Goal: Transaction & Acquisition: Purchase product/service

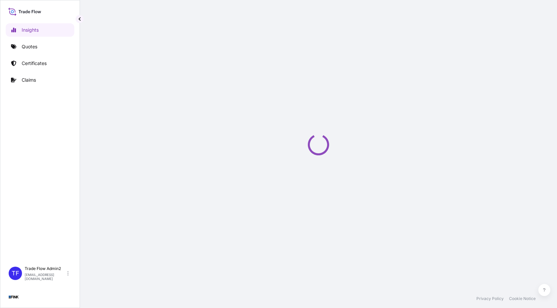
select select "2025"
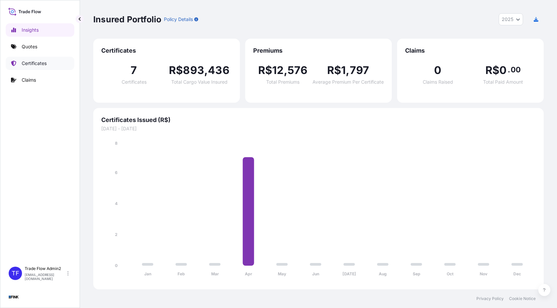
click at [41, 67] on link "Certificates" at bounding box center [40, 63] width 69 height 13
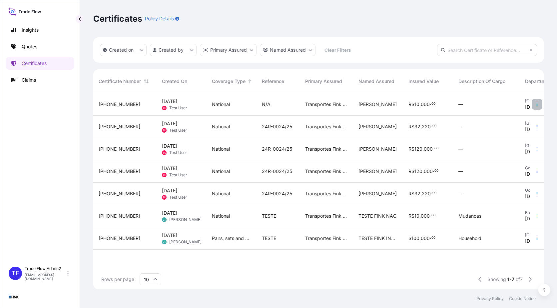
click at [537, 109] on button "button" at bounding box center [537, 104] width 11 height 11
click at [516, 107] on p "Duplicate quote" at bounding box center [500, 105] width 35 height 7
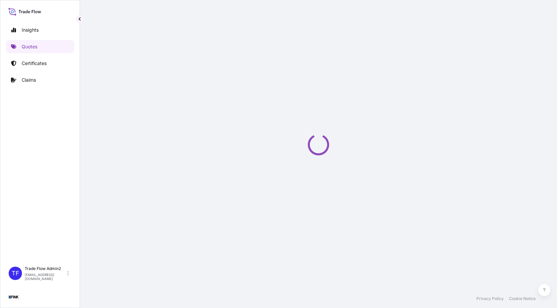
select select "Truck"
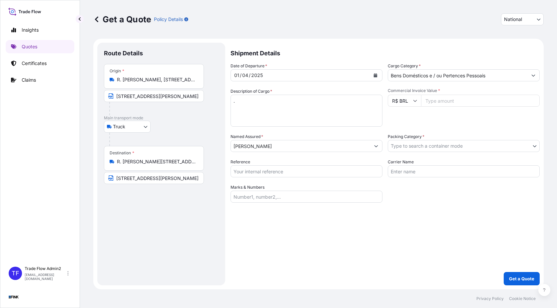
select select "31747"
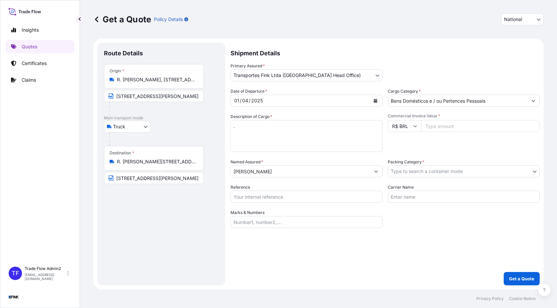
click at [169, 77] on input "R. [PERSON_NAME], [STREET_ADDRESS]" at bounding box center [156, 79] width 79 height 7
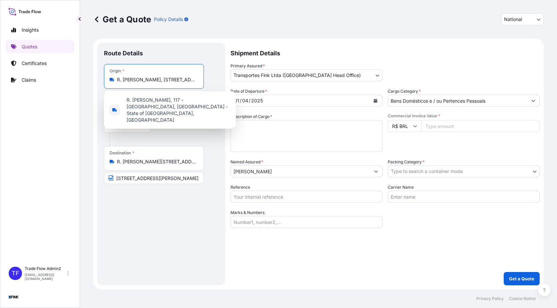
click at [137, 79] on input "R. [PERSON_NAME], [STREET_ADDRESS]" at bounding box center [156, 79] width 79 height 7
paste input "[STREET_ADDRESS]"
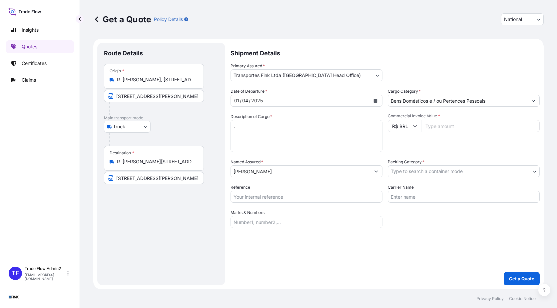
click at [179, 70] on div "Origin * R. [PERSON_NAME], [STREET_ADDRESS]" at bounding box center [154, 76] width 100 height 25
click at [179, 76] on input "R. [PERSON_NAME], [STREET_ADDRESS]" at bounding box center [156, 79] width 79 height 7
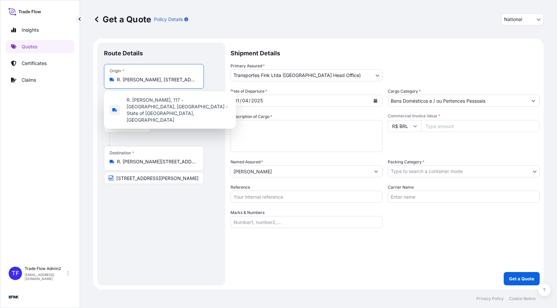
scroll to position [0, 102]
click at [179, 77] on input "R. [PERSON_NAME], [STREET_ADDRESS]" at bounding box center [156, 79] width 79 height 7
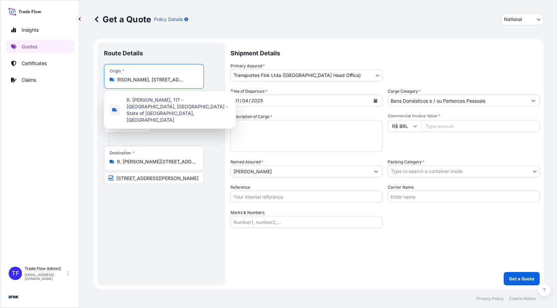
paste input "ua [GEOGRAPHIC_DATA], 1324 - Jardins - [GEOGRAPHIC_DATA]"
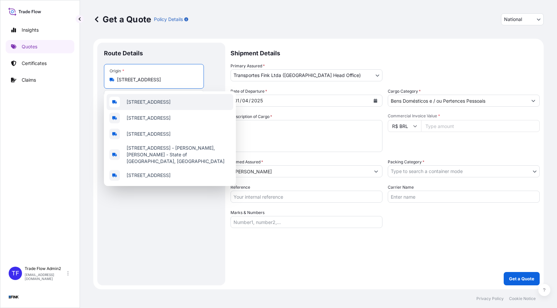
click at [168, 105] on span "[STREET_ADDRESS]" at bounding box center [149, 102] width 44 height 7
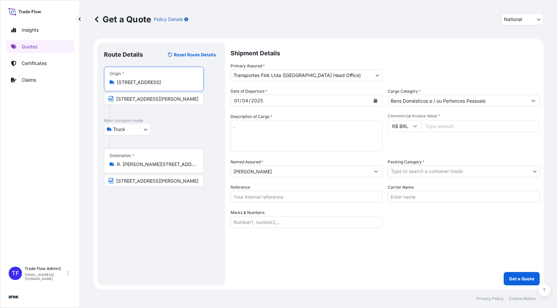
scroll to position [0, 0]
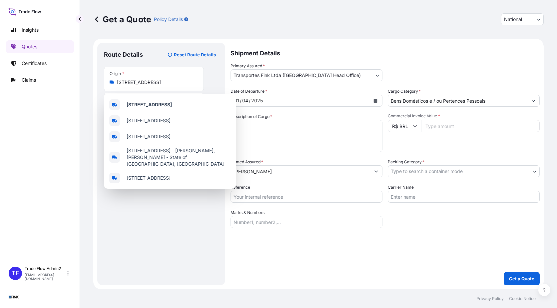
click at [139, 88] on div "Origin * [STREET_ADDRESS]" at bounding box center [154, 79] width 100 height 25
click at [139, 86] on input "[STREET_ADDRESS]" at bounding box center [156, 82] width 79 height 7
click at [163, 80] on input "[STREET_ADDRESS]" at bounding box center [156, 82] width 79 height 7
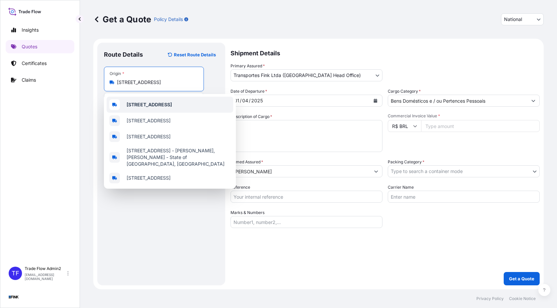
click at [163, 80] on input "[STREET_ADDRESS]" at bounding box center [156, 82] width 79 height 7
paste input "ns - [GEOGRAPHIC_DATA]"
click at [171, 108] on span "[STREET_ADDRESS]" at bounding box center [149, 104] width 44 height 7
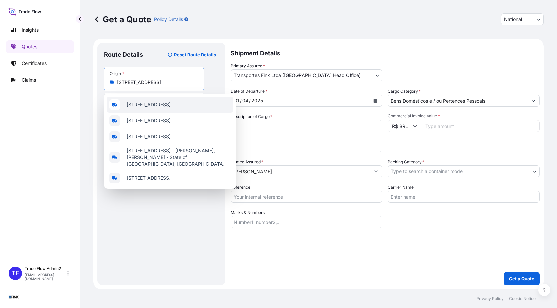
type input "[STREET_ADDRESS]"
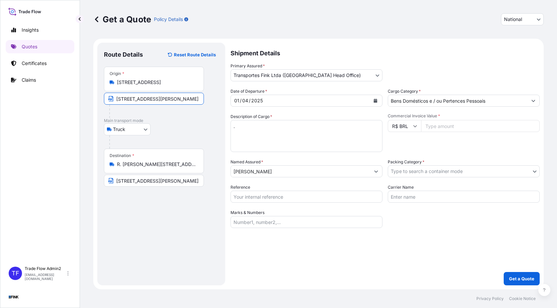
click at [182, 99] on input "[STREET_ADDRESS][PERSON_NAME]" at bounding box center [154, 99] width 100 height 12
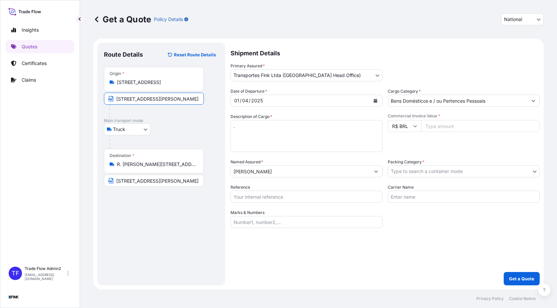
paste input "stados Unidos, 1324 - Jardins - [GEOGRAPHIC_DATA]"
type input "[STREET_ADDRESS]"
click at [136, 166] on input "R. [PERSON_NAME][STREET_ADDRESS]" at bounding box center [156, 164] width 79 height 7
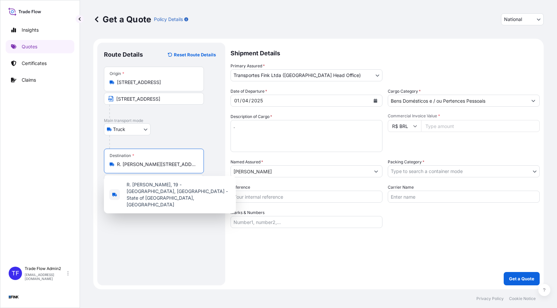
click at [137, 166] on input "R. [PERSON_NAME][STREET_ADDRESS]" at bounding box center [156, 164] width 79 height 7
paste input "[GEOGRAPHIC_DATA] (GRU)"
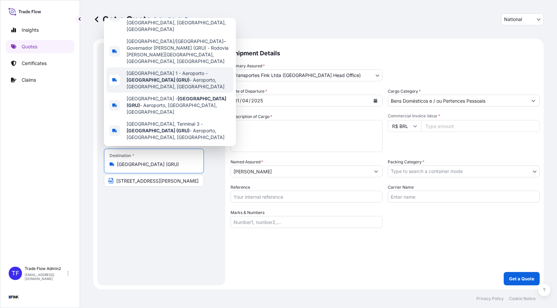
scroll to position [51, 0]
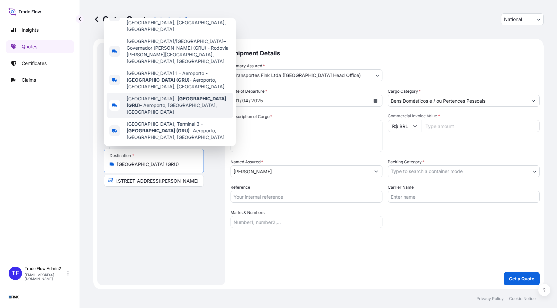
click at [157, 101] on span "[GEOGRAPHIC_DATA] ([GEOGRAPHIC_DATA]) - Aeroporto, [GEOGRAPHIC_DATA], [GEOGRAPH…" at bounding box center [179, 105] width 104 height 20
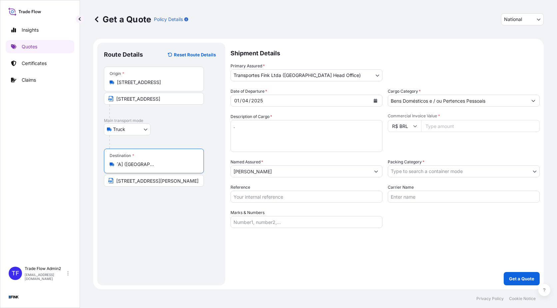
type input "[GEOGRAPHIC_DATA] ([GEOGRAPHIC_DATA]) - Aeroporto, [GEOGRAPHIC_DATA], [GEOGRAPH…"
click at [146, 185] on input "[STREET_ADDRESS][PERSON_NAME]" at bounding box center [154, 181] width 100 height 12
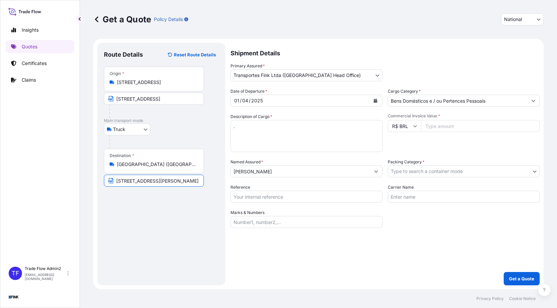
paste input "[GEOGRAPHIC_DATA] (GRU)"
type input "[GEOGRAPHIC_DATA] (GRU)"
click at [150, 168] on div "Destination * [GEOGRAPHIC_DATA] ([GEOGRAPHIC_DATA]) - Aeroporto, [GEOGRAPHIC_DA…" at bounding box center [154, 161] width 100 height 25
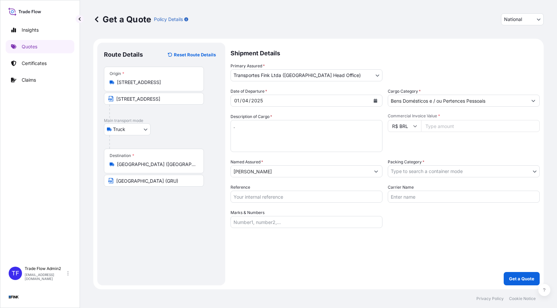
click at [150, 168] on input "[GEOGRAPHIC_DATA] ([GEOGRAPHIC_DATA]) - Aeroporto, [GEOGRAPHIC_DATA], [GEOGRAPH…" at bounding box center [156, 164] width 79 height 7
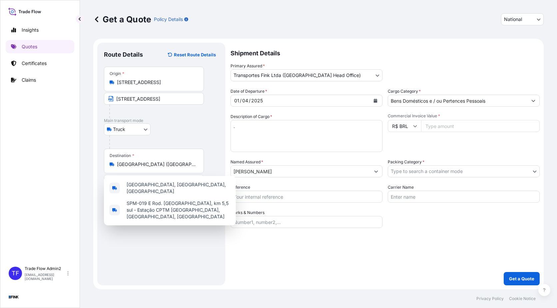
click at [154, 168] on div "Destination * [GEOGRAPHIC_DATA] ([GEOGRAPHIC_DATA]) - Aeroporto, [GEOGRAPHIC_DA…" at bounding box center [154, 161] width 100 height 25
click at [154, 168] on input "[GEOGRAPHIC_DATA] ([GEOGRAPHIC_DATA]) - Aeroporto, [GEOGRAPHIC_DATA], [GEOGRAPH…" at bounding box center [156, 164] width 79 height 7
click at [154, 168] on div "Destination * [GEOGRAPHIC_DATA] ([GEOGRAPHIC_DATA]) - Aeroporto, [GEOGRAPHIC_DA…" at bounding box center [154, 161] width 100 height 25
click at [154, 168] on input "[GEOGRAPHIC_DATA] ([GEOGRAPHIC_DATA]) - Aeroporto, [GEOGRAPHIC_DATA], [GEOGRAPH…" at bounding box center [156, 164] width 79 height 7
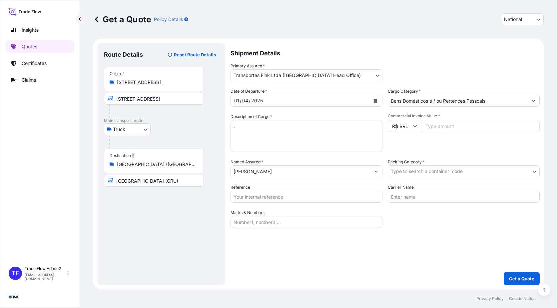
click at [153, 168] on div "Destination * [GEOGRAPHIC_DATA] ([GEOGRAPHIC_DATA]) - Aeroporto, [GEOGRAPHIC_DA…" at bounding box center [154, 161] width 100 height 25
click at [153, 168] on input "[GEOGRAPHIC_DATA] ([GEOGRAPHIC_DATA]) - Aeroporto, [GEOGRAPHIC_DATA], [GEOGRAPH…" at bounding box center [156, 164] width 79 height 7
click at [153, 168] on div "Destination * [GEOGRAPHIC_DATA] ([GEOGRAPHIC_DATA]) - Aeroporto, [GEOGRAPHIC_DA…" at bounding box center [154, 161] width 100 height 25
click at [153, 168] on input "[GEOGRAPHIC_DATA] ([GEOGRAPHIC_DATA]) - Aeroporto, [GEOGRAPHIC_DATA], [GEOGRAPH…" at bounding box center [156, 164] width 79 height 7
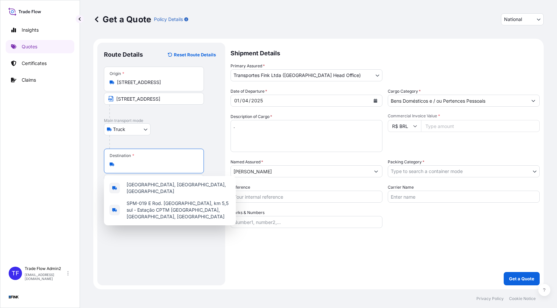
click at [156, 167] on input "[GEOGRAPHIC_DATA] ([GEOGRAPHIC_DATA]) - Aeroporto, [GEOGRAPHIC_DATA], [GEOGRAPH…" at bounding box center [156, 164] width 79 height 7
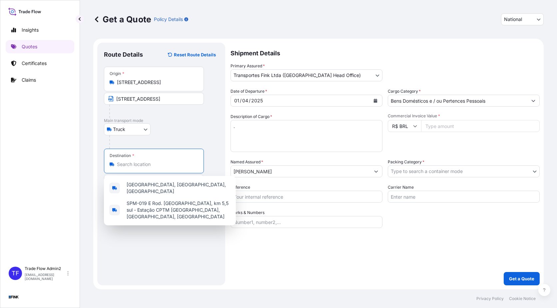
paste input "[GEOGRAPHIC_DATA] (GRU)"
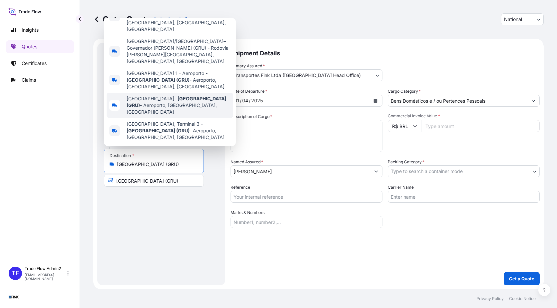
scroll to position [26, 0]
click at [157, 115] on span "[GEOGRAPHIC_DATA] ([GEOGRAPHIC_DATA]) - Aeroporto, [GEOGRAPHIC_DATA], [GEOGRAPH…" at bounding box center [179, 105] width 104 height 20
type input "[GEOGRAPHIC_DATA] ([GEOGRAPHIC_DATA]) - Aeroporto, [GEOGRAPHIC_DATA], [GEOGRAPH…"
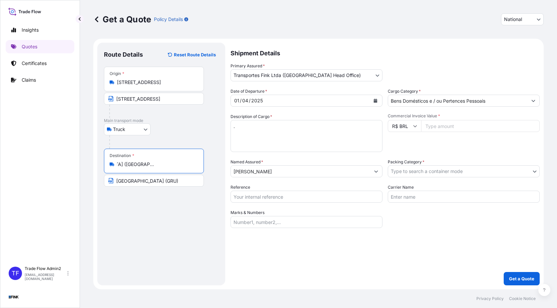
scroll to position [0, 0]
click at [373, 103] on button "Calendar" at bounding box center [375, 100] width 11 height 11
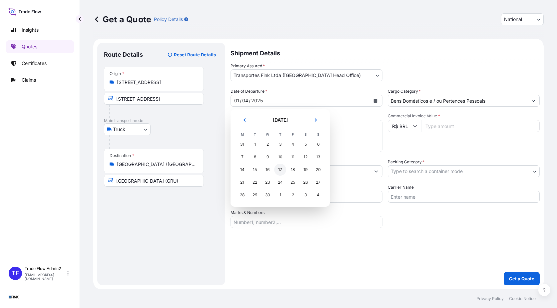
click at [277, 170] on div "17" at bounding box center [280, 170] width 12 height 12
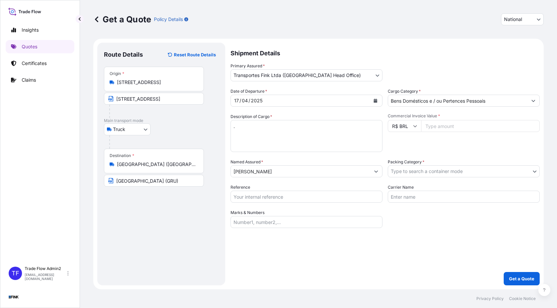
click at [452, 126] on input "Commercial Invoice Value *" at bounding box center [480, 126] width 119 height 12
paste input "318640.00"
type input "318640.00"
click at [454, 144] on div "Commercial Invoice Value * R$ BRL 318640.00" at bounding box center [464, 132] width 152 height 39
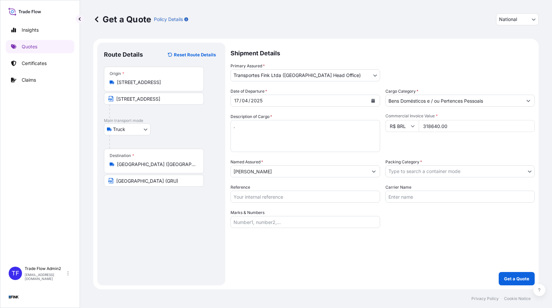
click at [312, 168] on input "[PERSON_NAME]" at bounding box center [299, 171] width 137 height 12
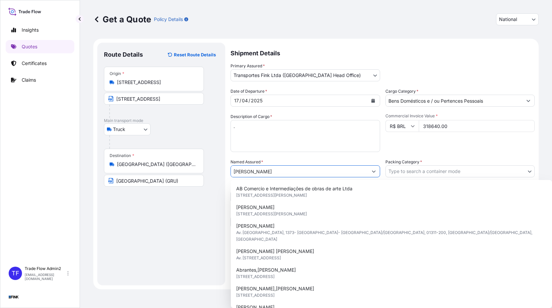
drag, startPoint x: 312, startPoint y: 168, endPoint x: 303, endPoint y: 169, distance: 8.3
click at [303, 169] on input "[PERSON_NAME]" at bounding box center [299, 171] width 137 height 12
click at [300, 171] on input "[PERSON_NAME]" at bounding box center [299, 171] width 137 height 12
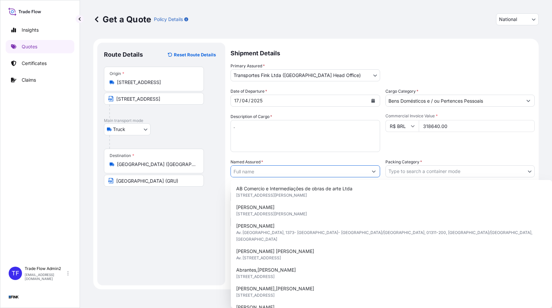
paste input "Casa Triangulo"
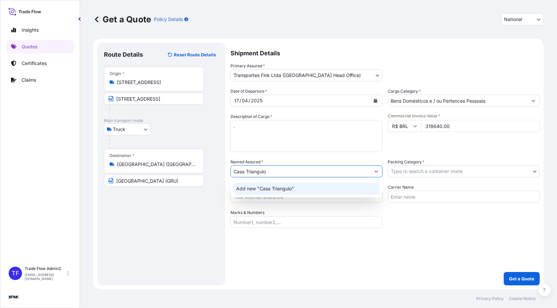
click at [294, 184] on div "Add new "Casa Triangulo"" at bounding box center [307, 189] width 146 height 12
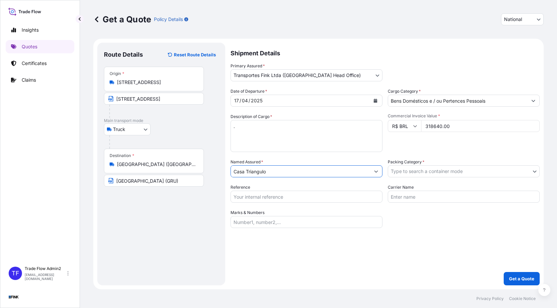
type input "Casa Triangulo"
click at [425, 168] on body "Insights Quotes Certificates Claims TF Trade Flow Admin2 [EMAIL_ADDRESS][DOMAIN…" at bounding box center [278, 154] width 557 height 308
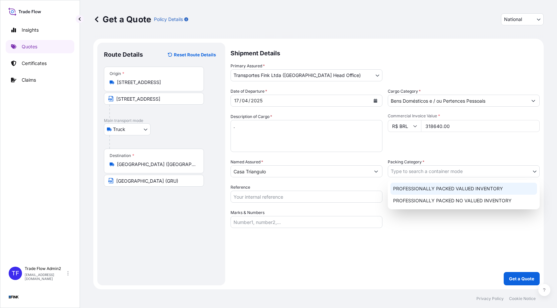
click at [435, 186] on div "PROFESSIONALLY PACKED VALUED INVENTORY" at bounding box center [464, 189] width 147 height 12
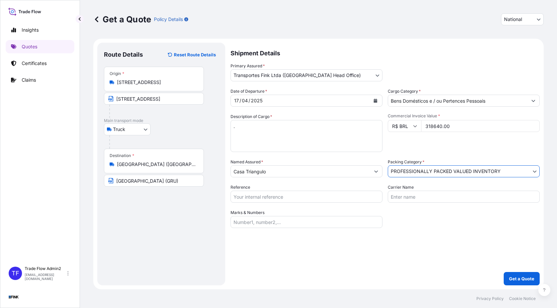
click at [427, 219] on div "Date of Departure * [DATE] Cargo Category * Bens Domésticos e / ou Pertences Pe…" at bounding box center [385, 158] width 309 height 140
click at [305, 190] on div "Reference" at bounding box center [307, 193] width 152 height 19
click at [310, 196] on input "Reference" at bounding box center [307, 197] width 152 height 12
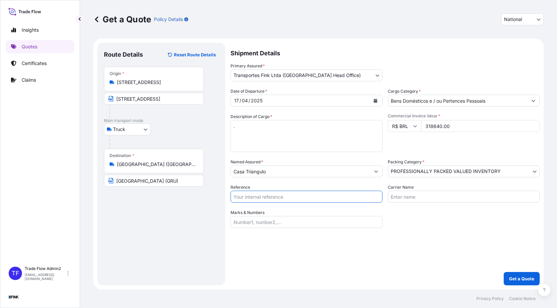
paste input "08E-0008-25 OA DDR"
type input "08E-0008-25 OA DDR"
click at [408, 221] on div "Date of Departure * [DATE] Cargo Category * Bens Domésticos e / ou Pertences Pe…" at bounding box center [385, 158] width 309 height 140
click at [514, 279] on p "Get a Quote" at bounding box center [521, 278] width 25 height 7
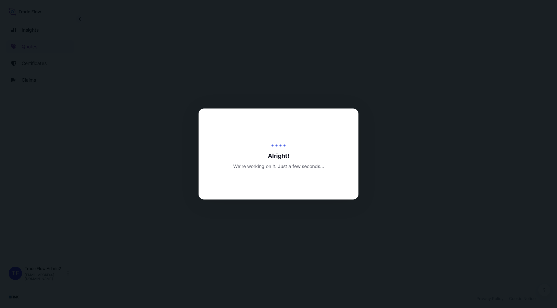
select select "Truck"
select select "31747"
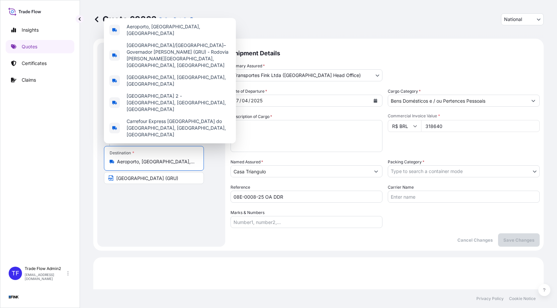
click at [159, 165] on input "Aeroporto, [GEOGRAPHIC_DATA], 07140, [GEOGRAPHIC_DATA]" at bounding box center [156, 161] width 79 height 7
click at [171, 222] on div "Route Details Place of loading Road / [GEOGRAPHIC_DATA] / Inland Origin * R. [G…" at bounding box center [161, 144] width 115 height 191
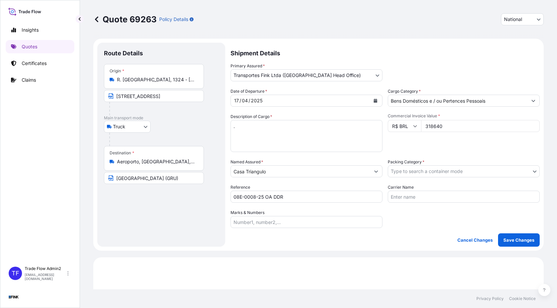
click at [187, 163] on input "Aeroporto, [GEOGRAPHIC_DATA], 07140, [GEOGRAPHIC_DATA]" at bounding box center [156, 161] width 79 height 7
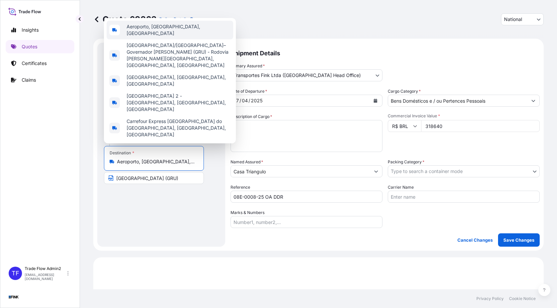
click at [182, 25] on span "Aeroporto, [GEOGRAPHIC_DATA], [GEOGRAPHIC_DATA]" at bounding box center [179, 29] width 104 height 13
type input "Aeroporto, [GEOGRAPHIC_DATA], [GEOGRAPHIC_DATA]"
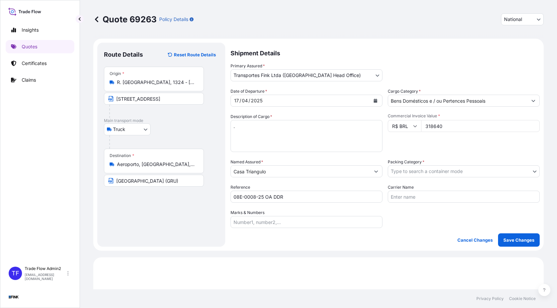
click at [195, 211] on div "Route Details Reset Route Details Place of loading Road / [GEOGRAPHIC_DATA] / I…" at bounding box center [161, 144] width 115 height 191
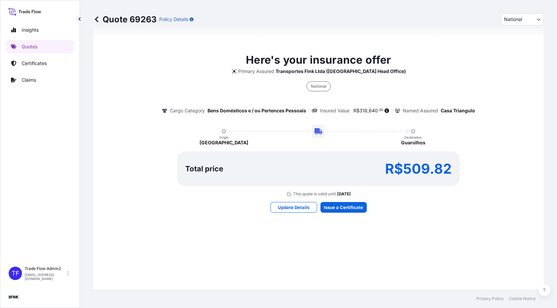
scroll to position [359, 0]
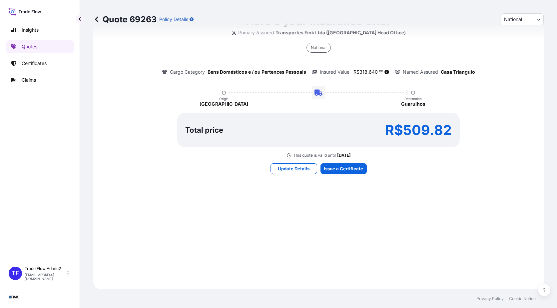
click at [266, 125] on div "Total price R$509.82" at bounding box center [318, 130] width 267 height 11
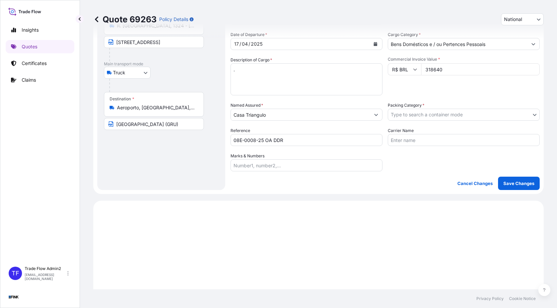
scroll to position [0, 0]
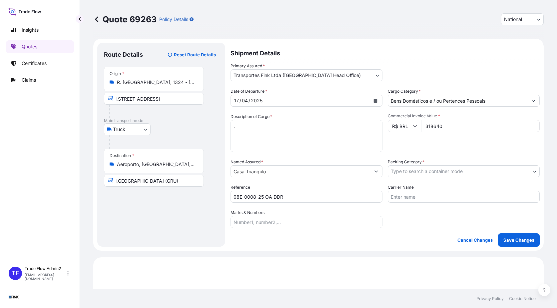
click at [347, 247] on form "Route Details Reset Route Details Place of loading Road / [GEOGRAPHIC_DATA] / I…" at bounding box center [318, 145] width 451 height 212
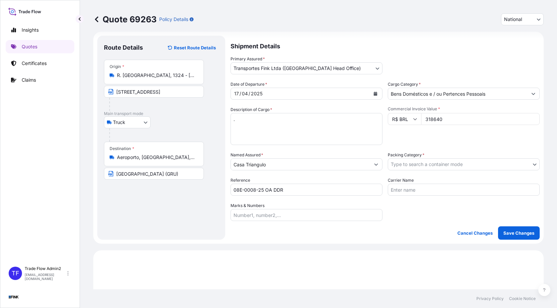
click at [442, 163] on body "Insights Quotes Certificates Claims TF Trade Flow Admin2 [EMAIL_ADDRESS][DOMAIN…" at bounding box center [278, 154] width 557 height 308
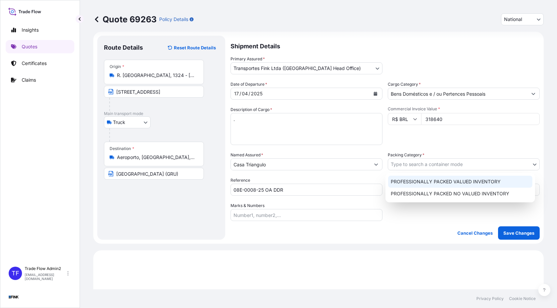
click at [448, 183] on div "PROFESSIONALLY PACKED VALUED INVENTORY" at bounding box center [460, 182] width 144 height 12
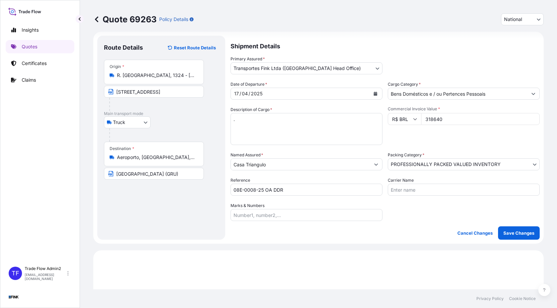
click at [422, 222] on div "Shipment Details Primary Assured * Transportes Fink Ltda ([GEOGRAPHIC_DATA] Hea…" at bounding box center [385, 138] width 309 height 204
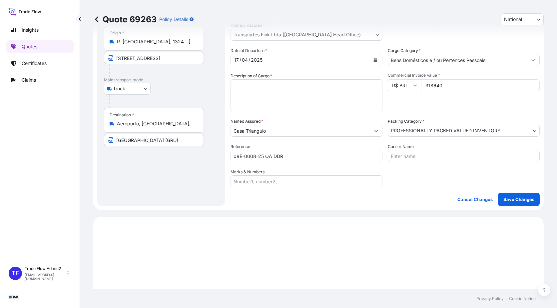
scroll to position [0, 0]
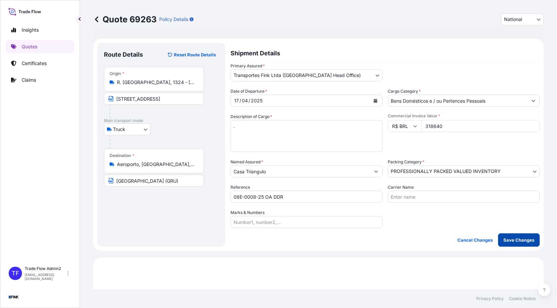
click at [513, 240] on p "Save Changes" at bounding box center [519, 240] width 31 height 7
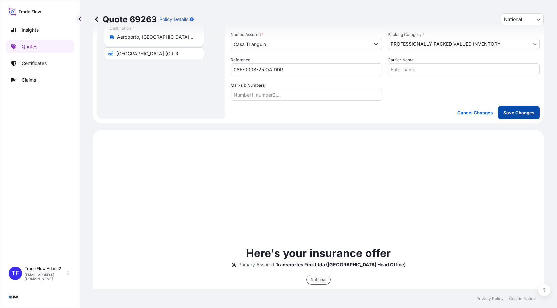
scroll to position [224, 0]
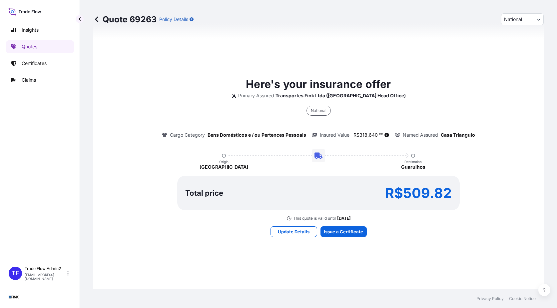
select select "Truck"
select select "31747"
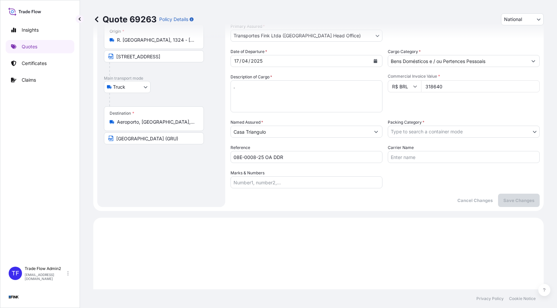
scroll to position [0, 0]
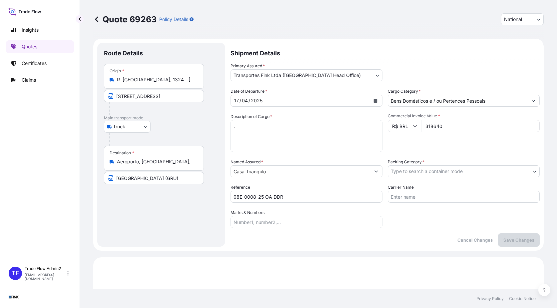
click at [481, 170] on body "Insights Quotes Certificates Claims TF Trade Flow Admin2 [EMAIL_ADDRESS][DOMAIN…" at bounding box center [278, 154] width 557 height 308
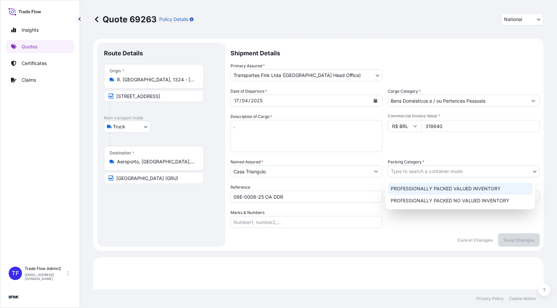
click at [484, 186] on div "PROFESSIONALLY PACKED VALUED INVENTORY" at bounding box center [460, 189] width 144 height 12
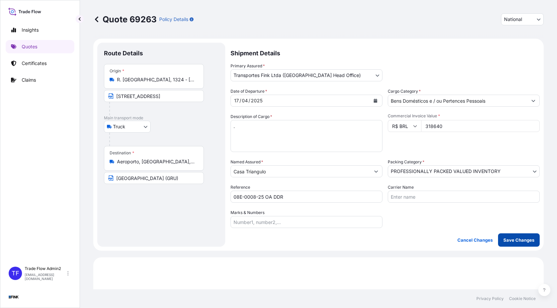
click at [521, 240] on p "Save Changes" at bounding box center [519, 240] width 31 height 7
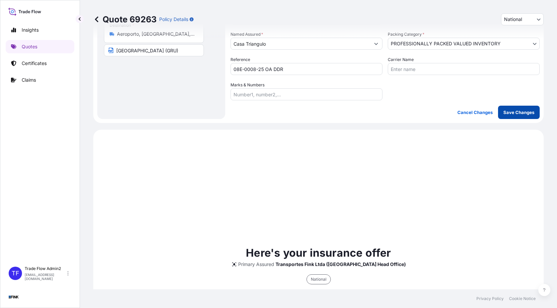
scroll to position [224, 0]
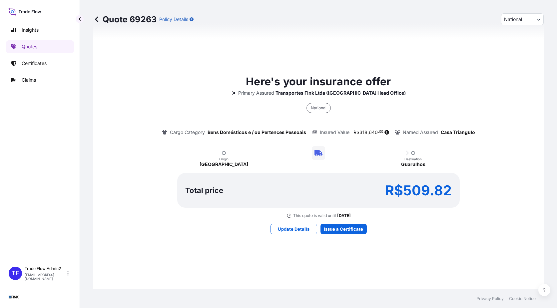
select select "Truck"
select select "31747"
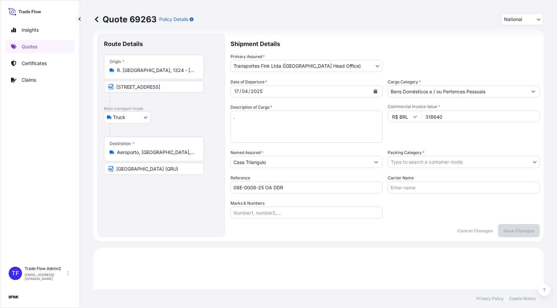
scroll to position [0, 0]
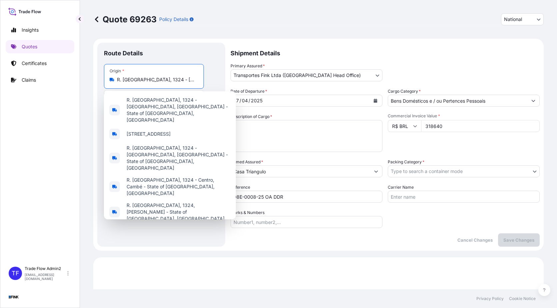
click at [163, 78] on input "R. [GEOGRAPHIC_DATA], 1324 - [GEOGRAPHIC_DATA], [GEOGRAPHIC_DATA] - [GEOGRAPHIC…" at bounding box center [156, 79] width 79 height 7
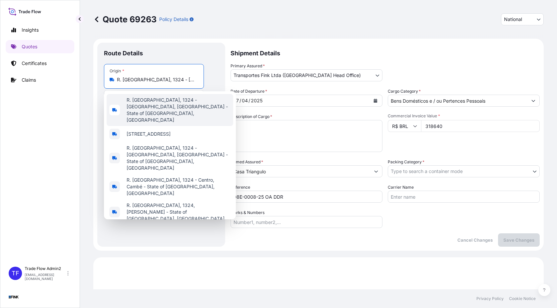
click at [205, 105] on span "R. [GEOGRAPHIC_DATA], 1324 - [GEOGRAPHIC_DATA], [GEOGRAPHIC_DATA] - State of [G…" at bounding box center [179, 110] width 104 height 27
type input "R. [GEOGRAPHIC_DATA], 1324 - [GEOGRAPHIC_DATA], [GEOGRAPHIC_DATA] - State of [G…"
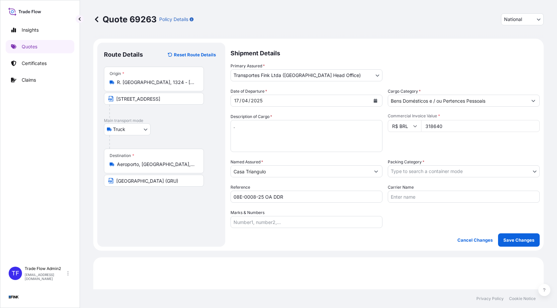
click at [492, 176] on body "Insights Quotes Certificates Claims TF Trade Flow Admin2 [EMAIL_ADDRESS][DOMAIN…" at bounding box center [278, 154] width 557 height 308
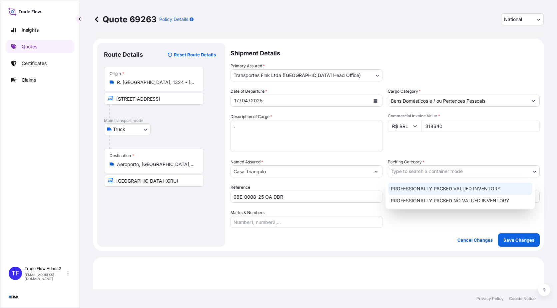
click at [457, 190] on div "PROFESSIONALLY PACKED VALUED INVENTORY" at bounding box center [460, 189] width 144 height 12
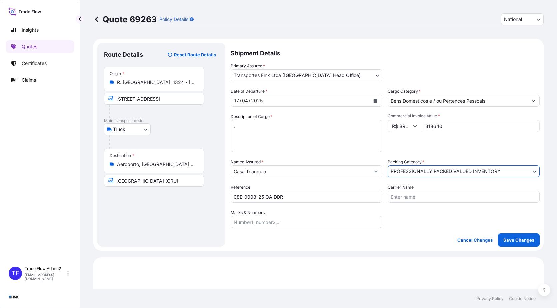
click at [426, 217] on div "Date of Departure * [DATE] Cargo Category * Bens Domésticos e / ou Pertences Pe…" at bounding box center [385, 158] width 309 height 140
click at [504, 242] on p "Save Changes" at bounding box center [519, 240] width 31 height 7
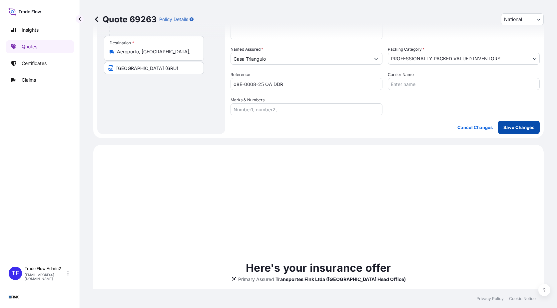
scroll to position [224, 0]
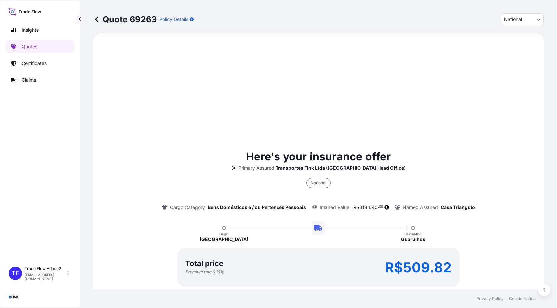
select select "Truck"
select select "31747"
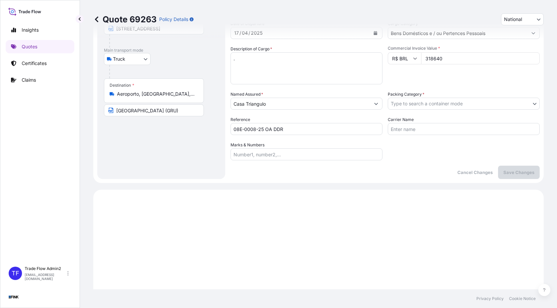
scroll to position [0, 0]
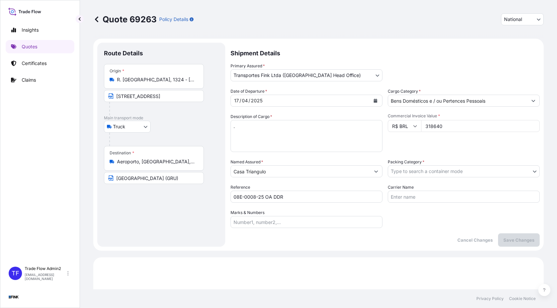
click at [95, 21] on icon at bounding box center [96, 19] width 7 height 7
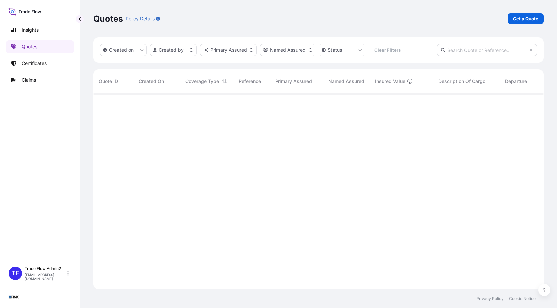
scroll to position [195, 446]
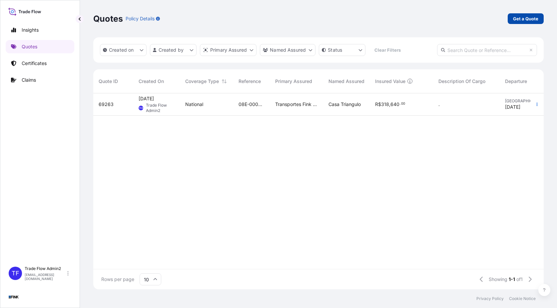
click at [518, 17] on p "Get a Quote" at bounding box center [525, 18] width 25 height 7
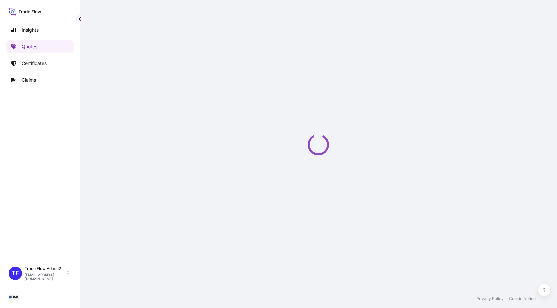
select select "Truck"
select select "11"
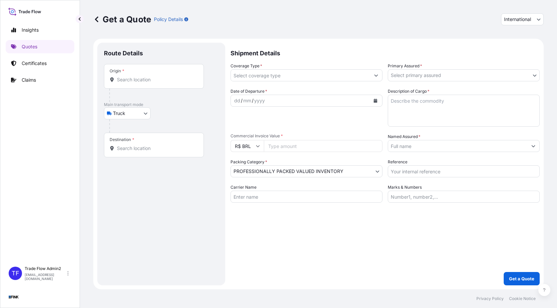
click at [140, 80] on input "Origin *" at bounding box center [156, 79] width 79 height 7
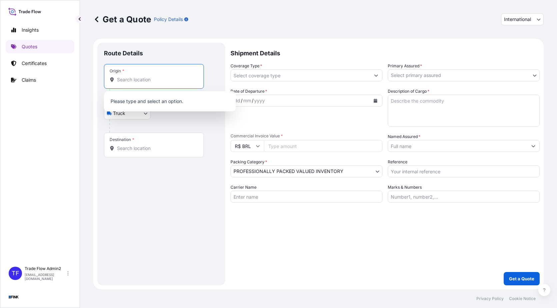
paste input "[STREET_ADDRESS]"
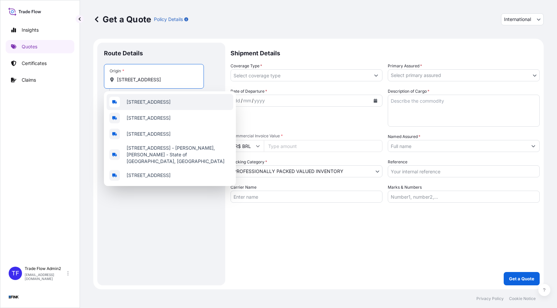
click at [171, 105] on span "[STREET_ADDRESS]" at bounding box center [149, 102] width 44 height 7
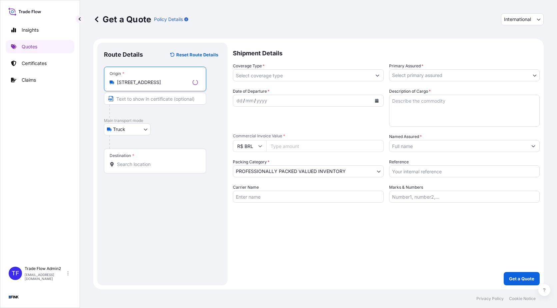
type input "[STREET_ADDRESS]"
click at [167, 101] on input "Text to appear on certificate" at bounding box center [155, 99] width 102 height 12
paste input "[STREET_ADDRESS]"
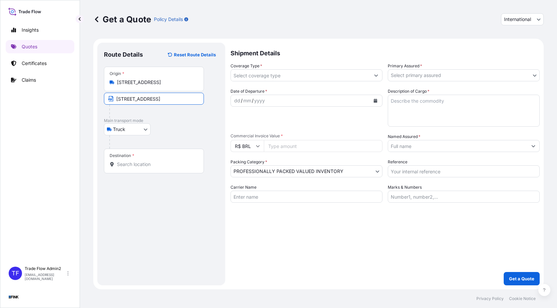
type input "[STREET_ADDRESS]"
click at [162, 210] on div "Route Details Reset Route Details Place of loading Road / [GEOGRAPHIC_DATA] / I…" at bounding box center [161, 163] width 115 height 229
click at [123, 162] on input "Destination *" at bounding box center [156, 164] width 79 height 7
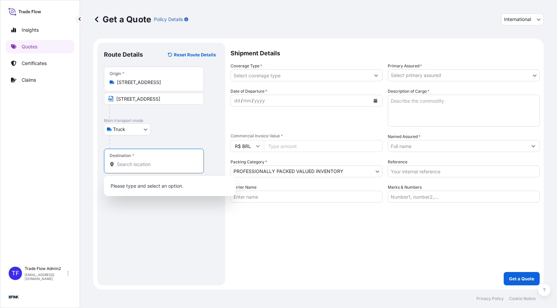
paste input "[GEOGRAPHIC_DATA] (GRU)"
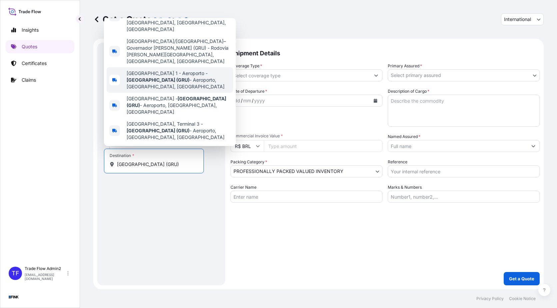
scroll to position [51, 0]
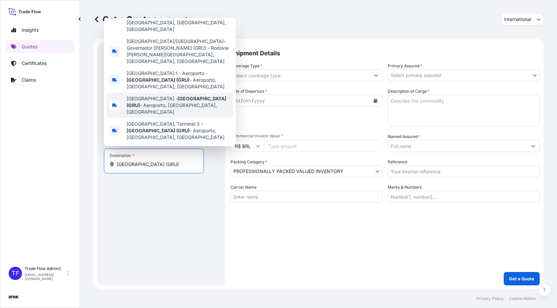
click at [182, 96] on span "[GEOGRAPHIC_DATA] ([GEOGRAPHIC_DATA]) - Aeroporto, [GEOGRAPHIC_DATA], [GEOGRAPH…" at bounding box center [179, 105] width 104 height 20
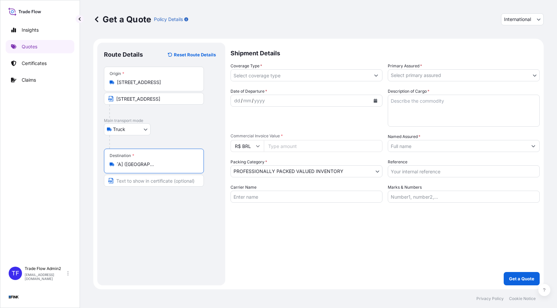
type input "[GEOGRAPHIC_DATA] ([GEOGRAPHIC_DATA]) - Aeroporto, [GEOGRAPHIC_DATA], [GEOGRAPH…"
click at [152, 180] on input "Text to appear on certificate" at bounding box center [154, 181] width 100 height 12
paste input "[GEOGRAPHIC_DATA] (GRU)"
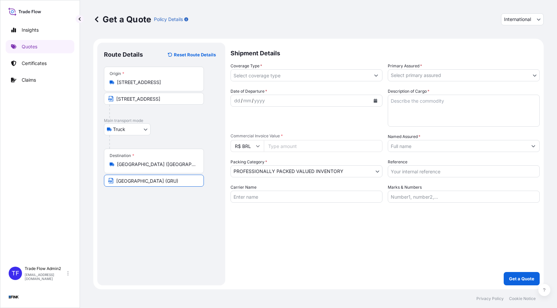
type input "[GEOGRAPHIC_DATA] (GRU)"
click at [157, 197] on div "Route Details Reset Route Details Place of loading Road / [GEOGRAPHIC_DATA] / I…" at bounding box center [161, 163] width 115 height 229
click at [175, 169] on div "Destination * [GEOGRAPHIC_DATA] ([GEOGRAPHIC_DATA]) - Aeroporto, [GEOGRAPHIC_DA…" at bounding box center [154, 161] width 100 height 25
click at [175, 168] on input "[GEOGRAPHIC_DATA] ([GEOGRAPHIC_DATA]) - Aeroporto, [GEOGRAPHIC_DATA], [GEOGRAPH…" at bounding box center [156, 164] width 79 height 7
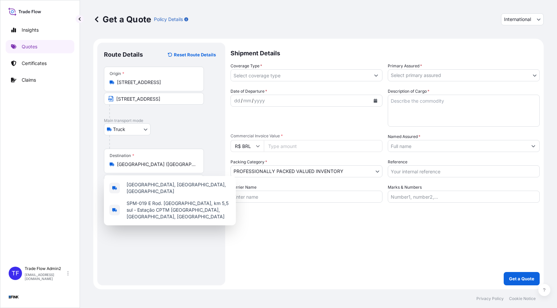
click at [188, 265] on div "Route Details Reset Route Details Place of loading Road / [GEOGRAPHIC_DATA] / I…" at bounding box center [161, 163] width 115 height 229
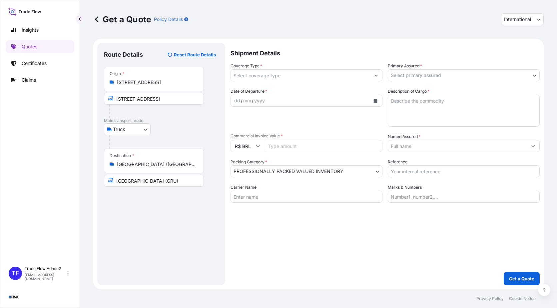
click at [349, 71] on input "Coverage Type *" at bounding box center [300, 75] width 139 height 12
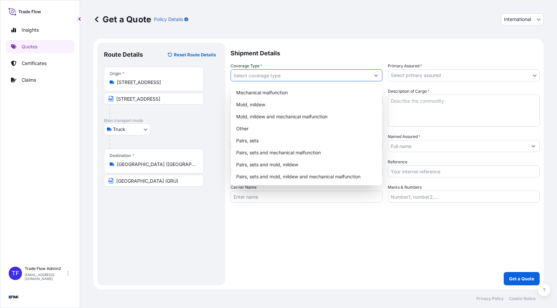
click at [353, 76] on input "Coverage Type *" at bounding box center [300, 75] width 139 height 12
click at [373, 76] on button "Show suggestions" at bounding box center [376, 75] width 12 height 12
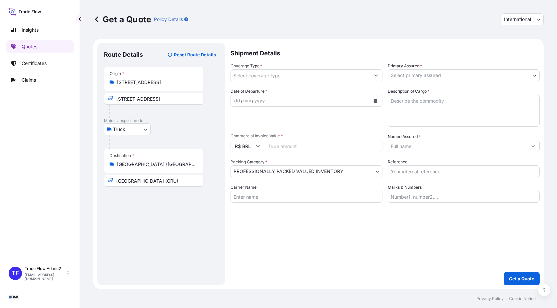
click at [360, 61] on p "Shipment Details" at bounding box center [385, 53] width 309 height 20
click at [525, 23] on button "International" at bounding box center [522, 19] width 43 height 12
click at [521, 48] on div "National" at bounding box center [522, 49] width 37 height 12
select select "Truck"
select select "11"
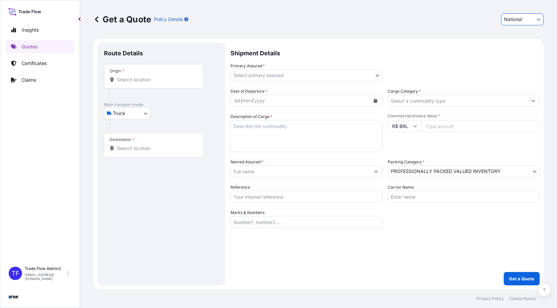
click at [150, 77] on input "Origin *" at bounding box center [156, 79] width 79 height 7
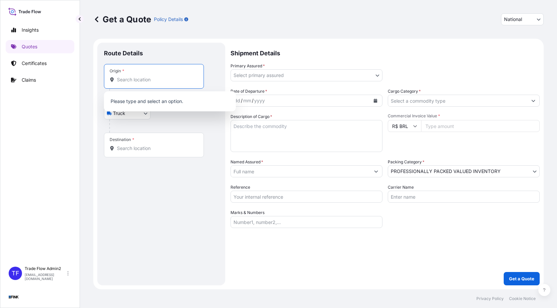
click at [149, 147] on input "Destination *" at bounding box center [156, 148] width 79 height 7
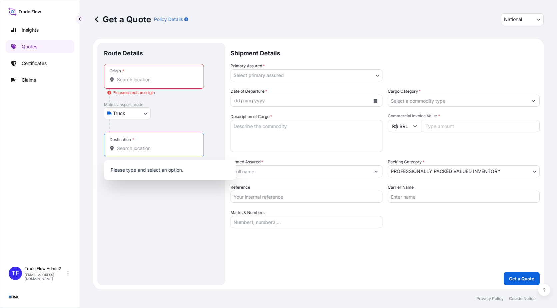
click at [149, 149] on input "Destination *" at bounding box center [156, 148] width 79 height 7
click at [147, 147] on input "Destination *" at bounding box center [156, 148] width 79 height 7
click at [147, 79] on input "Origin * Please select an origin" at bounding box center [156, 79] width 79 height 7
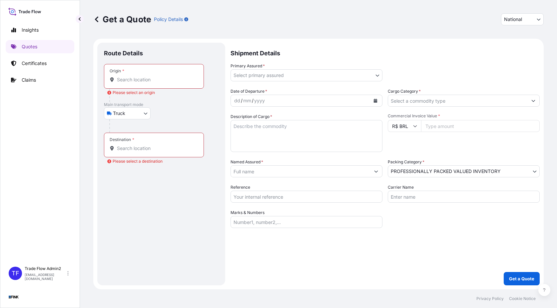
click at [143, 80] on input "Origin * Please select an origin" at bounding box center [156, 79] width 79 height 7
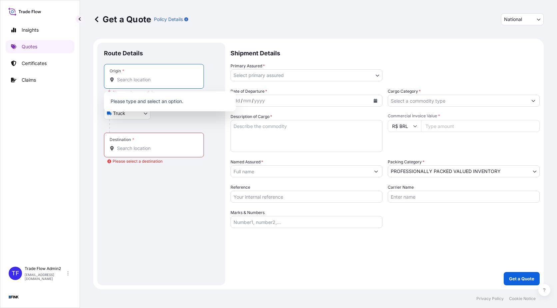
paste input "[STREET_ADDRESS]"
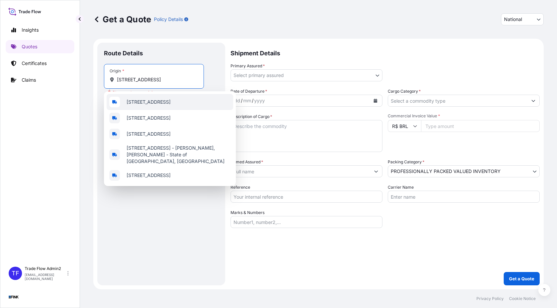
click at [161, 99] on span "[STREET_ADDRESS]" at bounding box center [149, 102] width 44 height 7
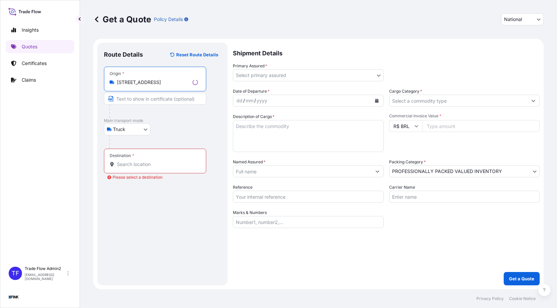
type input "[STREET_ADDRESS]"
click at [178, 125] on div "Truck Truck" at bounding box center [162, 129] width 117 height 12
click at [120, 159] on div "Destination *" at bounding box center [154, 161] width 100 height 25
click at [120, 161] on input "Destination * Please select a destination" at bounding box center [156, 164] width 79 height 7
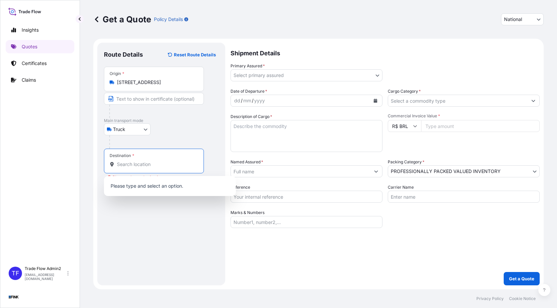
paste input "[GEOGRAPHIC_DATA] (GRU)"
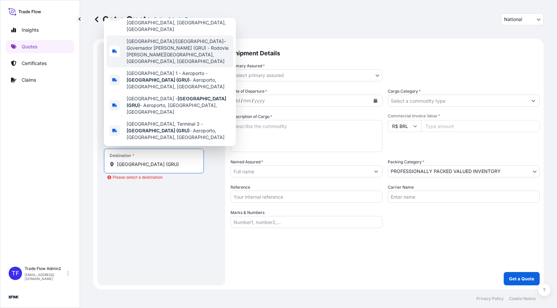
scroll to position [44, 0]
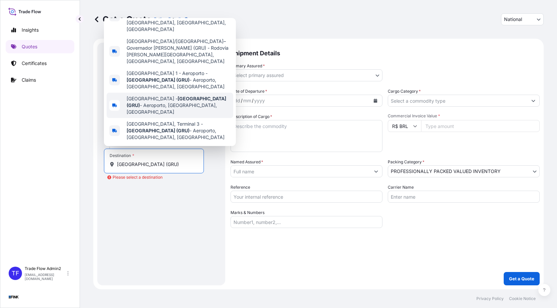
click at [218, 100] on span "[GEOGRAPHIC_DATA] ([GEOGRAPHIC_DATA]) - Aeroporto, [GEOGRAPHIC_DATA], [GEOGRAPH…" at bounding box center [179, 105] width 104 height 20
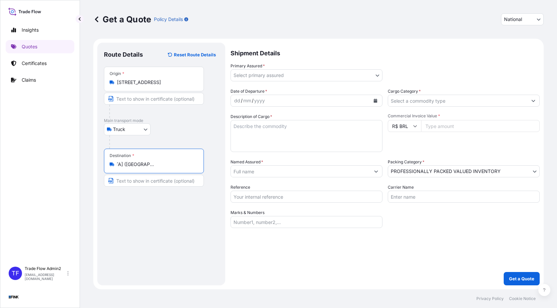
type input "[GEOGRAPHIC_DATA] ([GEOGRAPHIC_DATA]) - Aeroporto, [GEOGRAPHIC_DATA], [GEOGRAPH…"
click at [180, 184] on input "Text to appear on certificate" at bounding box center [154, 181] width 100 height 12
paste input "[GEOGRAPHIC_DATA] (GRU)"
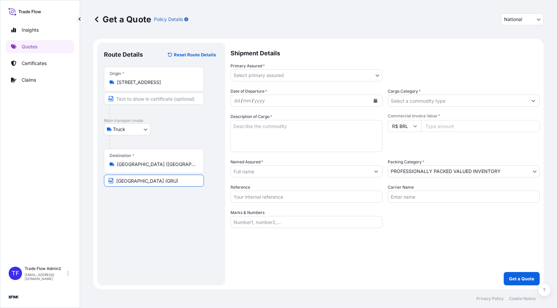
type input "[GEOGRAPHIC_DATA] (GRU)"
click at [138, 100] on input "Text to appear on certificate" at bounding box center [154, 99] width 100 height 12
paste input "[STREET_ADDRESS]"
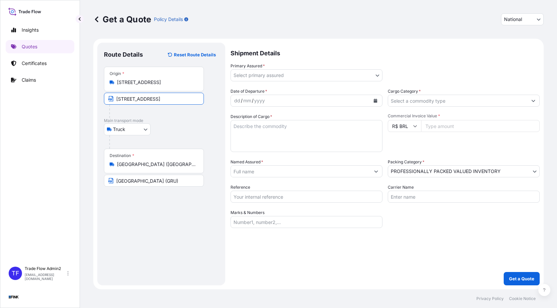
type input "[STREET_ADDRESS]"
click at [202, 131] on div "Truck Truck" at bounding box center [161, 129] width 115 height 12
click at [355, 73] on body "Insights Quotes Certificates Claims TF Trade Flow Admin2 [EMAIL_ADDRESS][DOMAIN…" at bounding box center [278, 154] width 557 height 308
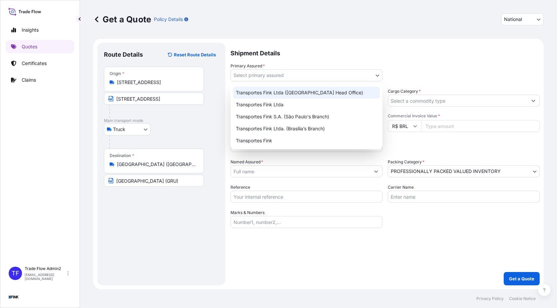
click at [346, 92] on div "Transportes Fink Ltda ([GEOGRAPHIC_DATA] Head Office)" at bounding box center [306, 93] width 147 height 12
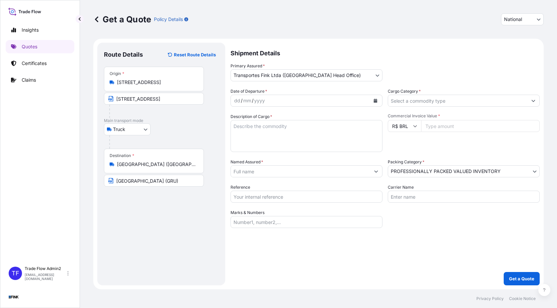
click at [277, 101] on div "dd / mm / yyyy" at bounding box center [300, 101] width 139 height 12
click at [373, 100] on button "Calendar" at bounding box center [375, 100] width 11 height 11
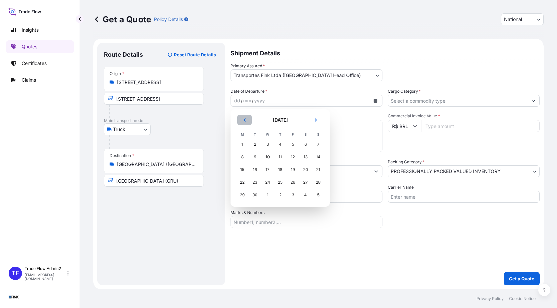
click at [248, 119] on button "Previous" at bounding box center [244, 120] width 15 height 11
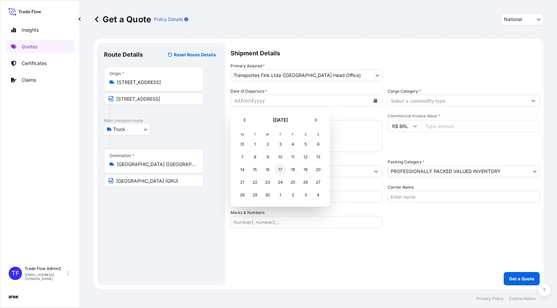
click at [278, 170] on div "17" at bounding box center [280, 170] width 12 height 12
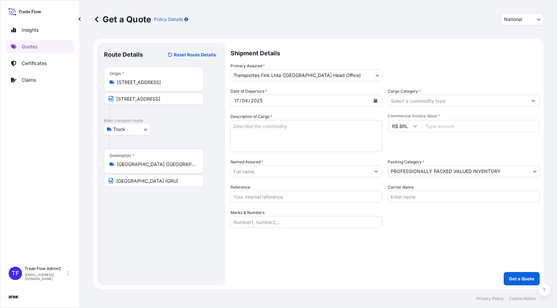
click at [466, 98] on input "Cargo Category *" at bounding box center [457, 101] width 139 height 12
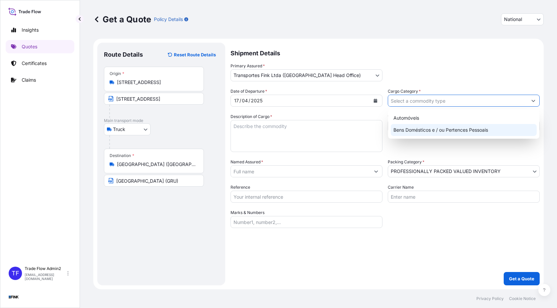
click at [449, 128] on div "Bens Domésticos e / ou Pertences Pessoais" at bounding box center [464, 130] width 146 height 12
type input "Bens Domésticos e / ou Pertences Pessoais"
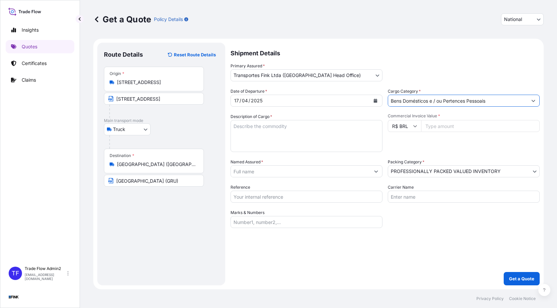
click at [370, 134] on textarea "Description of Cargo *" at bounding box center [307, 136] width 152 height 32
type textarea "."
click at [445, 125] on input "Commercial Invoice Value *" at bounding box center [480, 126] width 119 height 12
paste input "318640.00"
type input "318640.00"
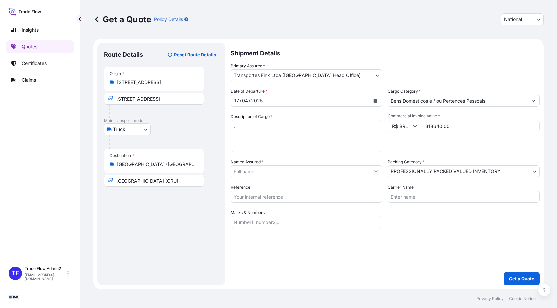
click at [390, 151] on div "Commercial Invoice Value * R$ BRL 318640.00" at bounding box center [464, 132] width 152 height 39
click at [253, 170] on input "Named Assured *" at bounding box center [300, 171] width 139 height 12
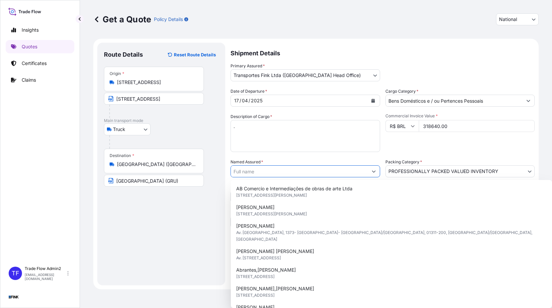
paste input "Casa Triangulo"
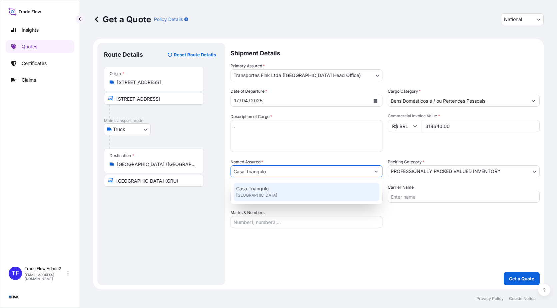
type input "Casa Triangulo"
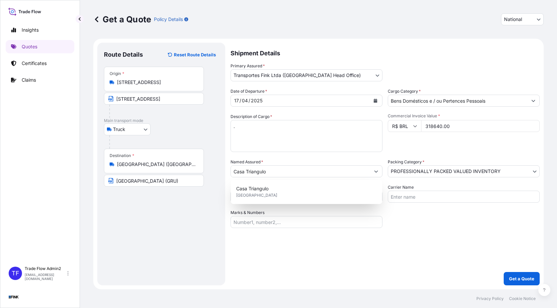
click at [304, 158] on div "Date of Departure * [DATE] Cargo Category * Bens Domésticos e / ou Pertences Pe…" at bounding box center [385, 158] width 309 height 140
click at [312, 169] on input "Casa Triangulo" at bounding box center [300, 171] width 139 height 12
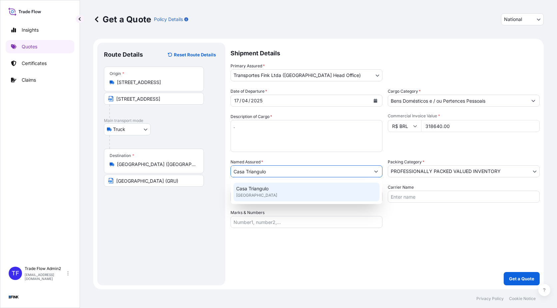
click at [299, 194] on div "Casa Triangulo [GEOGRAPHIC_DATA]" at bounding box center [307, 192] width 146 height 19
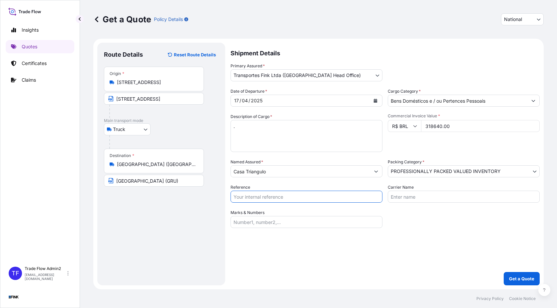
click at [279, 195] on input "Reference" at bounding box center [307, 197] width 152 height 12
click at [287, 195] on input "Reference" at bounding box center [307, 197] width 152 height 12
paste input "08E-0008-25 OA DDR"
type input "08E-0008-25 OA DDR"
click at [381, 242] on div "Shipment Details Primary Assured * Transportes Fink Ltda ([GEOGRAPHIC_DATA] Hea…" at bounding box center [385, 164] width 309 height 243
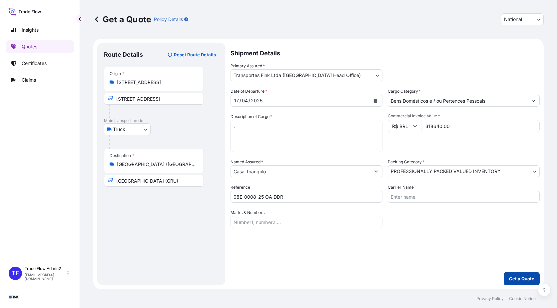
click at [525, 276] on p "Get a Quote" at bounding box center [521, 278] width 25 height 7
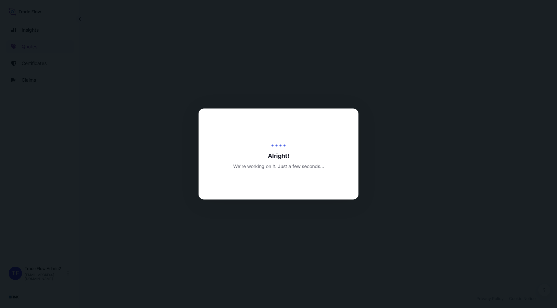
select select "Truck"
select select "31747"
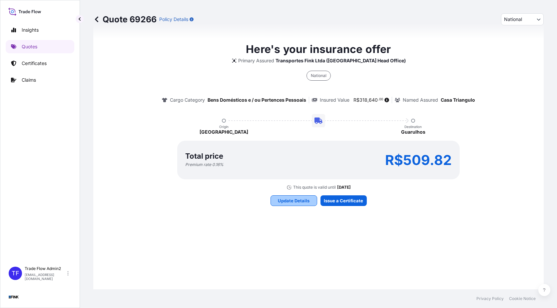
scroll to position [332, 0]
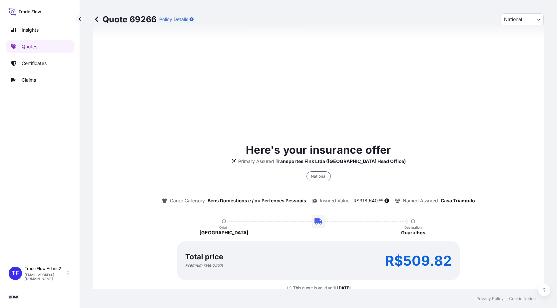
type input "[DATE]"
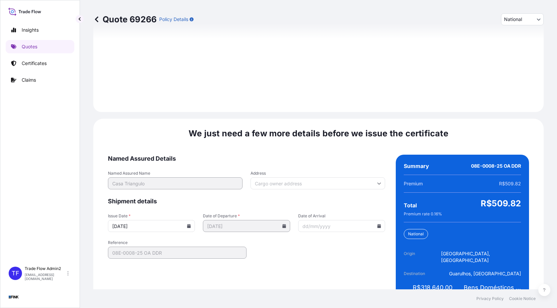
scroll to position [754, 0]
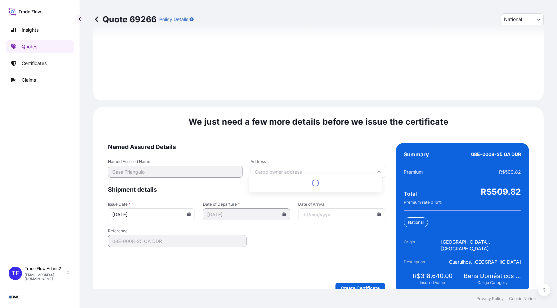
click at [285, 168] on input "Address" at bounding box center [318, 172] width 135 height 12
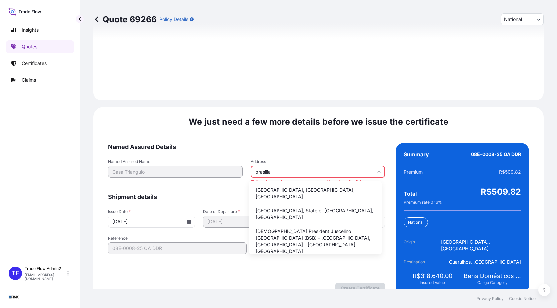
click at [339, 194] on li "[GEOGRAPHIC_DATA], [GEOGRAPHIC_DATA], [GEOGRAPHIC_DATA]" at bounding box center [316, 193] width 128 height 19
type input "[GEOGRAPHIC_DATA], [GEOGRAPHIC_DATA], [GEOGRAPHIC_DATA]"
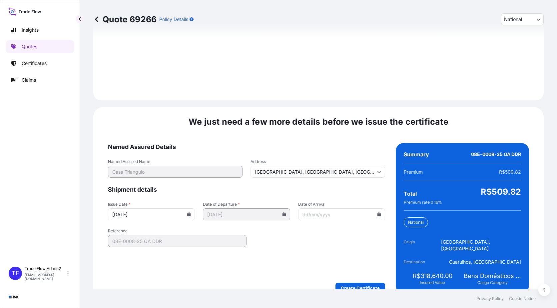
click at [192, 209] on input "[DATE]" at bounding box center [151, 214] width 87 height 12
click at [188, 212] on icon at bounding box center [189, 214] width 4 height 4
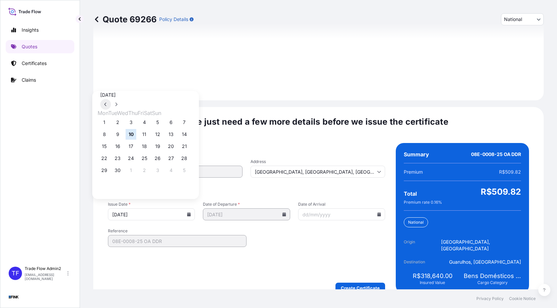
click at [107, 102] on icon at bounding box center [105, 104] width 3 height 4
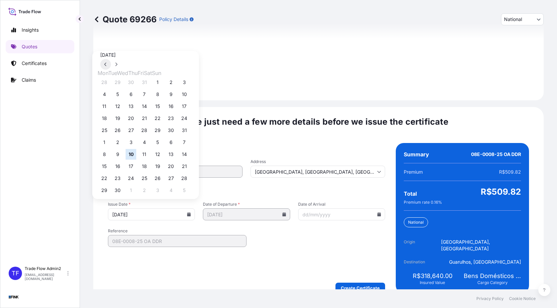
click at [107, 66] on icon at bounding box center [105, 64] width 3 height 4
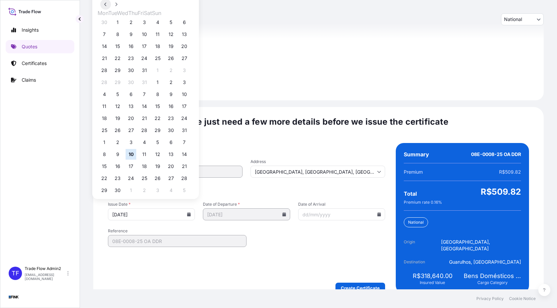
click at [107, 6] on icon at bounding box center [105, 4] width 3 height 4
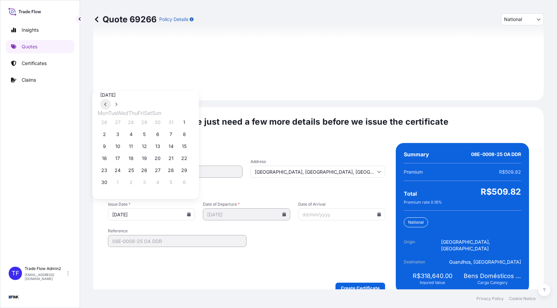
click at [107, 102] on icon at bounding box center [105, 104] width 3 height 4
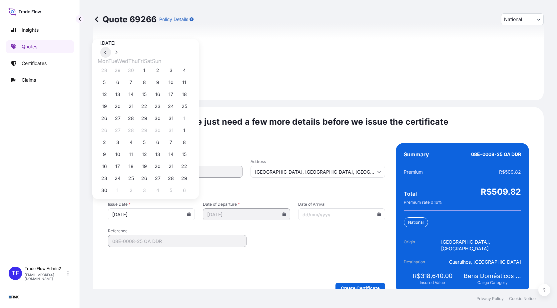
click at [107, 54] on icon at bounding box center [105, 52] width 3 height 4
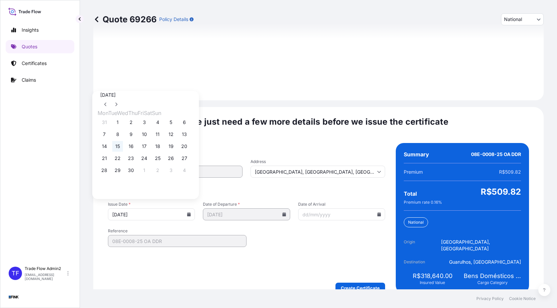
click at [120, 149] on button "15" at bounding box center [117, 146] width 11 height 11
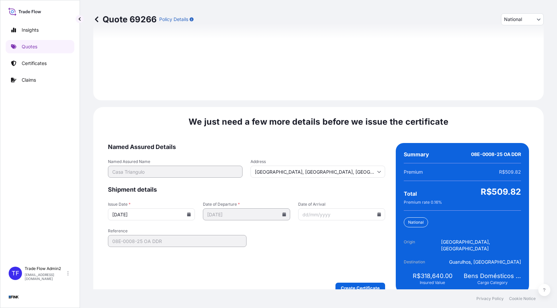
type input "[DATE]"
click at [293, 238] on form "Named Assured Details Named Assured Name Casa Triangulo Address [GEOGRAPHIC_DAT…" at bounding box center [246, 218] width 277 height 150
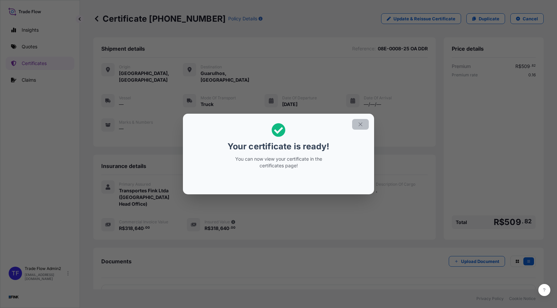
click at [360, 124] on icon "button" at bounding box center [361, 124] width 6 height 6
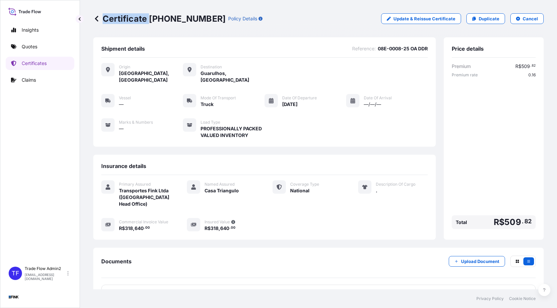
drag, startPoint x: 151, startPoint y: 20, endPoint x: 191, endPoint y: 23, distance: 39.8
click at [191, 23] on div "Certificate [PHONE_NUMBER] Policy Details" at bounding box center [177, 18] width 169 height 11
drag, startPoint x: 149, startPoint y: 20, endPoint x: 193, endPoint y: 21, distance: 43.7
click at [193, 21] on div "Certificate [PHONE_NUMBER] Policy Details" at bounding box center [177, 18] width 169 height 11
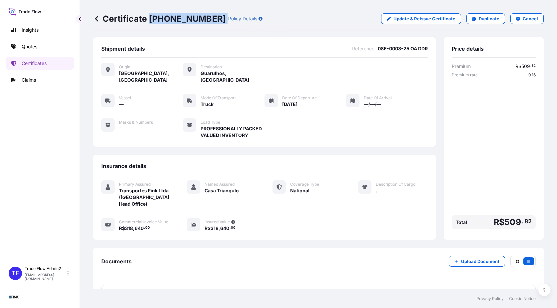
copy p "[PHONE_NUMBER]"
click at [33, 62] on p "Certificates" at bounding box center [34, 63] width 25 height 7
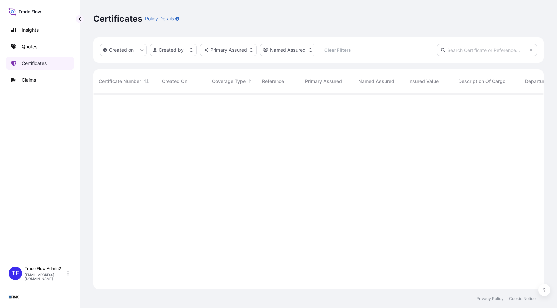
scroll to position [195, 446]
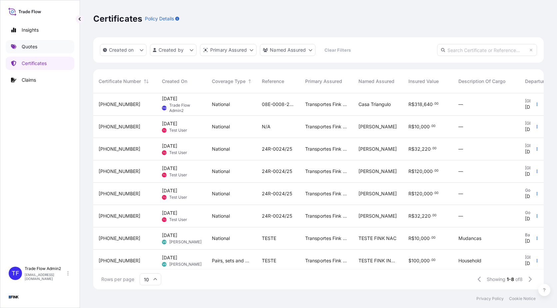
click at [23, 52] on link "Quotes" at bounding box center [40, 46] width 69 height 13
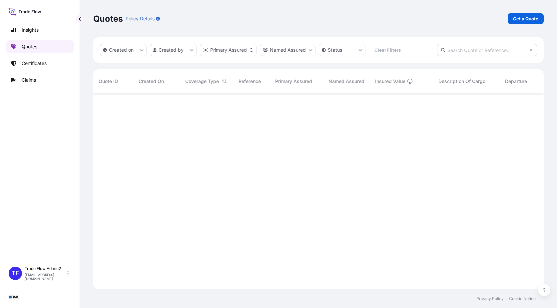
scroll to position [195, 446]
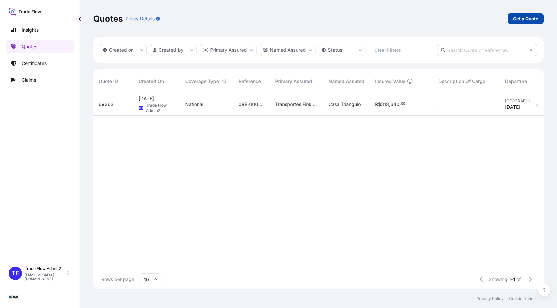
click at [514, 21] on p "Get a Quote" at bounding box center [525, 18] width 25 height 7
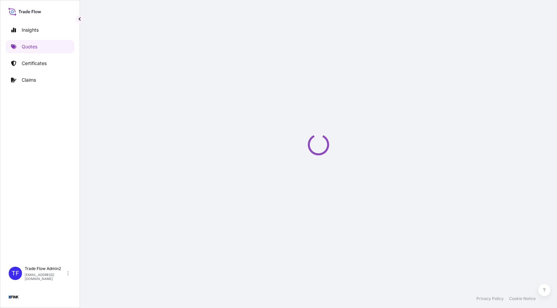
select select "Truck"
select select "11"
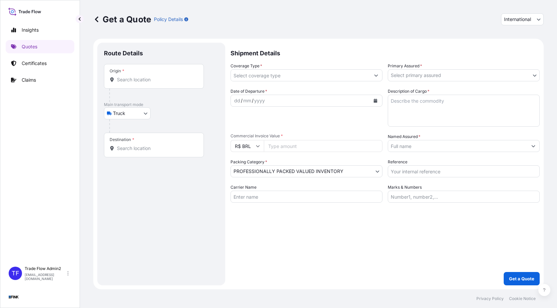
click at [522, 22] on span "International" at bounding box center [517, 19] width 27 height 7
click at [524, 45] on div "National" at bounding box center [522, 49] width 37 height 12
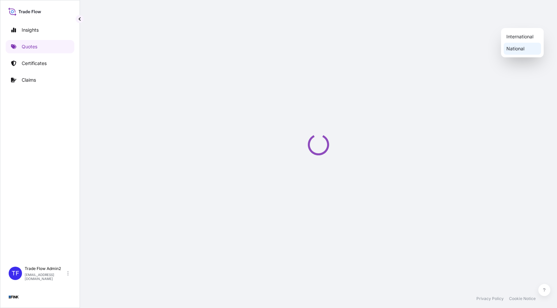
select select "Truck"
select select "11"
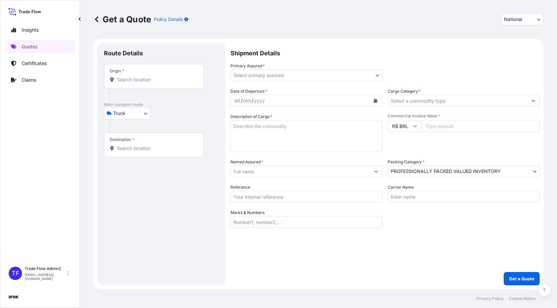
click at [140, 78] on input "Origin *" at bounding box center [156, 79] width 79 height 7
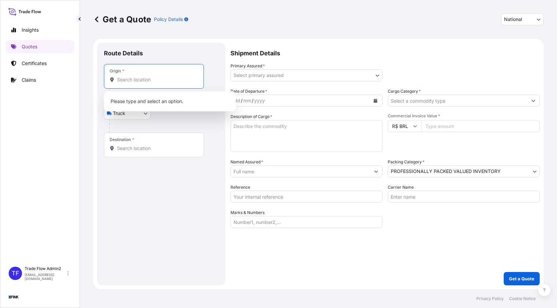
paste input "[STREET_ADDRESS]"
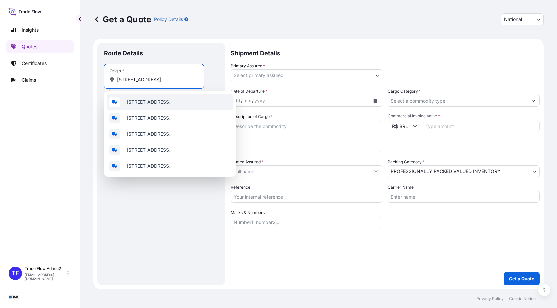
click at [171, 105] on span "[STREET_ADDRESS]" at bounding box center [149, 102] width 44 height 7
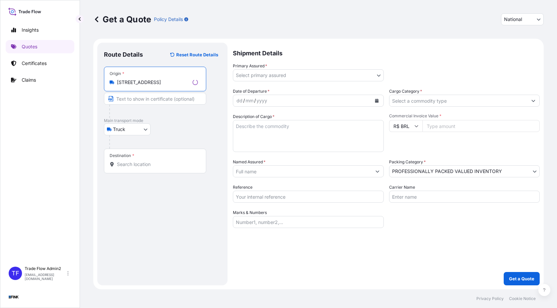
type input "[STREET_ADDRESS]"
click at [166, 102] on input "Text to appear on certificate" at bounding box center [155, 99] width 102 height 12
paste input "[STREET_ADDRESS]"
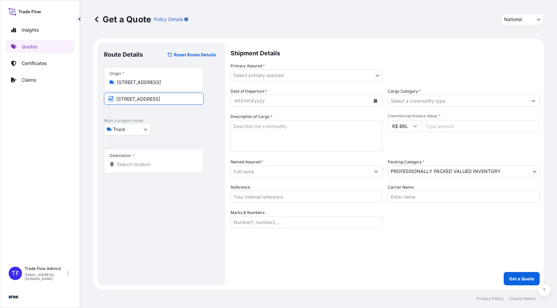
type input "[STREET_ADDRESS]"
click at [175, 123] on p "Main transport mode" at bounding box center [161, 120] width 115 height 5
click at [143, 166] on input "Destination *" at bounding box center [156, 164] width 79 height 7
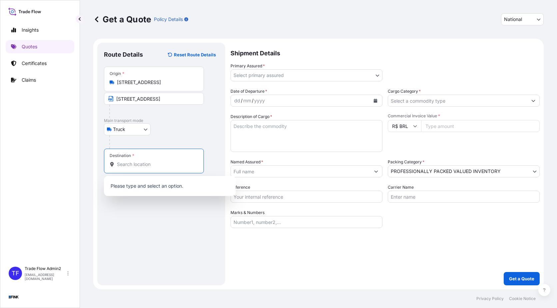
paste input "[GEOGRAPHIC_DATA] (GRU)"
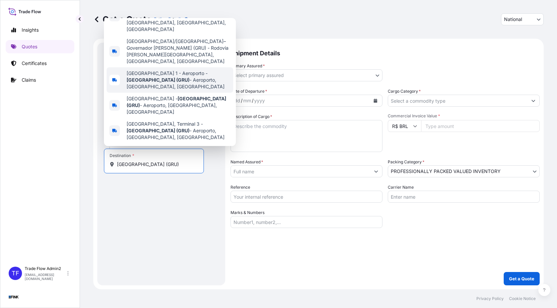
scroll to position [51, 0]
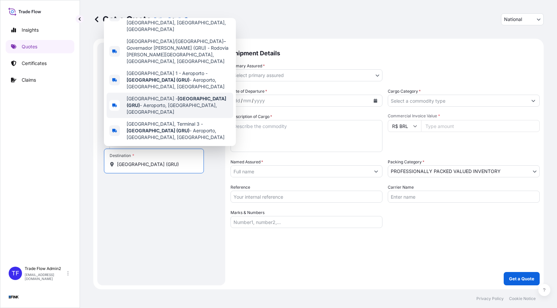
click at [195, 103] on span "[GEOGRAPHIC_DATA] ([GEOGRAPHIC_DATA]) - Aeroporto, [GEOGRAPHIC_DATA], [GEOGRAPH…" at bounding box center [179, 105] width 104 height 20
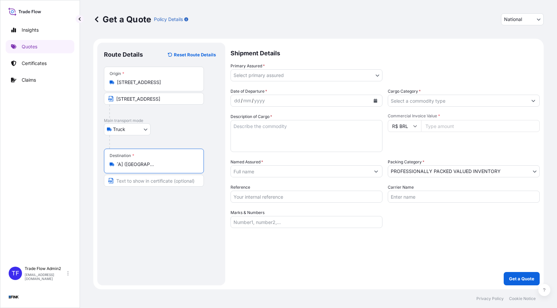
type input "[GEOGRAPHIC_DATA] ([GEOGRAPHIC_DATA]) - Aeroporto, [GEOGRAPHIC_DATA], [GEOGRAPH…"
click at [146, 181] on input "Text to appear on certificate" at bounding box center [154, 181] width 100 height 12
paste input "[GEOGRAPHIC_DATA] (GRU)"
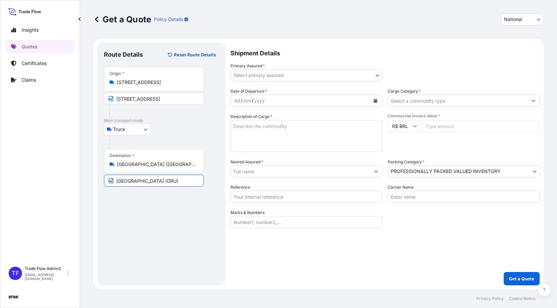
type input "[GEOGRAPHIC_DATA] (GRU)"
click at [128, 219] on div "Route Details Reset Route Details Place of loading Road / [GEOGRAPHIC_DATA] / I…" at bounding box center [161, 163] width 115 height 229
click at [340, 75] on body "Insights Quotes Certificates Claims TF Trade Flow Admin2 [EMAIL_ADDRESS][DOMAIN…" at bounding box center [278, 154] width 557 height 308
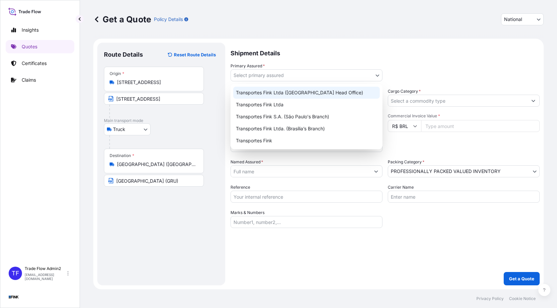
click at [330, 92] on div "Transportes Fink Ltda ([GEOGRAPHIC_DATA] Head Office)" at bounding box center [306, 93] width 147 height 12
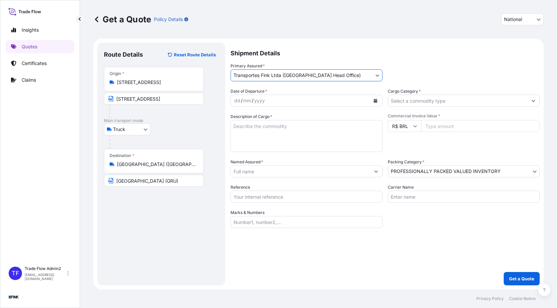
click at [375, 100] on icon "Calendar" at bounding box center [376, 101] width 4 height 4
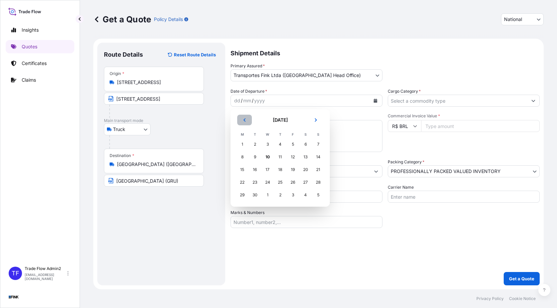
click at [247, 121] on button "Previous" at bounding box center [244, 120] width 15 height 11
click at [246, 121] on icon "Previous" at bounding box center [245, 120] width 4 height 4
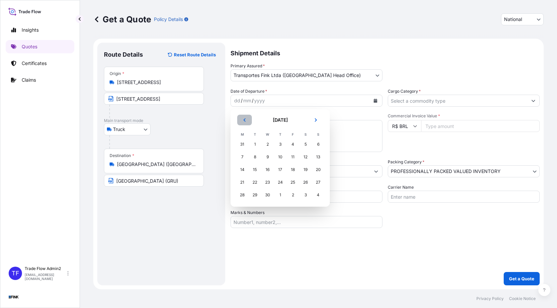
click at [246, 121] on icon "Previous" at bounding box center [245, 120] width 4 height 4
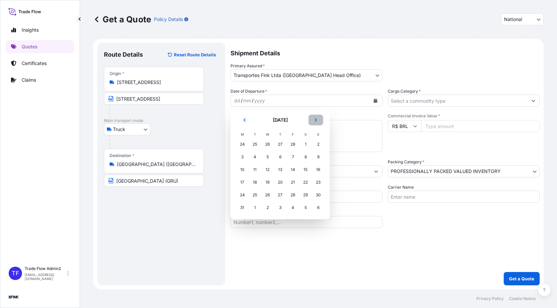
click at [313, 122] on button "Next" at bounding box center [316, 120] width 15 height 11
click at [278, 167] on div "17" at bounding box center [280, 170] width 12 height 12
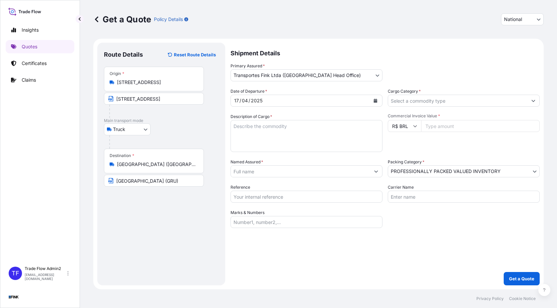
click at [469, 100] on input "Cargo Category *" at bounding box center [457, 101] width 139 height 12
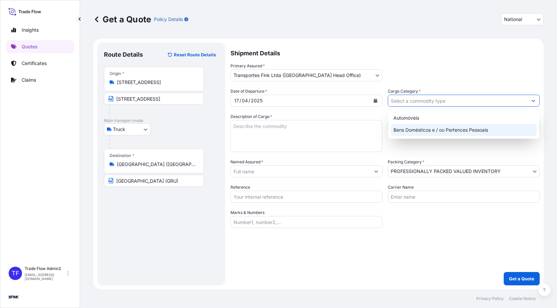
click at [448, 127] on div "Bens Domésticos e / ou Pertences Pessoais" at bounding box center [464, 130] width 146 height 12
type input "Bens Domésticos e / ou Pertences Pessoais"
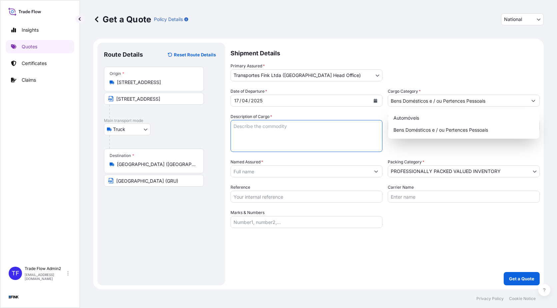
click at [262, 132] on textarea "Description of Cargo *" at bounding box center [307, 136] width 152 height 32
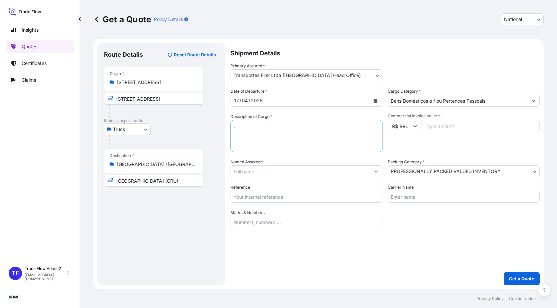
type textarea "."
click at [448, 129] on input "Commercial Invoice Value *" at bounding box center [480, 126] width 119 height 12
paste input "68280"
type input "68280"
click at [267, 171] on input "Named Assured *" at bounding box center [300, 171] width 139 height 12
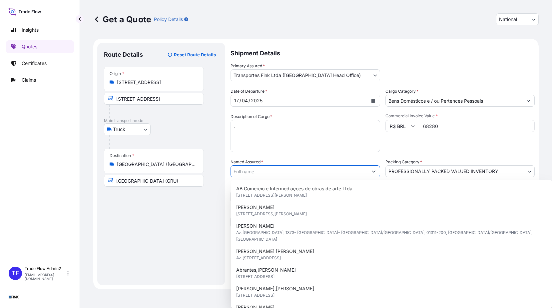
paste input "Galeria [PERSON_NAME] - Lais Amaral"
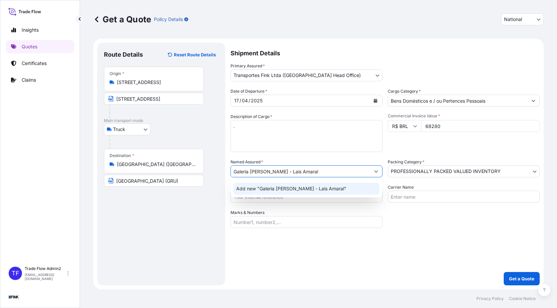
click at [277, 185] on span "Add new "Galeria [PERSON_NAME] - Lais Amaral"" at bounding box center [291, 188] width 110 height 7
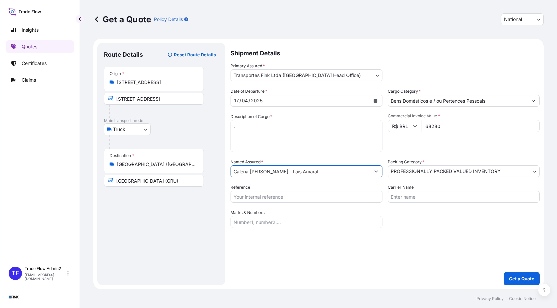
type input "Galeria [PERSON_NAME] - Lais Amaral"
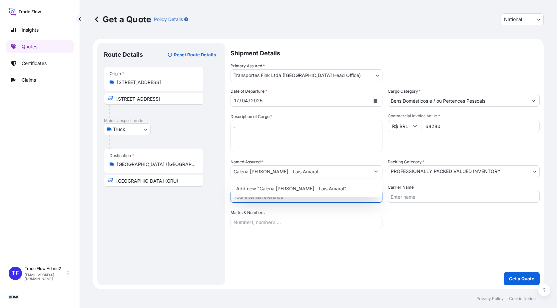
click at [266, 197] on input "Reference" at bounding box center [307, 197] width 152 height 12
paste input "08E-0008-25 OA DDR"
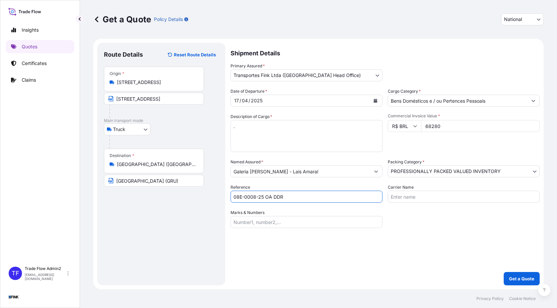
type input "08E-0008-25 OA DDR"
click at [306, 254] on div "Shipment Details Primary Assured * Transportes Fink Ltda ([GEOGRAPHIC_DATA] Hea…" at bounding box center [385, 164] width 309 height 243
click at [509, 278] on button "Get a Quote" at bounding box center [522, 278] width 36 height 13
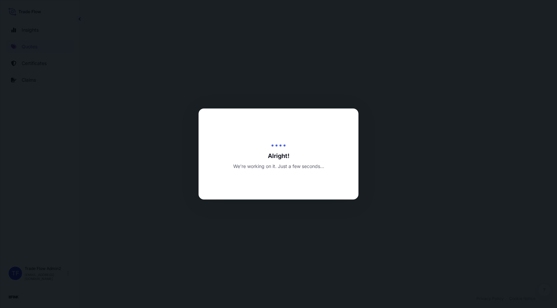
select select "Truck"
select select "31747"
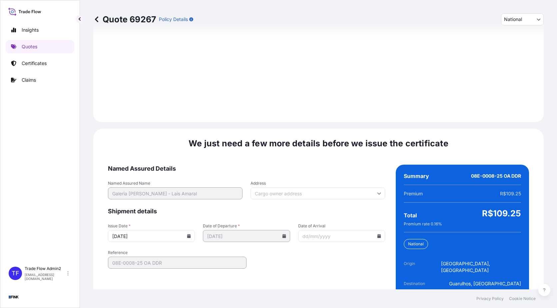
scroll to position [754, 0]
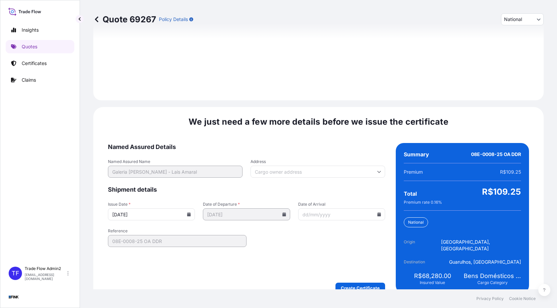
click at [341, 168] on input "Address" at bounding box center [318, 172] width 135 height 12
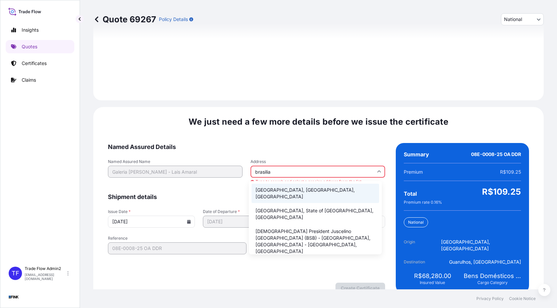
click at [316, 189] on li "[GEOGRAPHIC_DATA], [GEOGRAPHIC_DATA], [GEOGRAPHIC_DATA]" at bounding box center [316, 193] width 128 height 19
type input "[GEOGRAPHIC_DATA], [GEOGRAPHIC_DATA], [GEOGRAPHIC_DATA]"
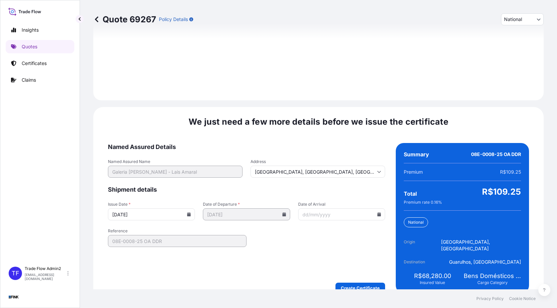
click at [187, 212] on icon at bounding box center [189, 214] width 4 height 4
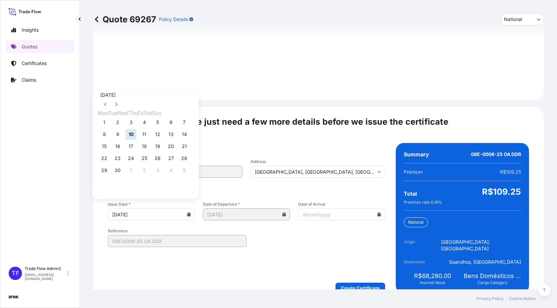
click at [171, 96] on div "[DATE]" at bounding box center [146, 100] width 96 height 19
click at [106, 103] on icon at bounding box center [105, 105] width 2 height 4
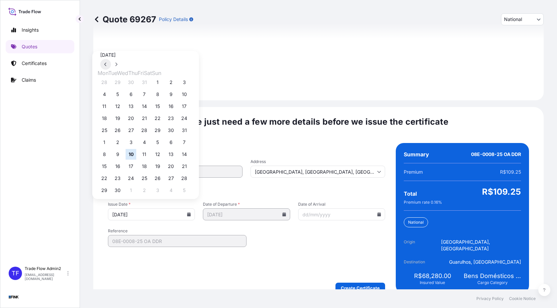
click at [106, 66] on icon at bounding box center [105, 65] width 2 height 4
click at [106, 54] on icon at bounding box center [105, 53] width 2 height 4
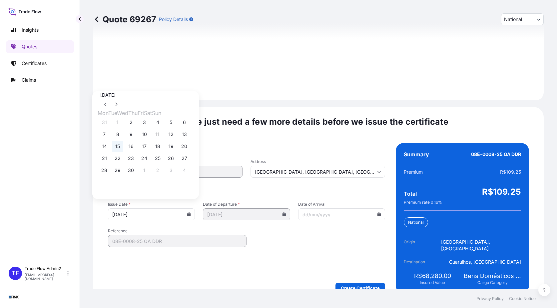
click at [119, 147] on button "15" at bounding box center [117, 146] width 11 height 11
type input "[DATE]"
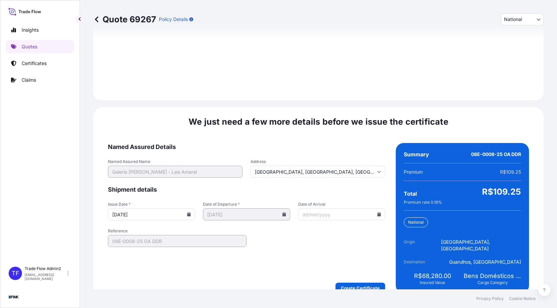
click at [241, 249] on form "Named Assured Details Named Assured Name Galeria [PERSON_NAME] Address [GEOGRAP…" at bounding box center [246, 218] width 277 height 150
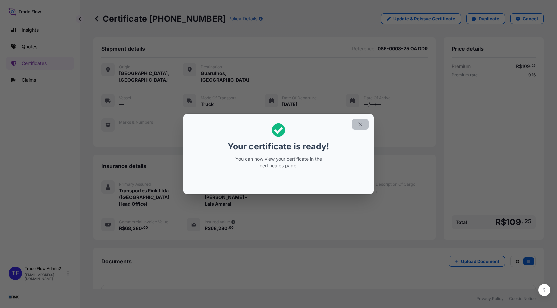
click at [364, 123] on button "button" at bounding box center [360, 124] width 17 height 11
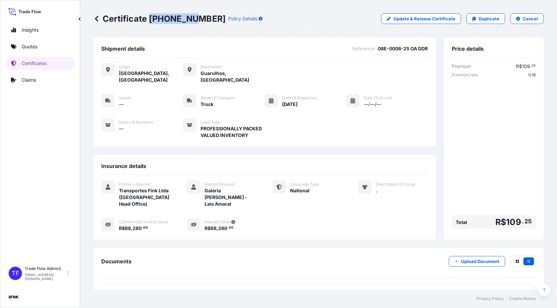
drag, startPoint x: 150, startPoint y: 19, endPoint x: 189, endPoint y: 19, distance: 38.7
click at [189, 19] on p "Certificate [PHONE_NUMBER]" at bounding box center [159, 18] width 132 height 11
copy p "[PHONE_NUMBER]"
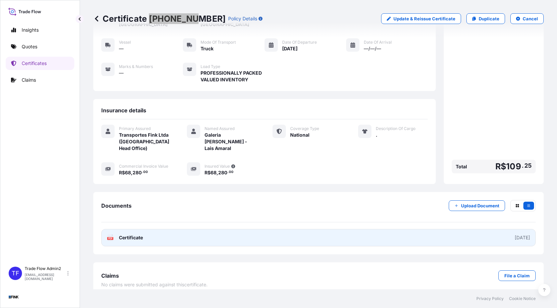
click at [222, 229] on link "PDF Certificate [DATE]" at bounding box center [318, 237] width 435 height 17
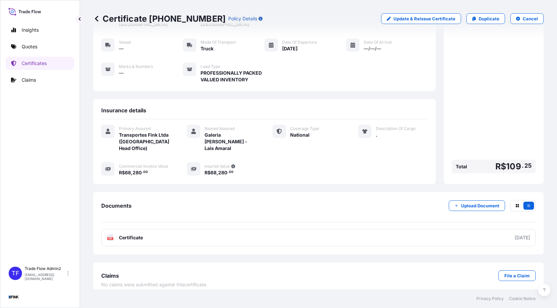
click at [54, 152] on div "Insights Quotes Certificates Claims" at bounding box center [40, 140] width 69 height 246
click at [39, 50] on link "Quotes" at bounding box center [40, 46] width 69 height 13
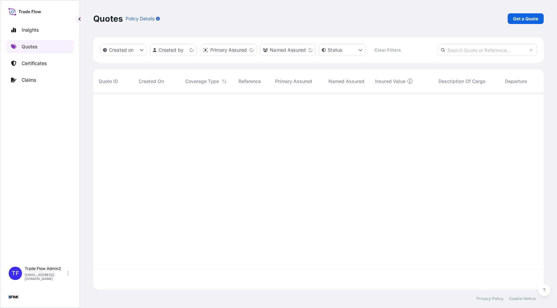
scroll to position [195, 446]
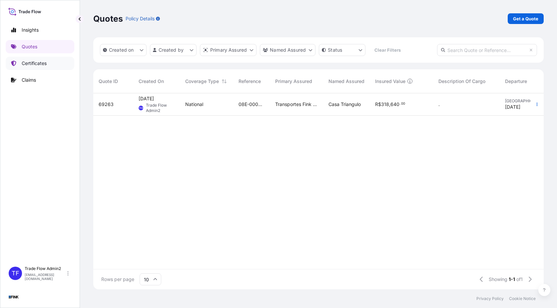
click at [38, 63] on p "Certificates" at bounding box center [34, 63] width 25 height 7
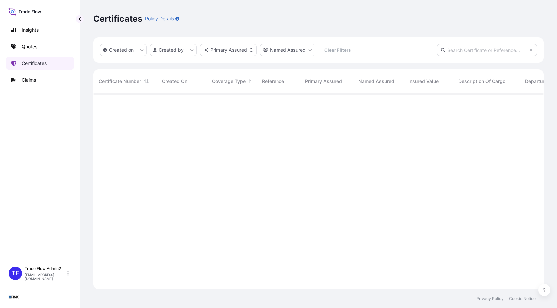
scroll to position [195, 446]
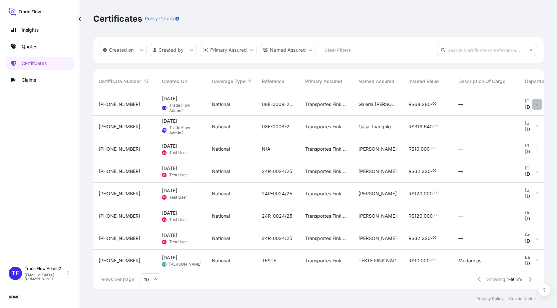
click at [532, 106] on button "button" at bounding box center [537, 104] width 11 height 11
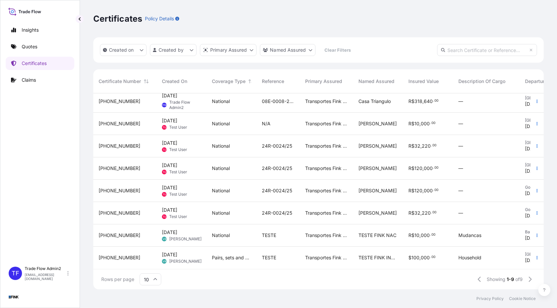
scroll to position [0, 0]
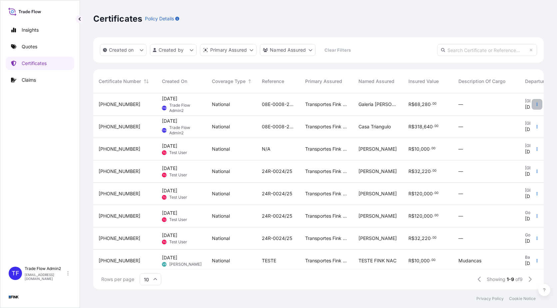
click at [532, 109] on button "button" at bounding box center [537, 104] width 11 height 11
click at [512, 109] on link "Duplicate quote" at bounding box center [497, 105] width 62 height 11
select select "national"
select select "Truck"
select select "31747"
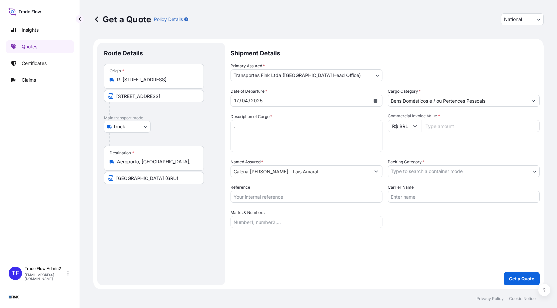
click at [164, 83] on input "R. [STREET_ADDRESS]" at bounding box center [156, 79] width 79 height 7
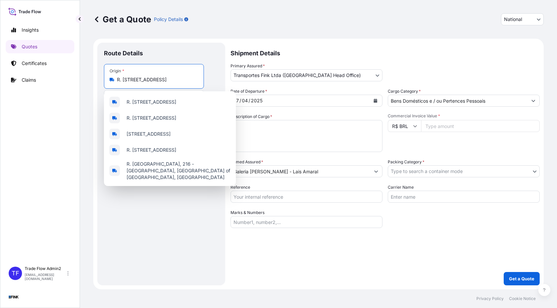
click at [164, 82] on input "R. [STREET_ADDRESS]" at bounding box center [156, 79] width 79 height 7
paste input "STRC Trecho 01 - conj. A -Lote 7 - Zona Industrial ([GEOGRAPHIC_DATA]) - [GEOGR…"
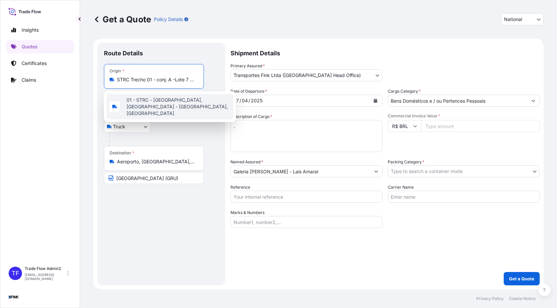
click at [170, 101] on span "01 - STRC - [GEOGRAPHIC_DATA], [GEOGRAPHIC_DATA] - [GEOGRAPHIC_DATA], [GEOGRAPH…" at bounding box center [179, 107] width 104 height 20
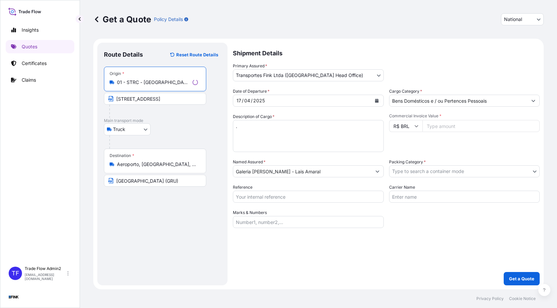
type input "01 - STRC - [GEOGRAPHIC_DATA], [GEOGRAPHIC_DATA] - [GEOGRAPHIC_DATA], [GEOGRAPH…"
click at [149, 101] on input "[STREET_ADDRESS]" at bounding box center [155, 99] width 102 height 12
click at [149, 101] on input "[STREET_ADDRESS]" at bounding box center [154, 99] width 100 height 12
paste input "STRC Trecho 01 - conj. A -Lote 7 - Zona Industrial ([GEOGRAPHIC_DATA]) - [GEOGR…"
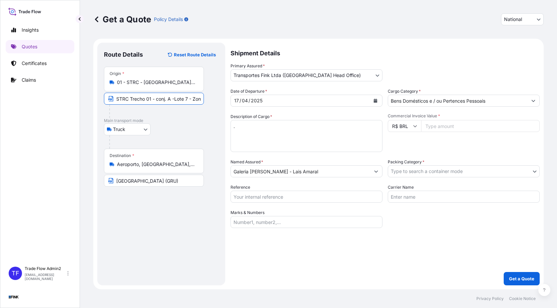
scroll to position [0, 90]
type input "STRC Trecho 01 - conj. A -Lote 7 - Zona Industrial ([GEOGRAPHIC_DATA]) - [GEOGR…"
click at [192, 132] on div "Truck Truck" at bounding box center [161, 129] width 115 height 12
click at [148, 171] on div "Destination * Aeroporto, [GEOGRAPHIC_DATA], 07140, [GEOGRAPHIC_DATA]" at bounding box center [154, 161] width 100 height 25
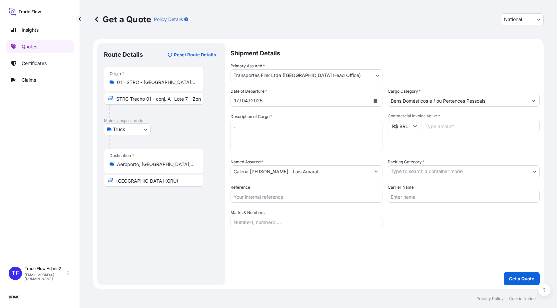
click at [148, 168] on input "Aeroporto, [GEOGRAPHIC_DATA], 07140, [GEOGRAPHIC_DATA]" at bounding box center [156, 164] width 79 height 7
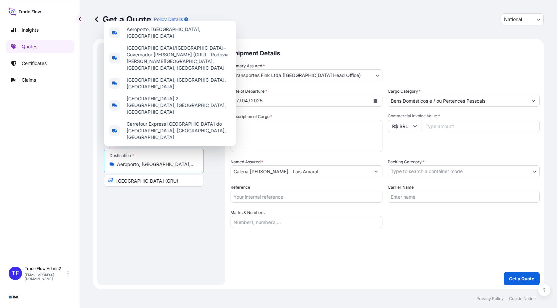
scroll to position [0, 45]
click at [147, 169] on div "Destination * Aeroporto, [GEOGRAPHIC_DATA], 07140, [GEOGRAPHIC_DATA]" at bounding box center [154, 161] width 100 height 25
click at [147, 168] on input "Aeroporto, [GEOGRAPHIC_DATA], 07140, [GEOGRAPHIC_DATA]" at bounding box center [156, 164] width 79 height 7
click at [147, 169] on div "Destination * Aeroporto, [GEOGRAPHIC_DATA], 07140, [GEOGRAPHIC_DATA]" at bounding box center [154, 161] width 100 height 25
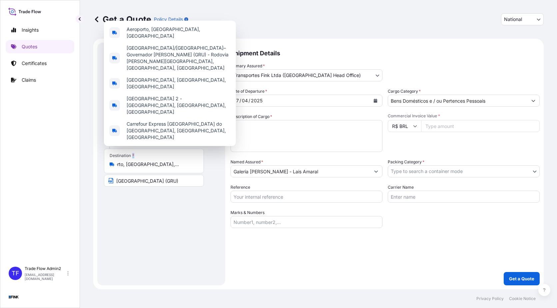
click at [147, 168] on input "Aeroporto, [GEOGRAPHIC_DATA], 07140, [GEOGRAPHIC_DATA]" at bounding box center [156, 164] width 79 height 7
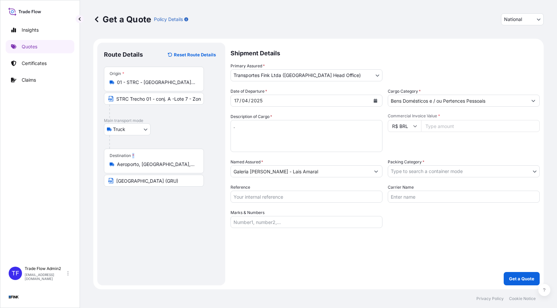
click at [147, 169] on div "Destination * Aeroporto, [GEOGRAPHIC_DATA], 07140, [GEOGRAPHIC_DATA]" at bounding box center [154, 161] width 100 height 25
click at [147, 168] on input "Aeroporto, [GEOGRAPHIC_DATA], 07140, [GEOGRAPHIC_DATA]" at bounding box center [156, 164] width 79 height 7
click at [147, 169] on div "Destination * Aeroporto, [GEOGRAPHIC_DATA], 07140, [GEOGRAPHIC_DATA]" at bounding box center [154, 161] width 100 height 25
click at [147, 168] on input "Aeroporto, [GEOGRAPHIC_DATA], 07140, [GEOGRAPHIC_DATA]" at bounding box center [156, 164] width 79 height 7
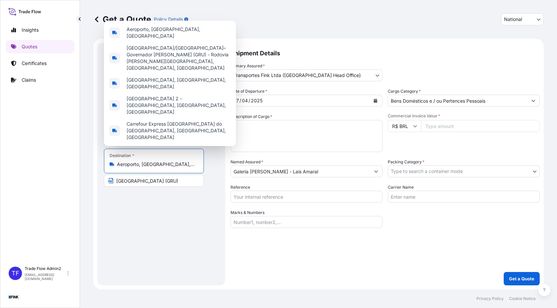
scroll to position [0, 45]
click at [147, 167] on input "Aeroporto, [GEOGRAPHIC_DATA], 07140, [GEOGRAPHIC_DATA]" at bounding box center [156, 164] width 79 height 7
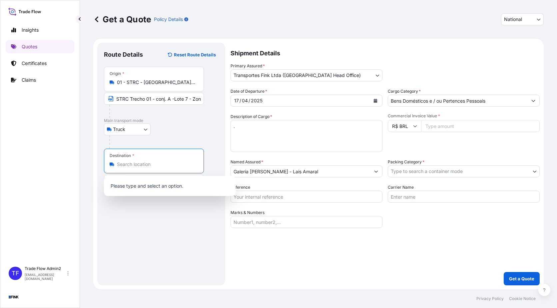
paste input "[STREET_ADDRESS]"
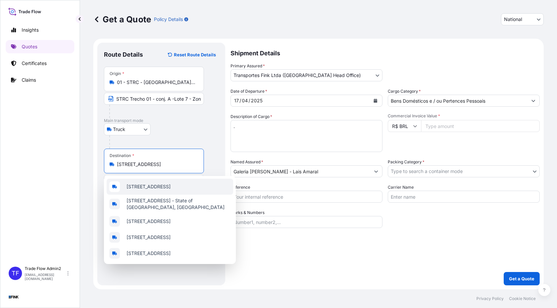
click at [171, 183] on span "[STREET_ADDRESS]" at bounding box center [149, 186] width 44 height 7
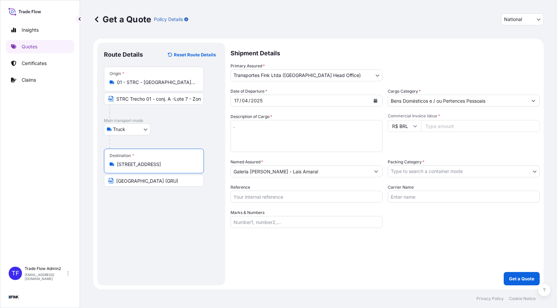
type input "[STREET_ADDRESS]"
click at [173, 183] on input "[GEOGRAPHIC_DATA] (GRU)" at bounding box center [154, 181] width 100 height 12
paste input "[STREET_ADDRESS]"
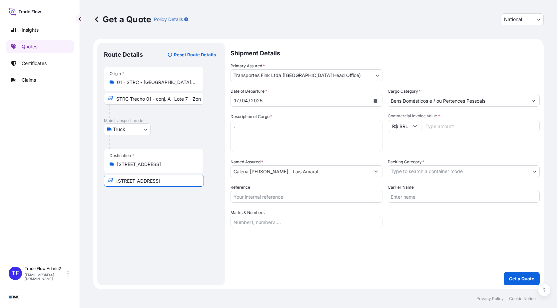
scroll to position [0, 95]
type input "[STREET_ADDRESS]"
click at [187, 228] on div "Route Details Reset Route Details Place of loading Road / [GEOGRAPHIC_DATA] / I…" at bounding box center [161, 163] width 115 height 229
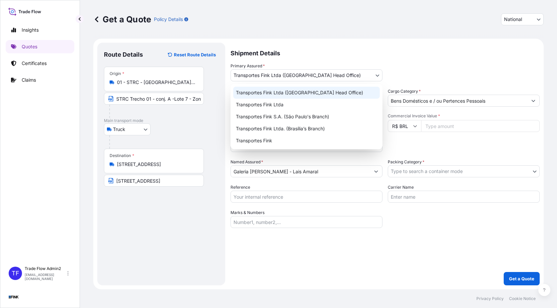
click at [370, 75] on body "Insights Quotes Certificates Claims TF Trade Flow Admin2 [EMAIL_ADDRESS][DOMAIN…" at bounding box center [278, 154] width 557 height 308
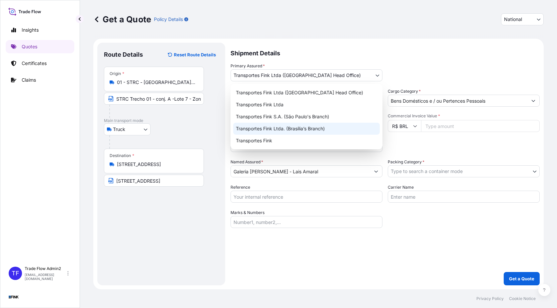
click at [324, 128] on div "Transportes Fink Ltda. (Brasília’s Branch)" at bounding box center [306, 129] width 147 height 12
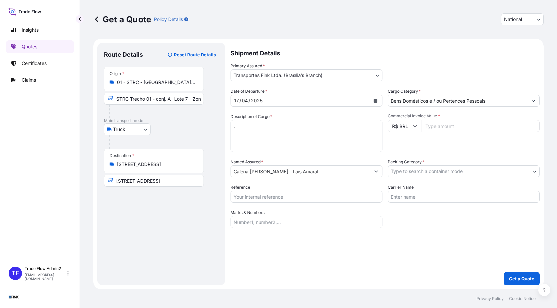
click at [274, 103] on div "[DATE]" at bounding box center [300, 101] width 139 height 12
click at [376, 98] on button "Calendar" at bounding box center [375, 100] width 11 height 11
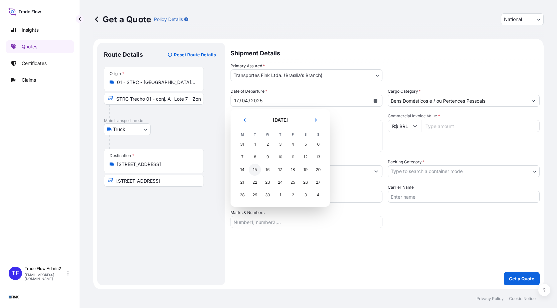
click at [252, 169] on div "15" at bounding box center [255, 170] width 12 height 12
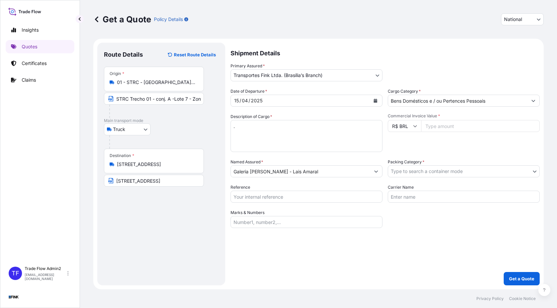
click at [437, 95] on div "Bens Domésticos e / ou Pertences Pessoais" at bounding box center [464, 101] width 152 height 12
click at [439, 100] on input "Bens Domésticos e / ou Pertences Pessoais" at bounding box center [457, 101] width 139 height 12
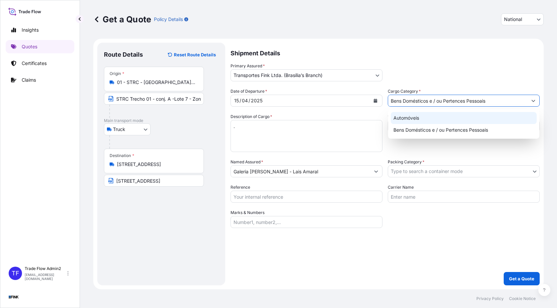
click at [416, 119] on div "Automóveis" at bounding box center [464, 118] width 146 height 12
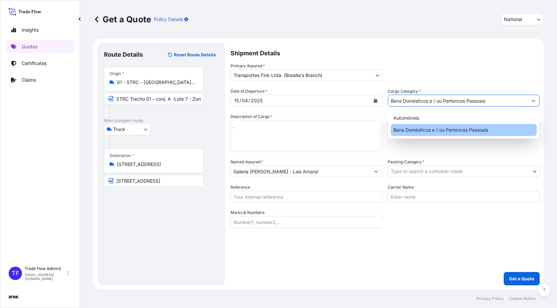
paste input "52600"
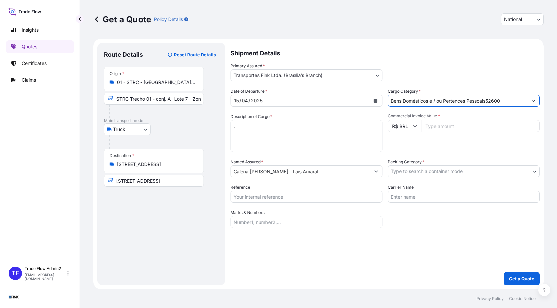
click at [520, 99] on input "Bens Domésticos e / ou Pertences Pessoais52600" at bounding box center [457, 101] width 139 height 12
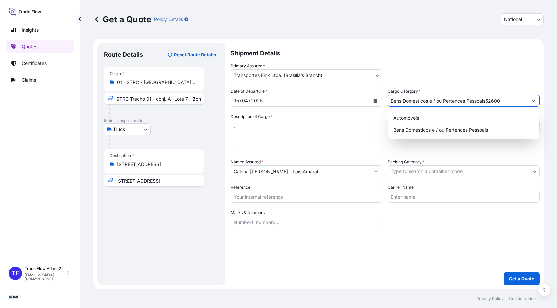
click at [534, 101] on icon "Show suggestions" at bounding box center [534, 101] width 4 height 2
click at [432, 122] on div "Automóveis" at bounding box center [464, 118] width 146 height 12
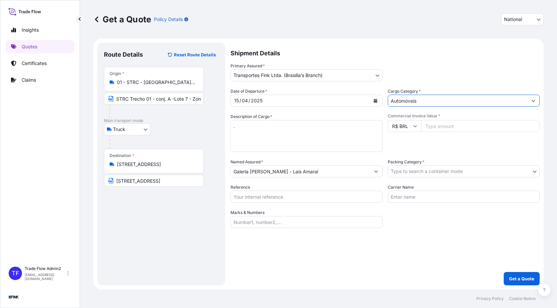
type input "Automóveis"
click at [429, 130] on input "Commercial Invoice Value *" at bounding box center [480, 126] width 119 height 12
paste input "52600"
type input "52600"
click at [441, 142] on div "Commercial Invoice Value * R$ BRL 52600" at bounding box center [464, 132] width 152 height 39
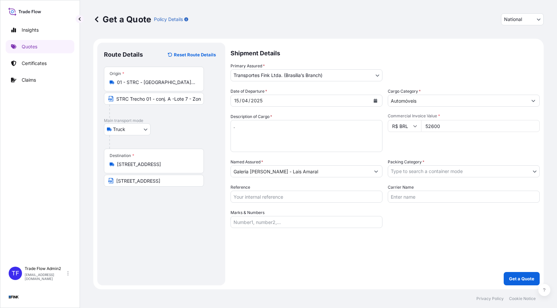
click at [289, 172] on input "Galeria [PERSON_NAME] - Lais Amaral" at bounding box center [300, 171] width 139 height 12
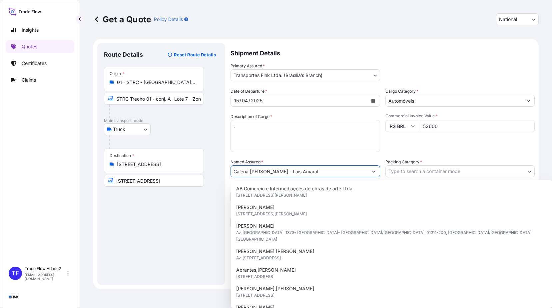
click at [289, 172] on input "Galeria [PERSON_NAME] - Lais Amaral" at bounding box center [299, 171] width 137 height 12
paste input "[PERSON_NAME]"
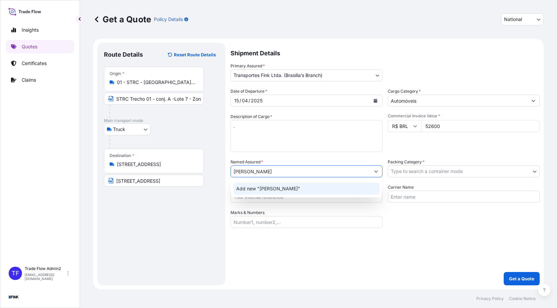
click at [295, 189] on span "Add new "[PERSON_NAME]"" at bounding box center [268, 188] width 64 height 7
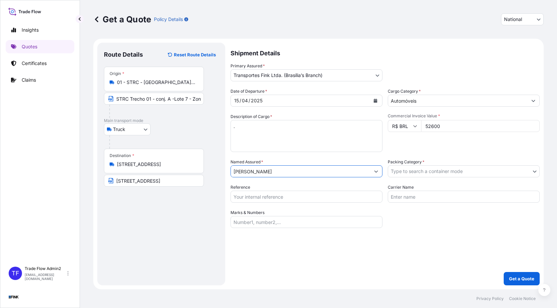
type input "[PERSON_NAME]"
click at [469, 175] on body "Insights Quotes Certificates Claims TF Trade Flow Admin2 [EMAIL_ADDRESS][DOMAIN…" at bounding box center [278, 154] width 557 height 308
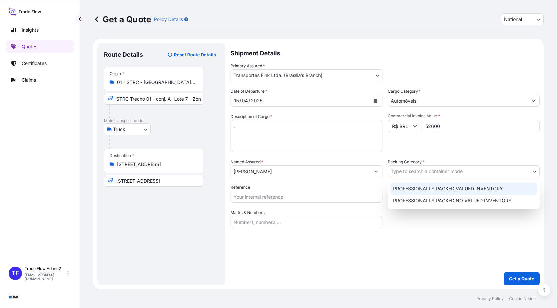
click at [460, 187] on div "PROFESSIONALLY PACKED VALUED INVENTORY" at bounding box center [464, 189] width 147 height 12
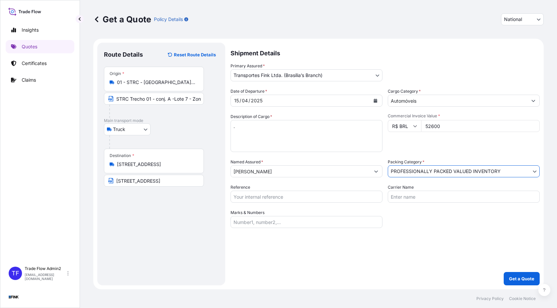
click at [462, 219] on div "Date of Departure * [DATE] Cargo Category * Automóveis Description of Cargo * .…" at bounding box center [385, 158] width 309 height 140
click at [317, 198] on input "Reference" at bounding box center [307, 197] width 152 height 12
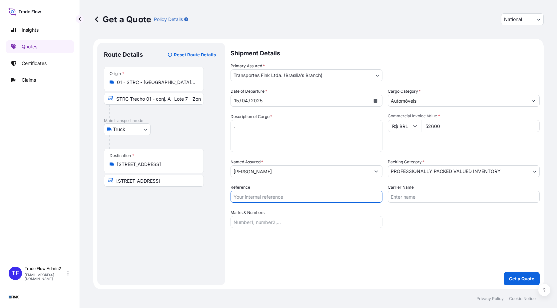
paste input "38E-0019/25"
type input "38E-0019/25"
click at [421, 239] on div "Shipment Details Primary Assured * Transportes Fink Ltda. (Brasília’s Branch) T…" at bounding box center [385, 164] width 309 height 243
click at [515, 273] on button "Get a Quote" at bounding box center [522, 278] width 36 height 13
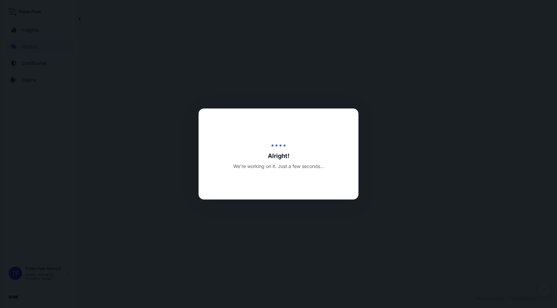
select select "Truck"
select select "32184"
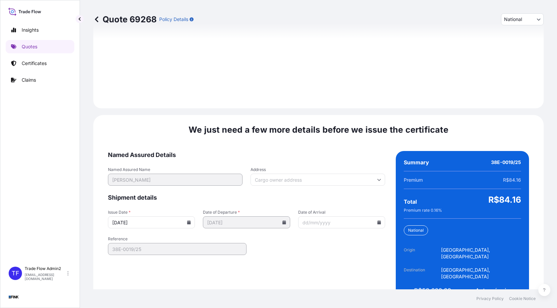
scroll to position [754, 0]
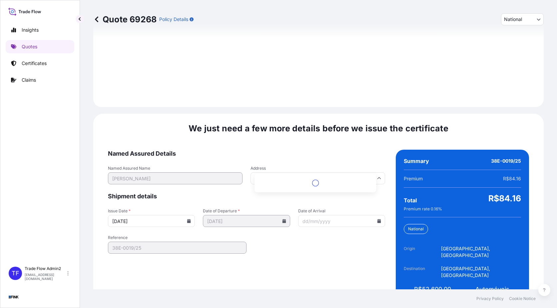
click at [357, 172] on input "Address" at bounding box center [318, 178] width 135 height 12
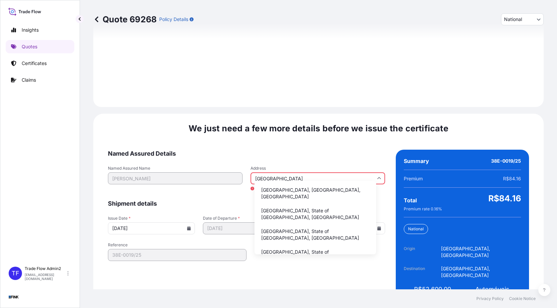
type input "[GEOGRAPHIC_DATA], [GEOGRAPHIC_DATA], [GEOGRAPHIC_DATA]"
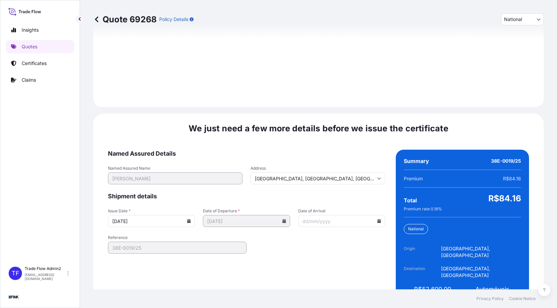
click at [191, 219] on icon at bounding box center [189, 221] width 4 height 4
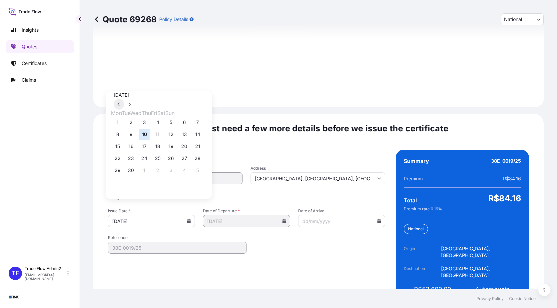
click at [124, 99] on button at bounding box center [119, 104] width 11 height 11
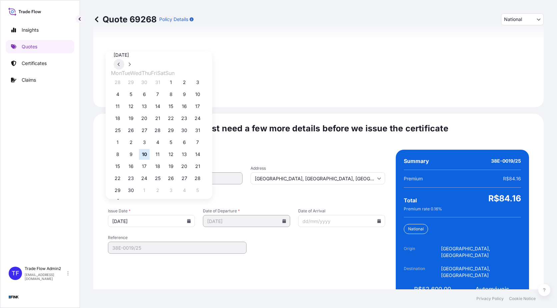
click at [124, 70] on button at bounding box center [119, 64] width 11 height 11
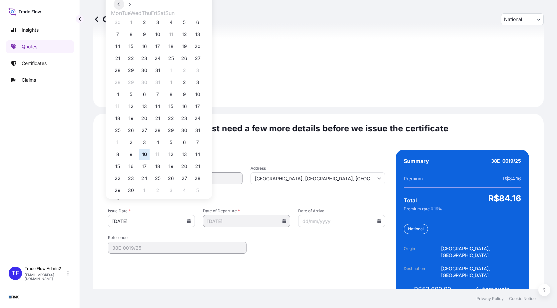
click at [124, 10] on button at bounding box center [119, 4] width 11 height 11
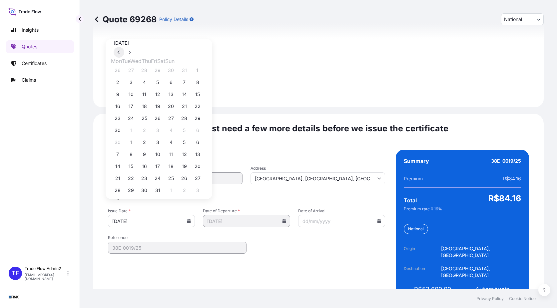
click at [124, 58] on button at bounding box center [119, 52] width 11 height 11
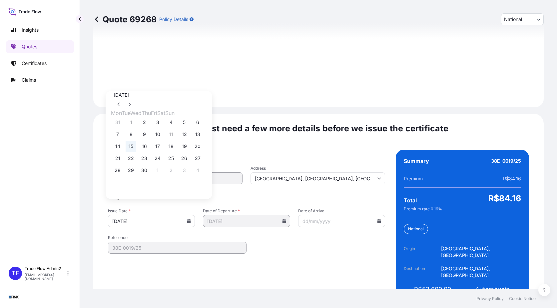
click at [134, 146] on button "15" at bounding box center [131, 146] width 11 height 11
type input "[DATE]"
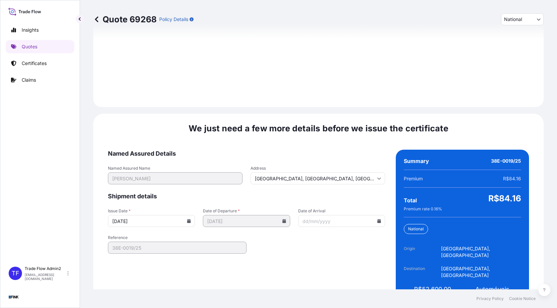
click at [299, 242] on form "Named Assured Details Named Assured Name [PERSON_NAME] Address [GEOGRAPHIC_DATA…" at bounding box center [246, 228] width 277 height 157
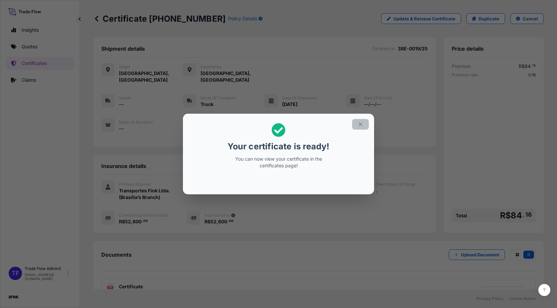
click at [364, 125] on button "button" at bounding box center [360, 124] width 17 height 11
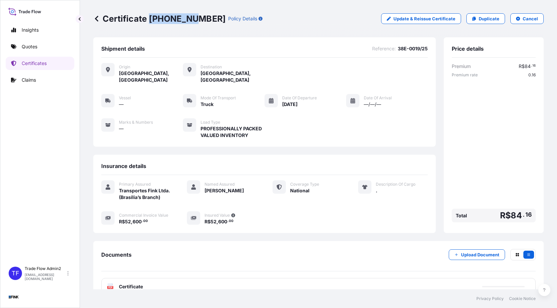
drag, startPoint x: 149, startPoint y: 19, endPoint x: 188, endPoint y: 20, distance: 39.3
click at [188, 20] on p "Certificate [PHONE_NUMBER]" at bounding box center [159, 18] width 132 height 11
copy p "[PHONE_NUMBER]"
click at [37, 63] on p "Certificates" at bounding box center [34, 63] width 25 height 7
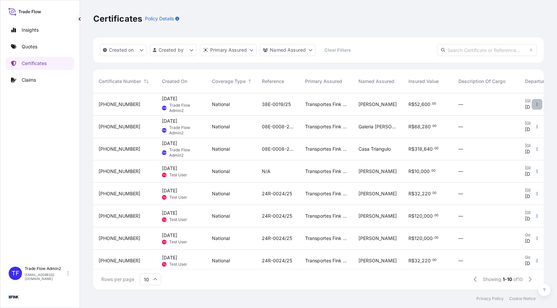
click at [532, 104] on button "button" at bounding box center [537, 104] width 11 height 11
click at [512, 108] on link "Duplicate quote" at bounding box center [497, 105] width 62 height 11
select select "national"
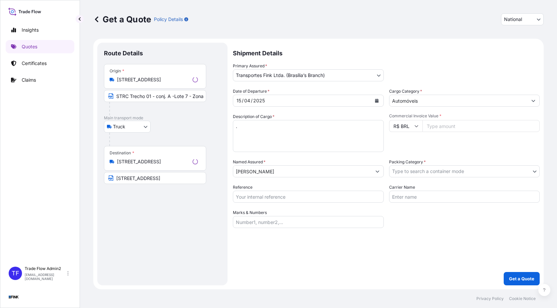
select select "Truck"
select select "32184"
click at [157, 76] on input "[STREET_ADDRESS]" at bounding box center [156, 79] width 79 height 7
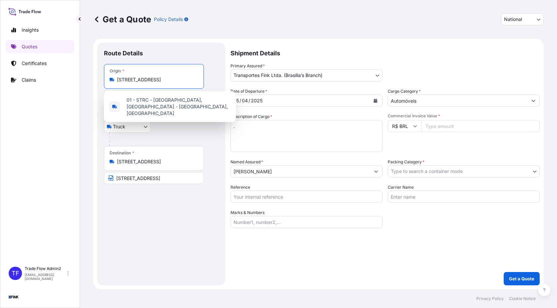
click at [157, 76] on input "[STREET_ADDRESS]" at bounding box center [156, 79] width 79 height 7
paste input "[STREET_ADDRESS]"
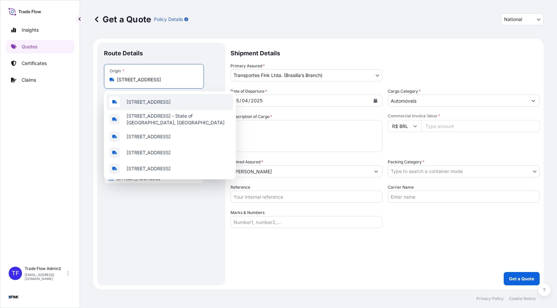
click at [153, 102] on span "[STREET_ADDRESS]" at bounding box center [149, 102] width 44 height 7
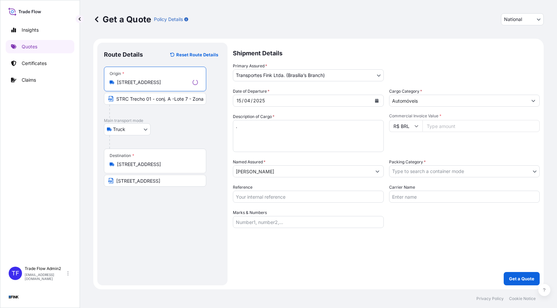
type input "[STREET_ADDRESS]"
click at [133, 102] on input "STRC Trecho 01 - conj. A -Lote 7 - Zona Industrial ([GEOGRAPHIC_DATA]) - [GEOGR…" at bounding box center [155, 99] width 102 height 12
click at [133, 102] on input "STRC Trecho 01 - conj. A -Lote 7 - Zona Industrial ([GEOGRAPHIC_DATA]) - [GEOGR…" at bounding box center [154, 99] width 100 height 12
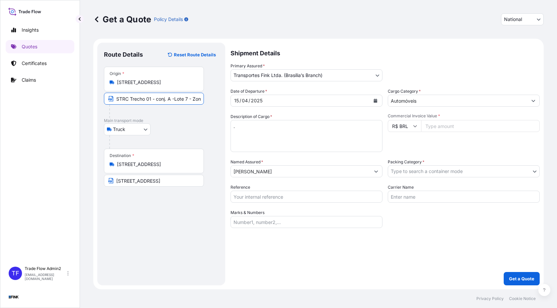
click at [133, 102] on input "STRC Trecho 01 - conj. A -Lote 7 - Zona Industrial ([GEOGRAPHIC_DATA]) - [GEOGR…" at bounding box center [154, 99] width 100 height 12
paste input "[STREET_ADDRESS]"
type input "[STREET_ADDRESS]"
click at [191, 135] on div "Truck Truck" at bounding box center [161, 129] width 115 height 12
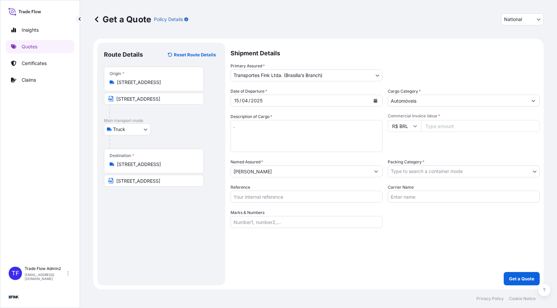
scroll to position [0, 0]
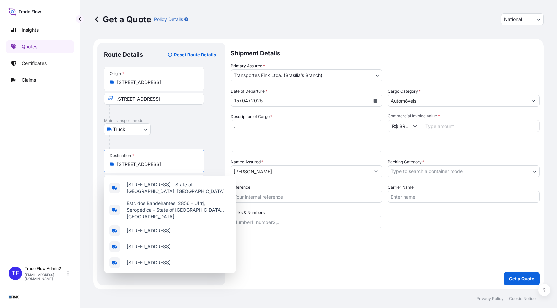
click at [152, 164] on input "[STREET_ADDRESS]" at bounding box center [156, 164] width 79 height 7
paste input "[STREET_ADDRESS]"
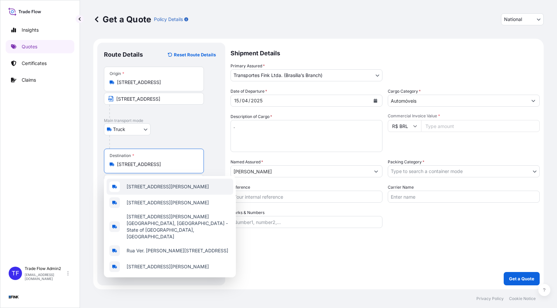
scroll to position [0, 59]
click at [209, 190] on span "[STREET_ADDRESS][PERSON_NAME]" at bounding box center [168, 186] width 82 height 7
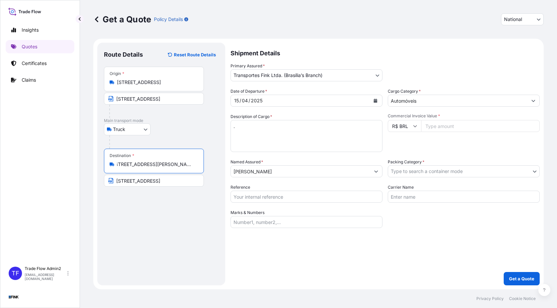
type input "[STREET_ADDRESS][PERSON_NAME]"
click at [170, 183] on input "[STREET_ADDRESS]" at bounding box center [154, 181] width 100 height 12
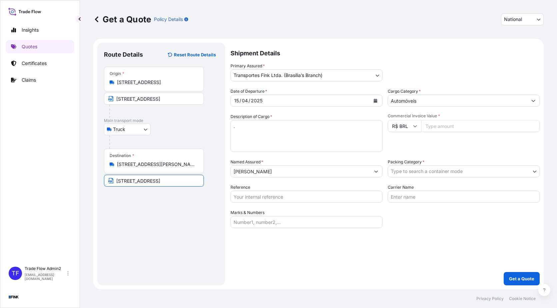
paste input "[STREET_ADDRESS]"
type input "[STREET_ADDRESS]"
click at [348, 73] on body "Insights Quotes Certificates Claims TF Trade Flow Admin2 [EMAIL_ADDRESS][DOMAIN…" at bounding box center [278, 154] width 557 height 308
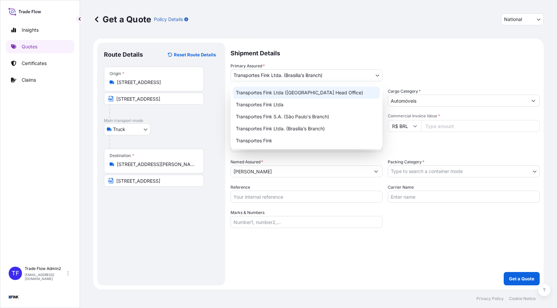
click at [343, 94] on div "Transportes Fink Ltda ([GEOGRAPHIC_DATA] Head Office)" at bounding box center [306, 93] width 147 height 12
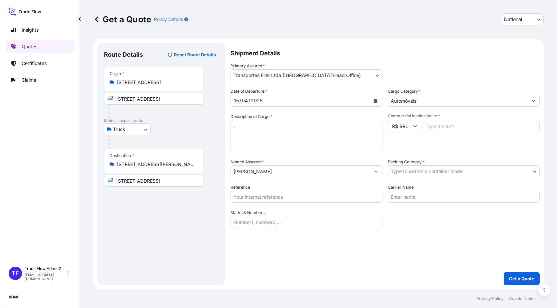
click at [453, 104] on input "Automóveis" at bounding box center [457, 101] width 139 height 12
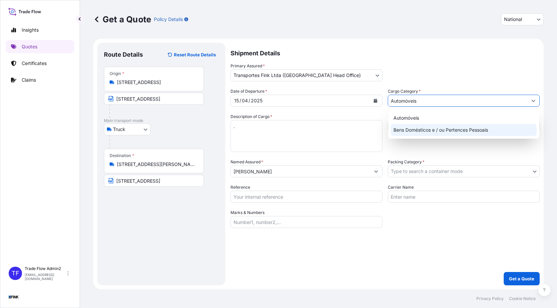
click at [435, 128] on div "Bens Domésticos e / ou Pertences Pessoais" at bounding box center [464, 130] width 146 height 12
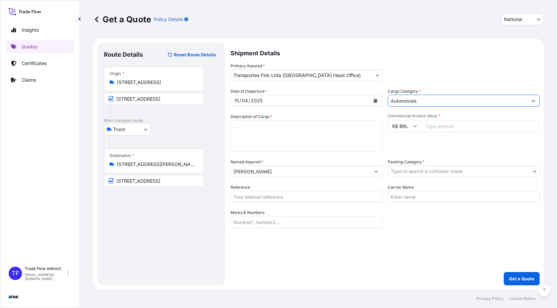
paste input "20000"
click at [533, 103] on button "Show suggestions" at bounding box center [534, 101] width 12 height 12
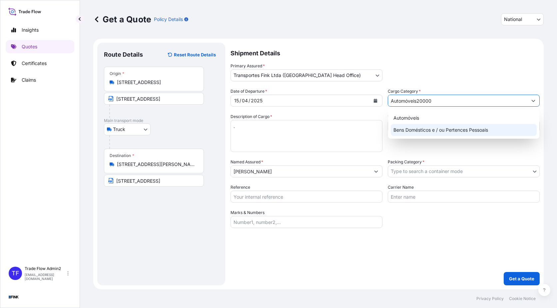
click at [477, 132] on div "Bens Domésticos e / ou Pertences Pessoais" at bounding box center [464, 130] width 146 height 12
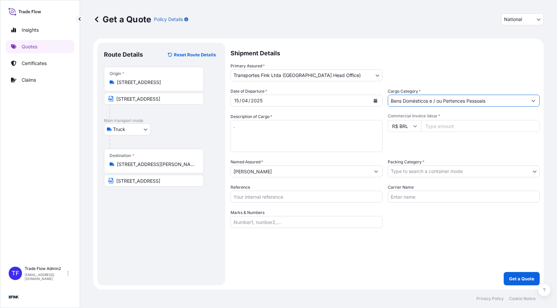
type input "Bens Domésticos e / ou Pertences Pessoais"
click at [460, 121] on input "Commercial Invoice Value *" at bounding box center [480, 126] width 119 height 12
paste input "20000"
type input "20000"
click at [448, 146] on div "Commercial Invoice Value * R$ BRL 20000" at bounding box center [464, 132] width 152 height 39
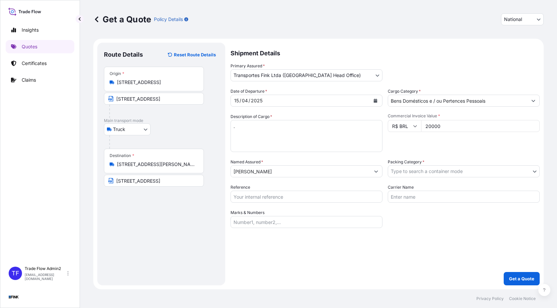
click at [297, 169] on input "[PERSON_NAME]" at bounding box center [300, 171] width 139 height 12
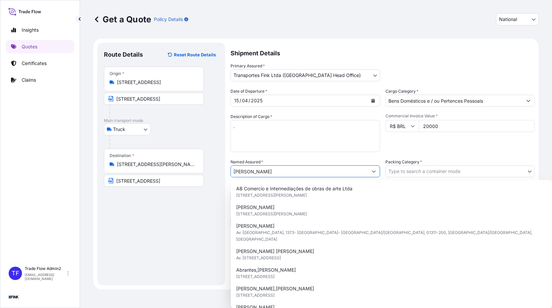
click at [297, 169] on input "[PERSON_NAME]" at bounding box center [299, 171] width 137 height 12
paste input "[PERSON_NAME]"
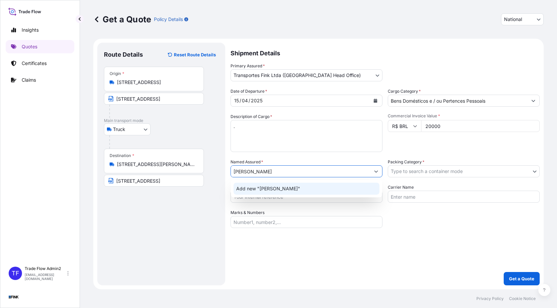
click at [306, 189] on div "Add new "[PERSON_NAME]"" at bounding box center [307, 189] width 146 height 12
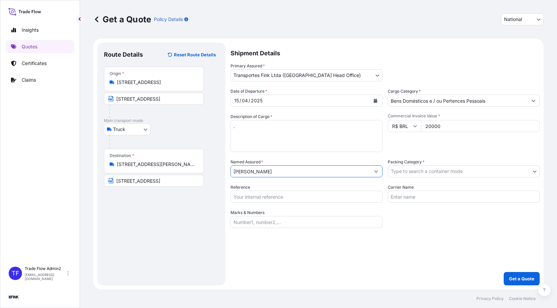
type input "[PERSON_NAME]"
click at [439, 167] on body "Insights Quotes Certificates Claims TF Trade Flow Admin2 [EMAIL_ADDRESS][DOMAIN…" at bounding box center [278, 154] width 557 height 308
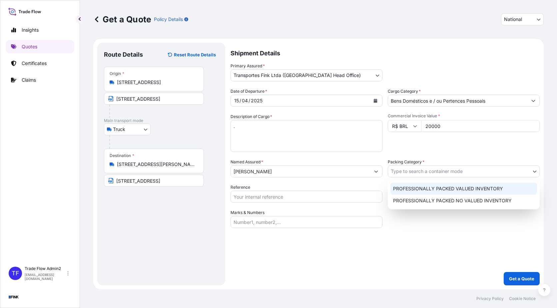
click at [453, 188] on div "PROFESSIONALLY PACKED VALUED INVENTORY" at bounding box center [464, 189] width 147 height 12
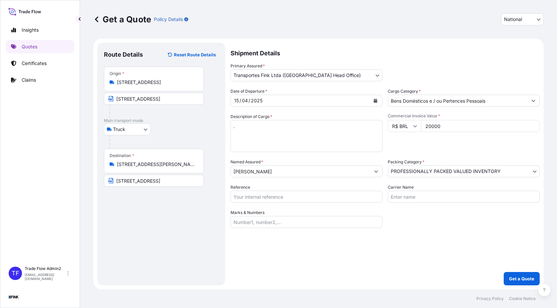
click at [456, 223] on div "Date of Departure * [DATE] Cargo Category * Bens Domésticos e / ou Pertences Pe…" at bounding box center [385, 158] width 309 height 140
click at [310, 191] on input "Reference" at bounding box center [307, 197] width 152 height 12
paste input "08N-0048/24 - OA DDR"
type input "08N-0048/24 - OA DDR"
click at [405, 228] on div "Shipment Details Primary Assured * Transportes Fink Ltda ([GEOGRAPHIC_DATA] Hea…" at bounding box center [385, 164] width 309 height 243
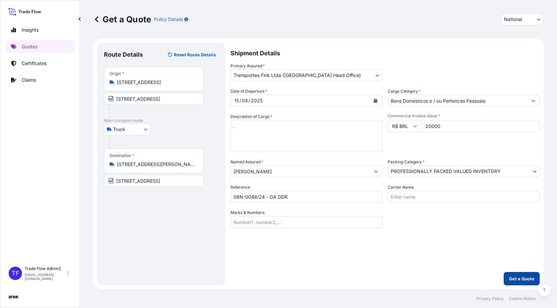
click at [517, 275] on button "Get a Quote" at bounding box center [522, 278] width 36 height 13
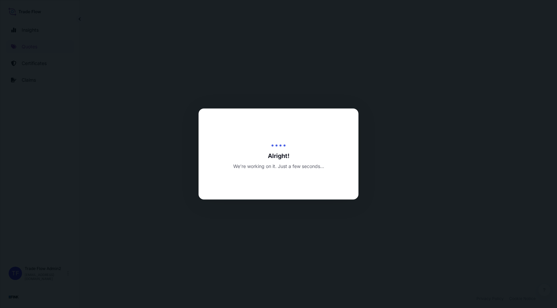
select select "Truck"
select select "31747"
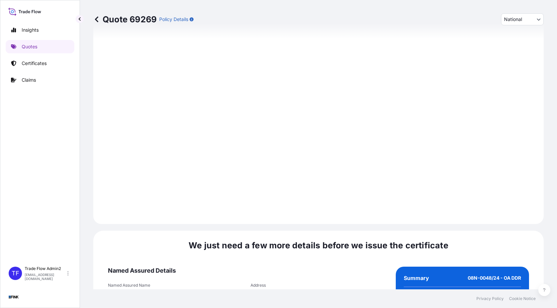
scroll to position [754, 0]
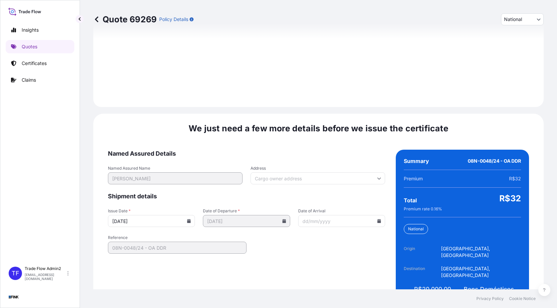
click at [290, 172] on input "Address" at bounding box center [318, 178] width 135 height 12
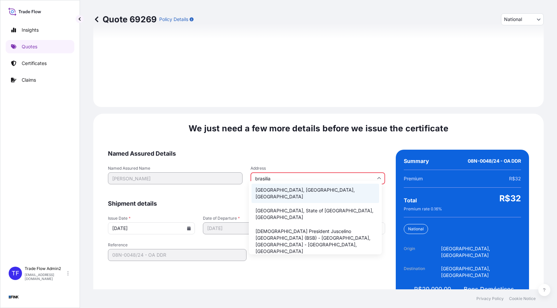
click at [303, 189] on li "[GEOGRAPHIC_DATA], [GEOGRAPHIC_DATA], [GEOGRAPHIC_DATA]" at bounding box center [316, 193] width 128 height 19
type input "[GEOGRAPHIC_DATA], [GEOGRAPHIC_DATA], [GEOGRAPHIC_DATA]"
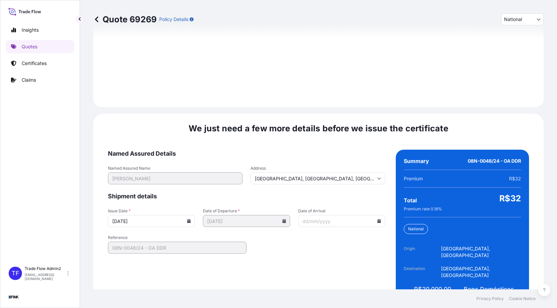
click at [185, 215] on input "[DATE]" at bounding box center [151, 221] width 87 height 12
click at [187, 219] on icon at bounding box center [189, 221] width 4 height 4
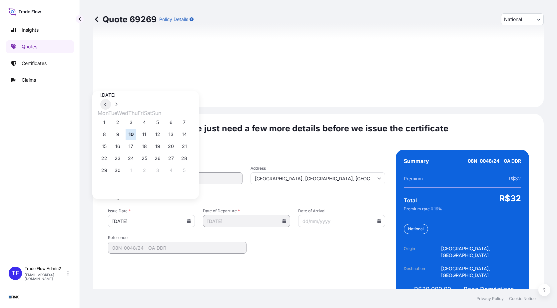
click at [111, 99] on button at bounding box center [105, 104] width 11 height 11
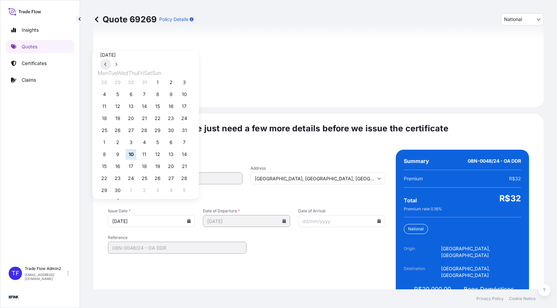
click at [111, 70] on button at bounding box center [105, 64] width 11 height 11
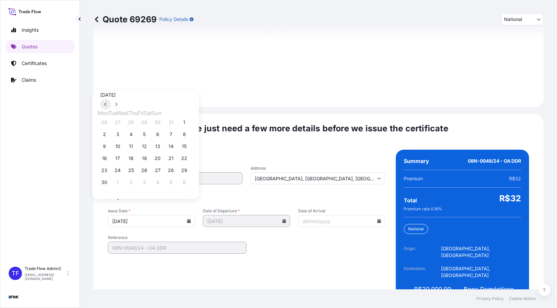
click at [111, 99] on button at bounding box center [105, 104] width 11 height 11
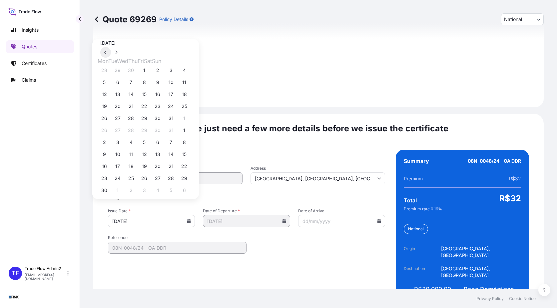
click at [111, 58] on button at bounding box center [105, 52] width 11 height 11
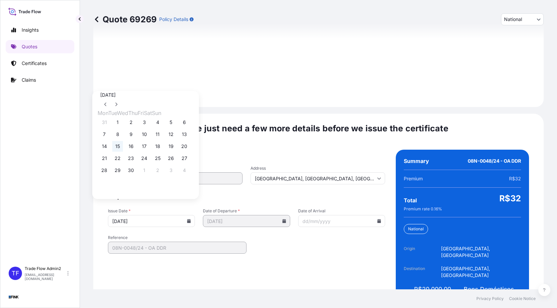
click at [119, 152] on button "15" at bounding box center [117, 146] width 11 height 11
type input "[DATE]"
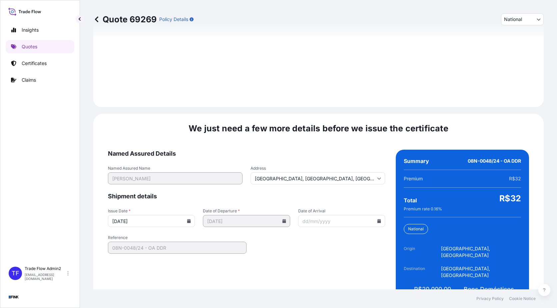
click at [196, 235] on span "Reference" at bounding box center [177, 237] width 139 height 5
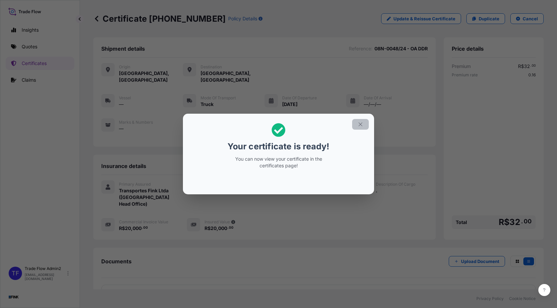
click at [368, 126] on button "button" at bounding box center [360, 124] width 17 height 11
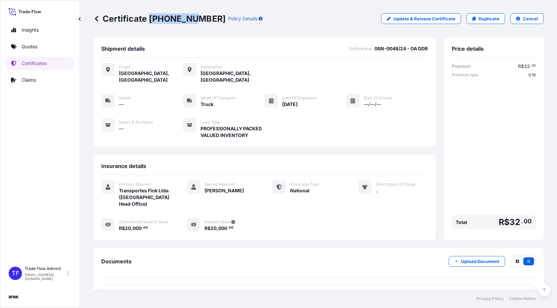
drag, startPoint x: 150, startPoint y: 21, endPoint x: 190, endPoint y: 24, distance: 40.1
click at [190, 24] on div "Certificate [PHONE_NUMBER] Policy Details Update & Reissue Certificate Duplicat…" at bounding box center [318, 18] width 451 height 37
copy p "[PHONE_NUMBER]"
click at [39, 62] on p "Certificates" at bounding box center [34, 63] width 25 height 7
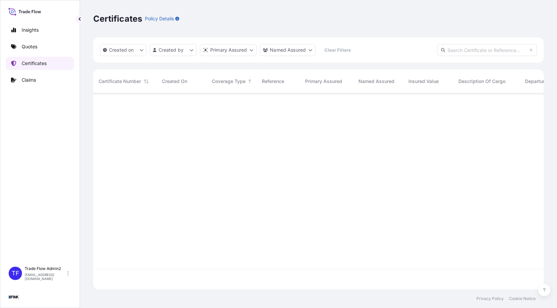
scroll to position [195, 446]
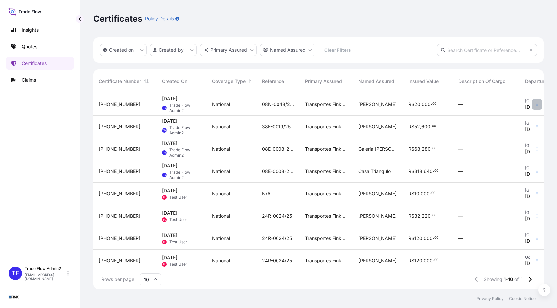
click at [535, 103] on button "button" at bounding box center [537, 104] width 11 height 11
click at [506, 108] on p "Duplicate quote" at bounding box center [495, 105] width 35 height 7
select select "national"
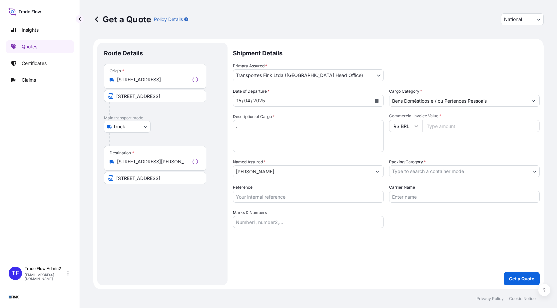
select select "Truck"
select select "31747"
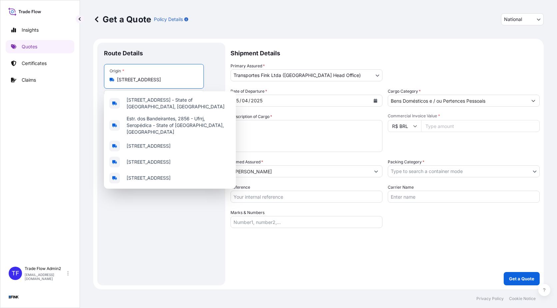
click at [130, 77] on input "[STREET_ADDRESS]" at bounding box center [156, 79] width 79 height 7
paste input "ada dos Bandeirantes 2856 - [GEOGRAPHIC_DATA] - 22775-110 - [GEOGRAPHIC_DATA]"
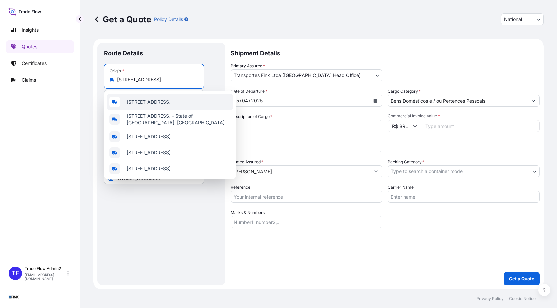
click at [159, 105] on span "[STREET_ADDRESS]" at bounding box center [149, 102] width 44 height 7
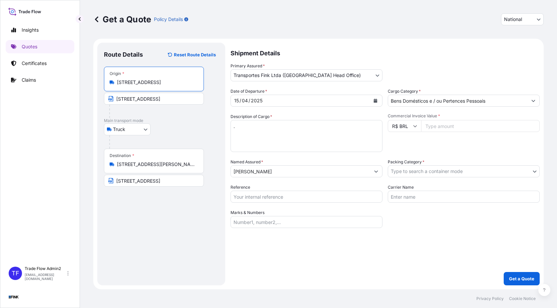
type input "[STREET_ADDRESS]"
click at [154, 99] on input "[STREET_ADDRESS]" at bounding box center [154, 99] width 100 height 12
click at [169, 164] on input "[STREET_ADDRESS][PERSON_NAME]" at bounding box center [156, 164] width 79 height 7
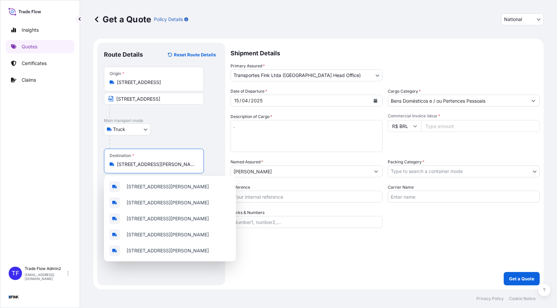
click at [169, 164] on input "[STREET_ADDRESS][PERSON_NAME]" at bounding box center [156, 164] width 79 height 7
paste input "UA [PERSON_NAME][STREET_ADDRESS] - 05439-130"
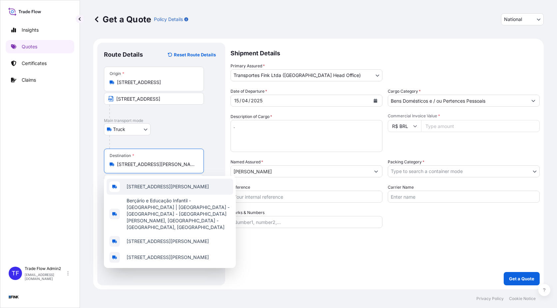
click at [156, 185] on span "[STREET_ADDRESS][PERSON_NAME]" at bounding box center [168, 186] width 82 height 7
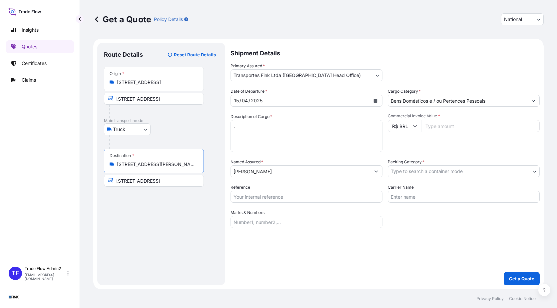
type input "[STREET_ADDRESS][PERSON_NAME]"
click at [163, 181] on input "[STREET_ADDRESS]" at bounding box center [154, 181] width 100 height 12
paste input "UA [PERSON_NAME], 128, [GEOGRAPHIC_DATA] - 05439-13"
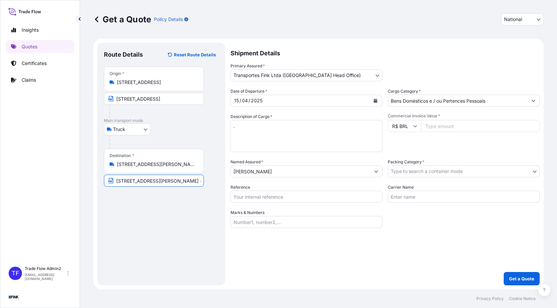
scroll to position [0, 63]
type input "[STREET_ADDRESS][PERSON_NAME] - 05439-130"
click at [175, 222] on div "Route Details Reset Route Details Place of loading Road / [GEOGRAPHIC_DATA] / I…" at bounding box center [161, 163] width 115 height 229
click at [455, 123] on input "Commercial Invoice Value *" at bounding box center [480, 126] width 119 height 12
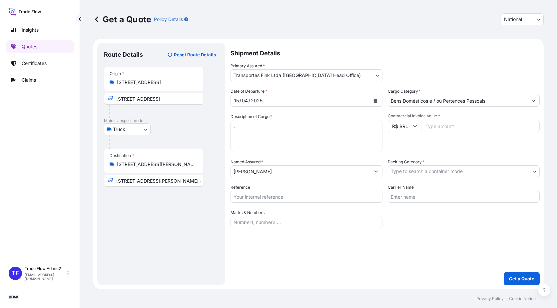
paste input "25000.00"
type input "25000.00"
click at [445, 152] on div "Date of Departure * [DATE] Cargo Category * Bens Domésticos e / ou Pertences Pe…" at bounding box center [385, 158] width 309 height 140
click at [320, 170] on input "[PERSON_NAME]" at bounding box center [300, 171] width 139 height 12
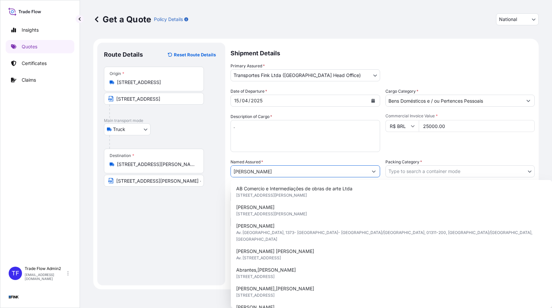
click at [320, 170] on input "[PERSON_NAME]" at bounding box center [299, 171] width 137 height 12
paste input "Galeria [PERSON_NAME]"
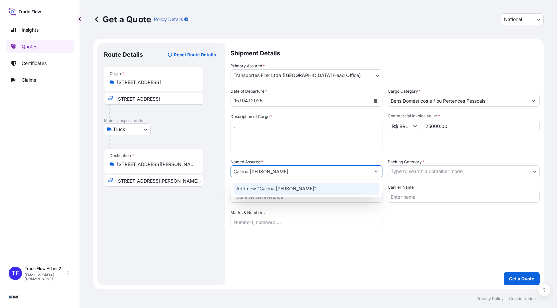
click at [316, 186] on div "Add new "Galeria [PERSON_NAME]"" at bounding box center [307, 189] width 146 height 12
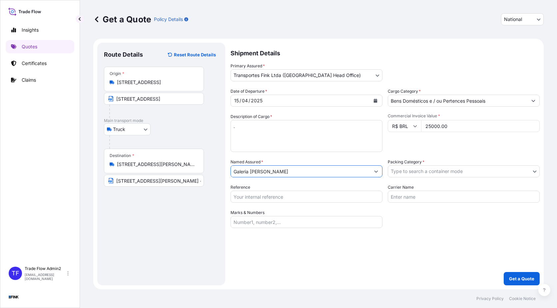
type input "Galeria [PERSON_NAME]"
click at [442, 168] on body "Insights Quotes Certificates Claims TF Trade Flow Admin2 [EMAIL_ADDRESS][DOMAIN…" at bounding box center [278, 154] width 557 height 308
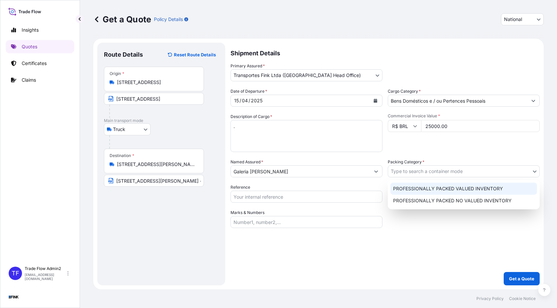
click at [445, 191] on div "PROFESSIONALLY PACKED VALUED INVENTORY" at bounding box center [464, 189] width 147 height 12
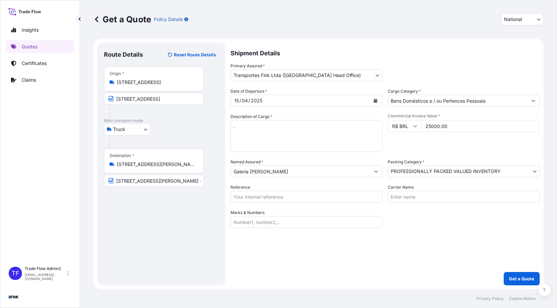
click at [314, 197] on input "Reference" at bounding box center [307, 197] width 152 height 12
paste input "08N-0048/24 OA DDR"
type input "08N-0048/24 OA DDR"
click at [408, 232] on div "Shipment Details Primary Assured * Transportes Fink Ltda ([GEOGRAPHIC_DATA] Hea…" at bounding box center [385, 164] width 309 height 243
click at [517, 279] on p "Get a Quote" at bounding box center [521, 278] width 25 height 7
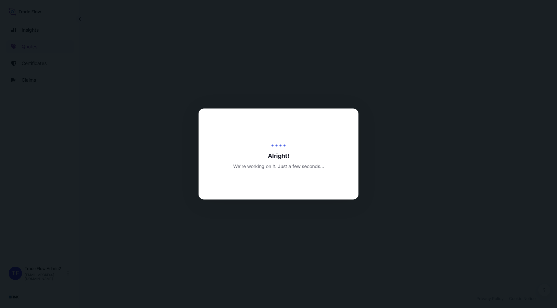
select select "Truck"
select select "31747"
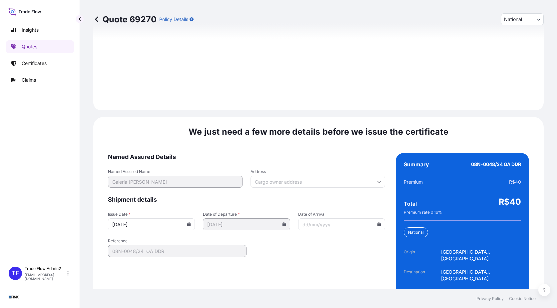
scroll to position [754, 0]
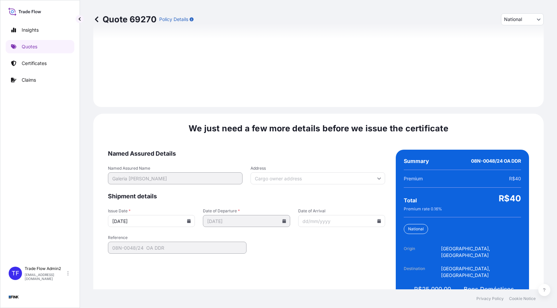
click at [341, 172] on form "Named Assured Details Named Assured Name Galeria [PERSON_NAME] Address Shipment…" at bounding box center [246, 228] width 277 height 157
click at [341, 172] on input "Address" at bounding box center [318, 178] width 135 height 12
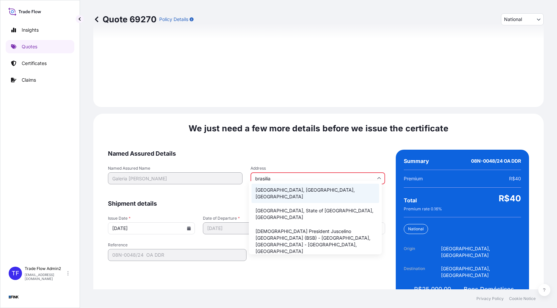
click at [332, 186] on li "[GEOGRAPHIC_DATA], [GEOGRAPHIC_DATA], [GEOGRAPHIC_DATA]" at bounding box center [316, 193] width 128 height 19
type input "[GEOGRAPHIC_DATA], [GEOGRAPHIC_DATA], [GEOGRAPHIC_DATA]"
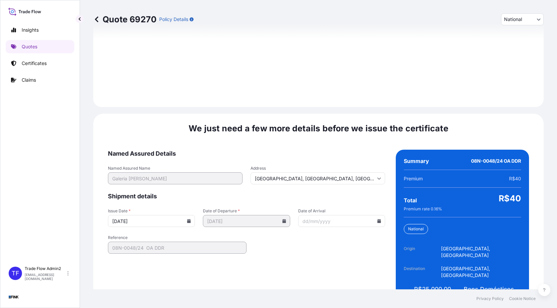
click at [193, 215] on input "[DATE]" at bounding box center [151, 221] width 87 height 12
click at [188, 219] on icon at bounding box center [189, 221] width 4 height 4
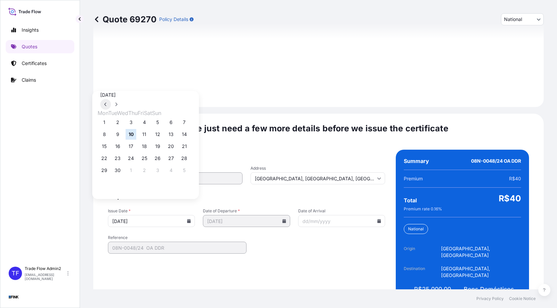
click at [111, 99] on button at bounding box center [105, 104] width 11 height 11
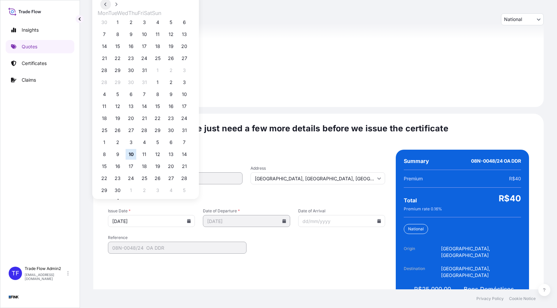
click at [111, 10] on button at bounding box center [105, 4] width 11 height 11
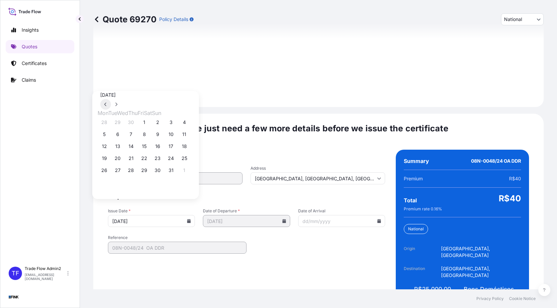
click at [111, 99] on button at bounding box center [105, 104] width 11 height 11
click at [121, 148] on button "15" at bounding box center [117, 146] width 11 height 11
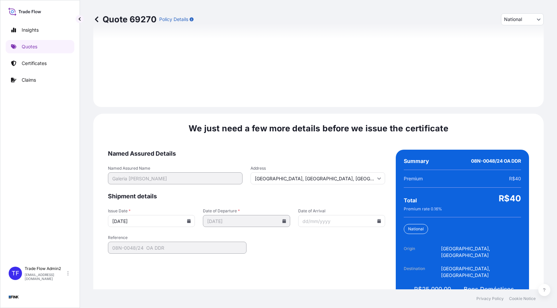
type input "[DATE]"
click at [298, 232] on form "Named Assured Details Named Assured Name Galeria [PERSON_NAME] Address [GEOGRAP…" at bounding box center [246, 228] width 277 height 157
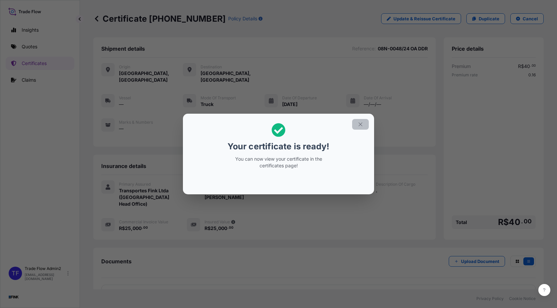
click at [359, 125] on icon "button" at bounding box center [361, 124] width 6 height 6
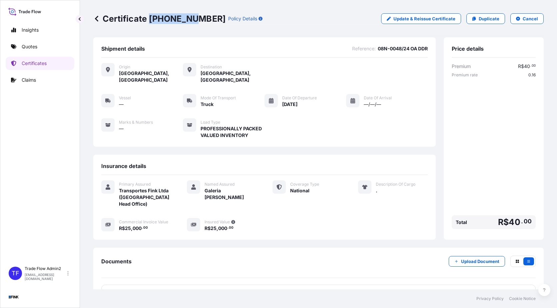
drag, startPoint x: 151, startPoint y: 20, endPoint x: 189, endPoint y: 19, distance: 38.0
click at [189, 19] on p "Certificate [PHONE_NUMBER]" at bounding box center [159, 18] width 132 height 11
copy p "[PHONE_NUMBER]"
click at [259, 28] on div "Certificate [PHONE_NUMBER] Policy Details Update & Reissue Certificate Duplicat…" at bounding box center [318, 18] width 451 height 37
click at [43, 62] on p "Certificates" at bounding box center [34, 63] width 25 height 7
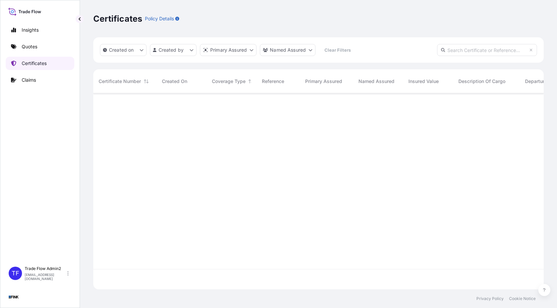
scroll to position [195, 446]
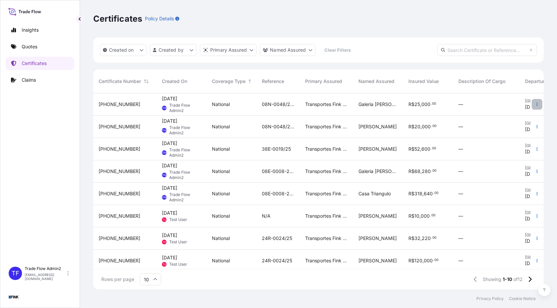
click at [532, 108] on button "button" at bounding box center [537, 104] width 11 height 11
click at [496, 104] on p "Duplicate quote" at bounding box center [495, 105] width 35 height 7
select select "national"
select select "Truck"
select select "31747"
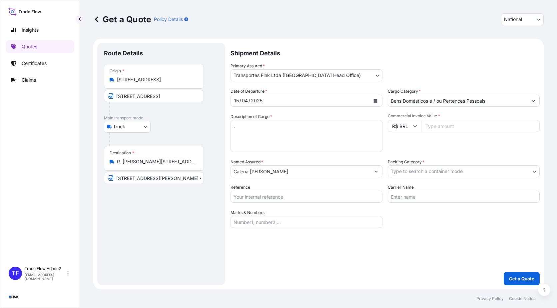
click at [121, 84] on div "Origin * [STREET_ADDRESS]" at bounding box center [154, 76] width 100 height 25
click at [121, 83] on input "[STREET_ADDRESS]" at bounding box center [156, 79] width 79 height 7
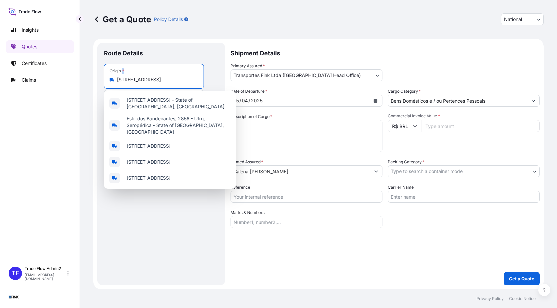
click at [121, 84] on div "Origin * [STREET_ADDRESS]" at bounding box center [154, 76] width 100 height 25
click at [121, 83] on input "[STREET_ADDRESS]" at bounding box center [156, 79] width 79 height 7
click at [121, 84] on div "Origin * [STREET_ADDRESS]" at bounding box center [154, 76] width 100 height 25
click at [121, 83] on input "[STREET_ADDRESS]" at bounding box center [156, 79] width 79 height 7
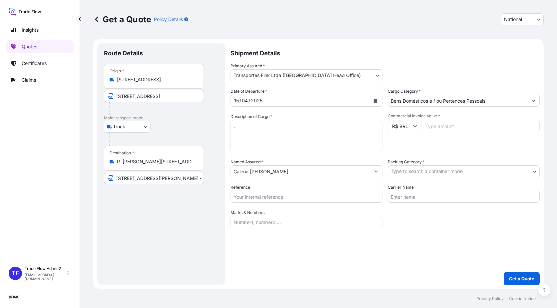
drag, startPoint x: 121, startPoint y: 84, endPoint x: 130, endPoint y: 83, distance: 9.7
click at [130, 83] on input "[STREET_ADDRESS]" at bounding box center [156, 79] width 79 height 7
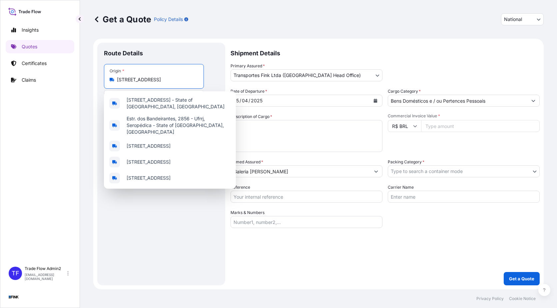
click at [143, 78] on input "[STREET_ADDRESS]" at bounding box center [156, 79] width 79 height 7
paste input "[STREET_ADDRESS][PERSON_NAME]"
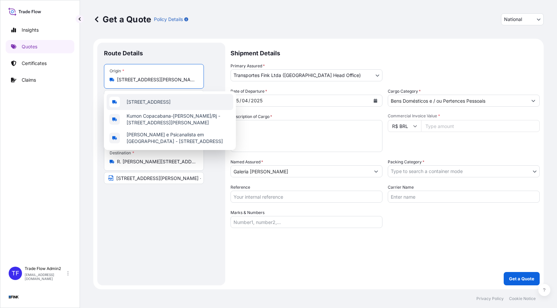
click at [167, 105] on span "[STREET_ADDRESS]" at bounding box center [149, 102] width 44 height 7
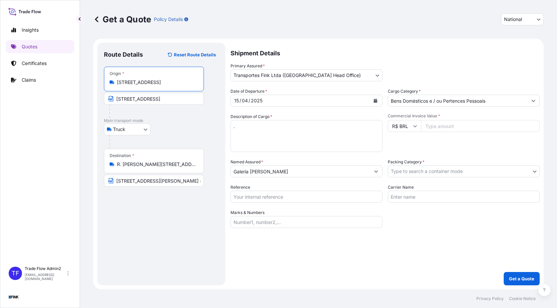
type input "[STREET_ADDRESS]"
click at [163, 98] on input "[STREET_ADDRESS]" at bounding box center [154, 99] width 100 height 12
paste input "[STREET_ADDRESS][PERSON_NAME]"
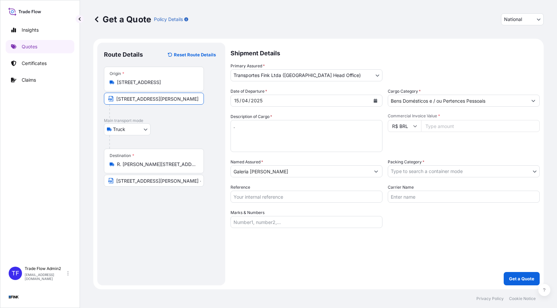
scroll to position [0, 93]
type input "[STREET_ADDRESS][PERSON_NAME]"
click at [195, 127] on div "Truck Truck" at bounding box center [161, 129] width 115 height 12
click at [143, 161] on input "R. [PERSON_NAME][STREET_ADDRESS]" at bounding box center [156, 164] width 79 height 7
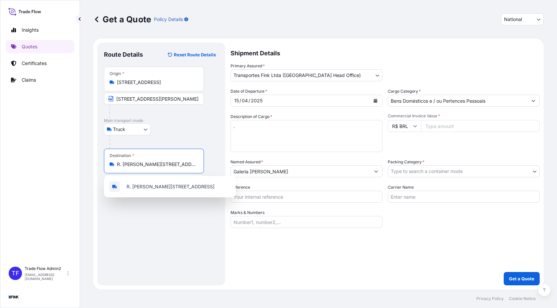
click at [143, 161] on input "R. [PERSON_NAME][STREET_ADDRESS]" at bounding box center [156, 164] width 79 height 7
paste input "ua [PERSON_NAME][STREET_ADDRESS] 22793911"
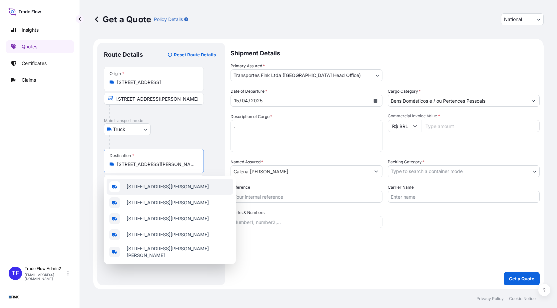
click at [177, 190] on span "[STREET_ADDRESS][PERSON_NAME]" at bounding box center [168, 186] width 82 height 7
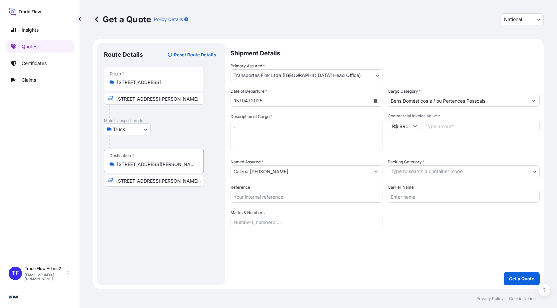
type input "[STREET_ADDRESS][PERSON_NAME]"
click at [163, 182] on input "[STREET_ADDRESS][PERSON_NAME] - 05439-130" at bounding box center [154, 181] width 100 height 12
paste input "ua [PERSON_NAME][STREET_ADDRESS] 22793911"
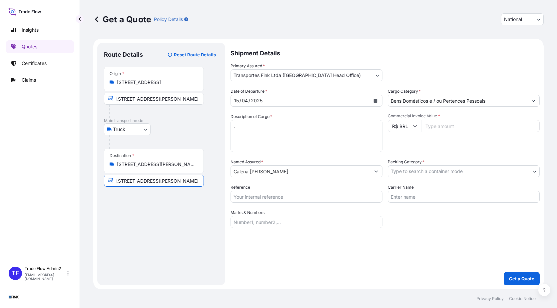
scroll to position [0, 30]
type input "[STREET_ADDRESS][PERSON_NAME]"
click at [179, 213] on div "Route Details Reset Route Details Place of loading Road / [GEOGRAPHIC_DATA] / I…" at bounding box center [161, 163] width 115 height 229
click at [376, 101] on icon "Calendar" at bounding box center [376, 101] width 4 height 4
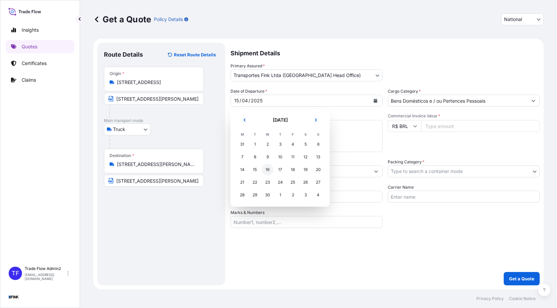
click at [262, 170] on div "16" at bounding box center [268, 170] width 12 height 12
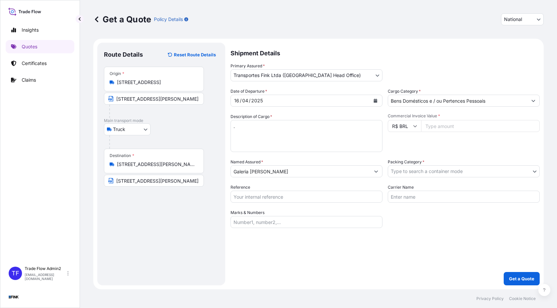
click at [459, 125] on input "Commercial Invoice Value *" at bounding box center [480, 126] width 119 height 12
paste input "150000.00"
type input "150000.00"
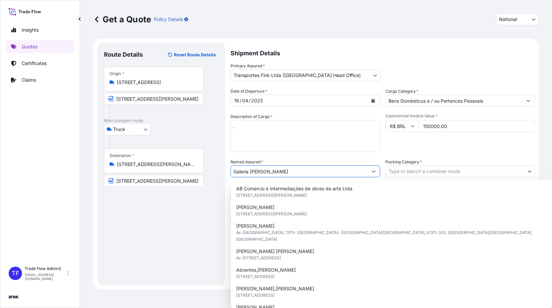
drag, startPoint x: 292, startPoint y: 172, endPoint x: 223, endPoint y: 173, distance: 69.0
click at [223, 173] on form "Route Details Reset Route Details Place of loading Road / [GEOGRAPHIC_DATA] / I…" at bounding box center [316, 164] width 446 height 251
paste input "[GEOGRAPHIC_DATA]"
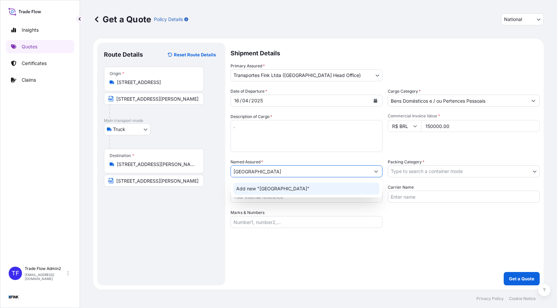
click at [297, 185] on div "Add new "[GEOGRAPHIC_DATA]"" at bounding box center [307, 189] width 146 height 12
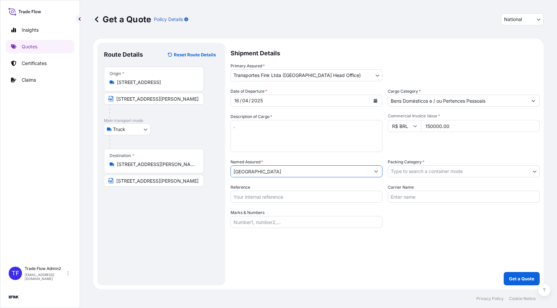
type input "[GEOGRAPHIC_DATA]"
click at [435, 173] on body "Insights Quotes Certificates Claims TF Trade Flow Admin2 [EMAIL_ADDRESS][DOMAIN…" at bounding box center [278, 154] width 557 height 308
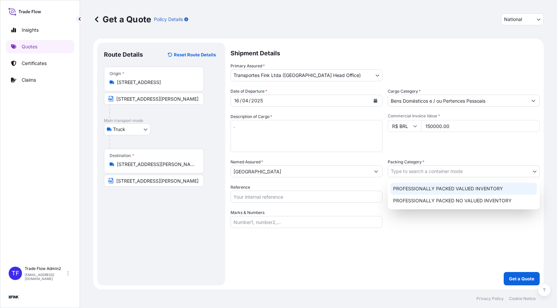
click at [441, 187] on div "PROFESSIONALLY PACKED VALUED INVENTORY" at bounding box center [464, 189] width 147 height 12
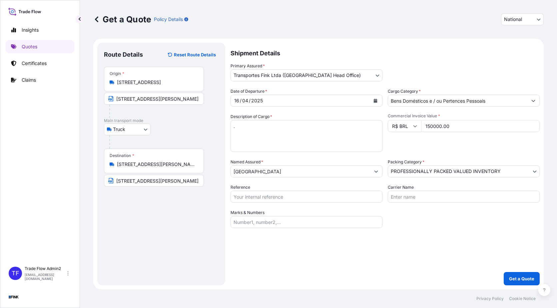
click at [248, 192] on input "Reference" at bounding box center [307, 197] width 152 height 12
paste input "08N-0014/25 AO"
type input "08N-0014/25 AO"
click at [391, 241] on div "Shipment Details Primary Assured * Transportes Fink Ltda ([GEOGRAPHIC_DATA] Hea…" at bounding box center [385, 164] width 309 height 243
click at [404, 244] on div "Shipment Details Primary Assured * Transportes Fink Ltda ([GEOGRAPHIC_DATA] Hea…" at bounding box center [385, 164] width 309 height 243
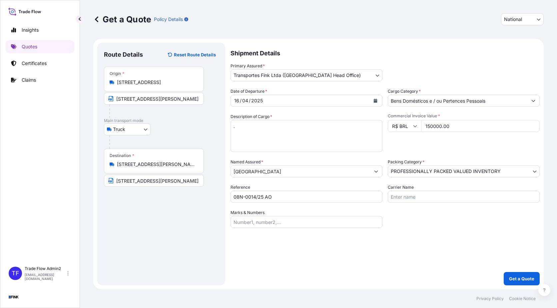
click at [430, 235] on div "Shipment Details Primary Assured * Transportes Fink Ltda ([GEOGRAPHIC_DATA] Hea…" at bounding box center [385, 164] width 309 height 243
click at [524, 276] on p "Get a Quote" at bounding box center [521, 278] width 25 height 7
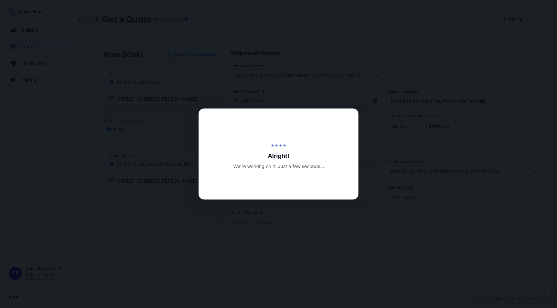
type input "[DATE]"
select select "Truck"
select select "31747"
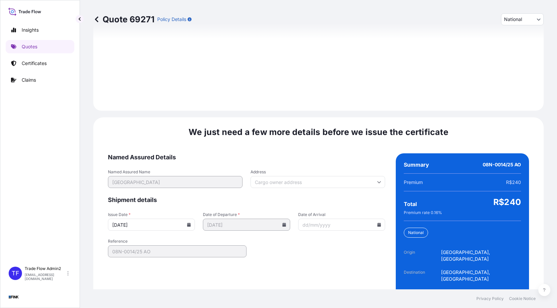
scroll to position [754, 0]
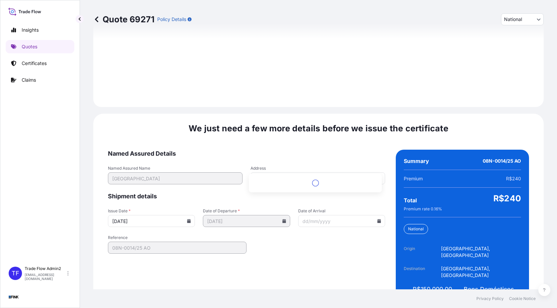
click at [353, 172] on input "Address" at bounding box center [318, 178] width 135 height 12
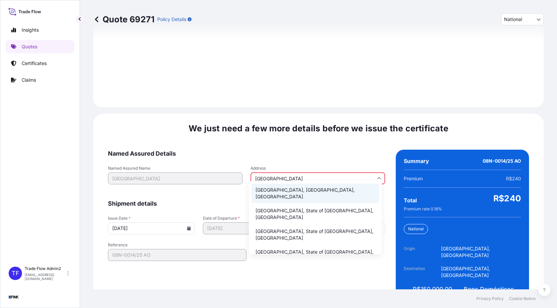
click at [326, 194] on li "[GEOGRAPHIC_DATA], [GEOGRAPHIC_DATA], [GEOGRAPHIC_DATA]" at bounding box center [316, 193] width 128 height 19
type input "[GEOGRAPHIC_DATA], [GEOGRAPHIC_DATA], [GEOGRAPHIC_DATA]"
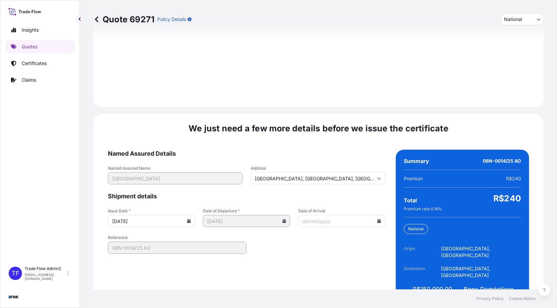
click at [187, 219] on icon at bounding box center [189, 221] width 4 height 4
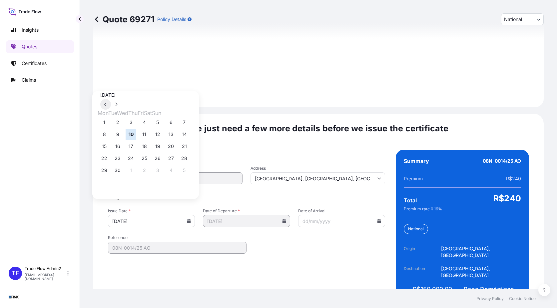
click at [111, 99] on button at bounding box center [105, 104] width 11 height 11
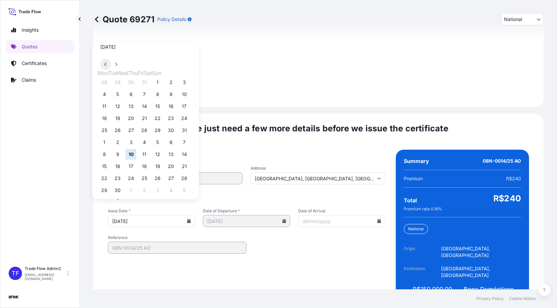
click at [111, 70] on button at bounding box center [105, 64] width 11 height 11
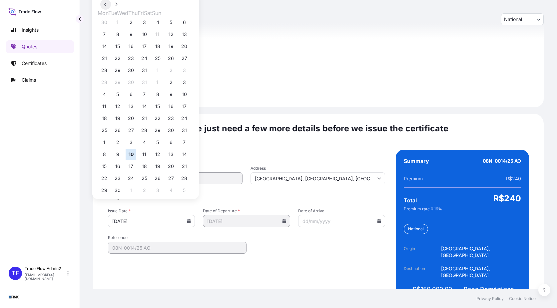
click at [111, 10] on button at bounding box center [105, 4] width 11 height 11
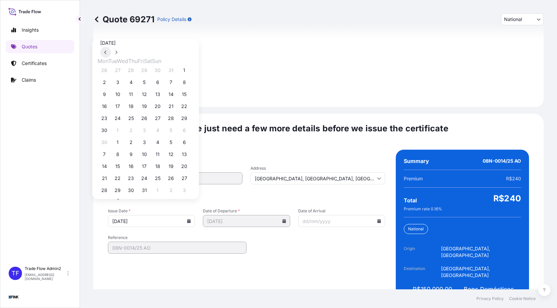
click at [111, 58] on button at bounding box center [105, 52] width 11 height 11
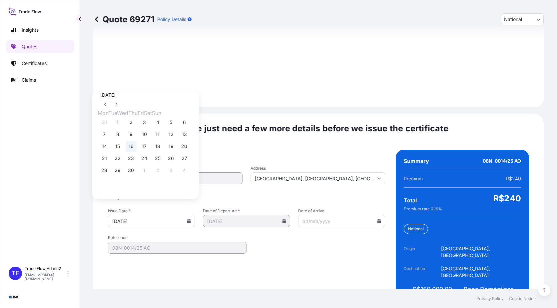
click at [135, 146] on button "16" at bounding box center [131, 146] width 11 height 11
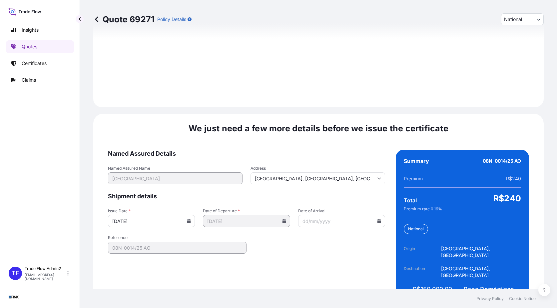
type input "[DATE]"
click at [298, 257] on form "Named Assured Details Named Assured Name Colégio Santo Agostinho Address [GEOGR…" at bounding box center [246, 228] width 277 height 157
click at [283, 225] on form "Named Assured Details Named Assured Name Colégio Santo Agostinho Address [GEOGR…" at bounding box center [246, 228] width 277 height 157
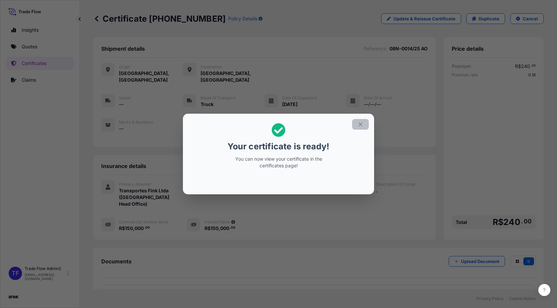
click at [363, 121] on button "button" at bounding box center [360, 124] width 17 height 11
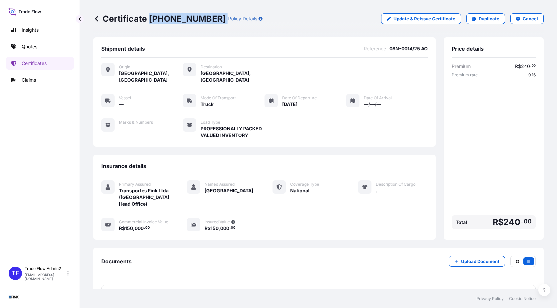
drag, startPoint x: 149, startPoint y: 19, endPoint x: 192, endPoint y: 20, distance: 43.0
click at [192, 20] on div "Certificate [PHONE_NUMBER] Policy Details" at bounding box center [177, 18] width 169 height 11
copy p "[PHONE_NUMBER]"
click at [276, 36] on div "Certificate [PHONE_NUMBER] Policy Details Update & Reissue Certificate Duplicat…" at bounding box center [318, 18] width 451 height 37
click at [49, 60] on link "Certificates" at bounding box center [40, 63] width 69 height 13
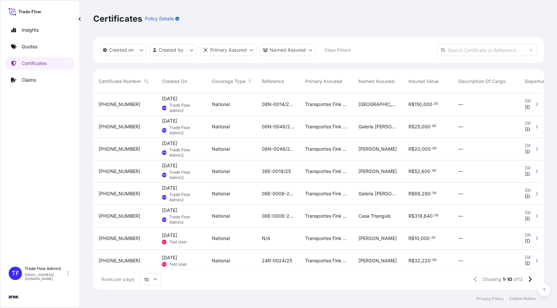
scroll to position [5, 5]
click at [531, 106] on div at bounding box center [537, 104] width 13 height 22
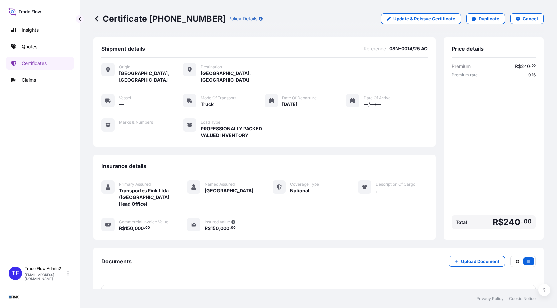
click at [21, 58] on link "Certificates" at bounding box center [40, 63] width 69 height 13
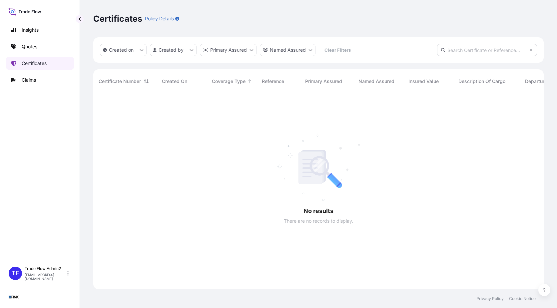
scroll to position [195, 446]
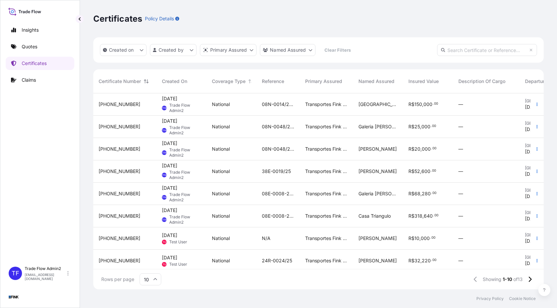
click at [532, 108] on button "button" at bounding box center [537, 104] width 11 height 11
click at [512, 110] on link "Duplicate quote" at bounding box center [497, 105] width 62 height 11
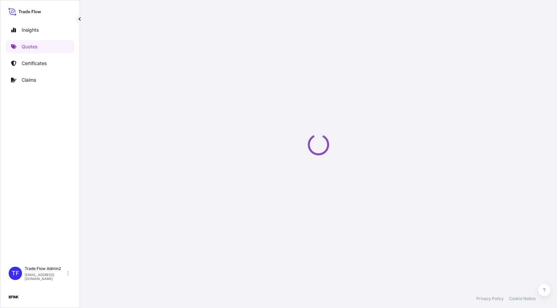
select select "Truck"
select select "31747"
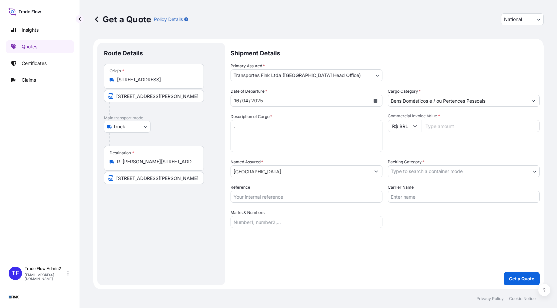
click at [135, 82] on input "[STREET_ADDRESS]" at bounding box center [156, 79] width 79 height 7
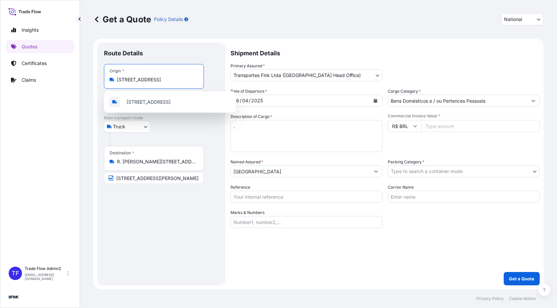
click at [135, 82] on input "[STREET_ADDRESS]" at bounding box center [156, 79] width 79 height 7
paste input "do Bosque, 929 - [GEOGRAPHIC_DATA] - [GEOGRAPHIC_DATA]"
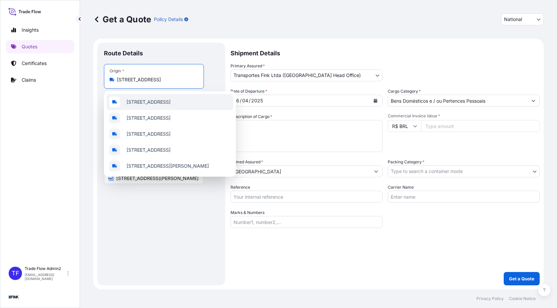
click at [158, 105] on span "[STREET_ADDRESS]" at bounding box center [149, 102] width 44 height 7
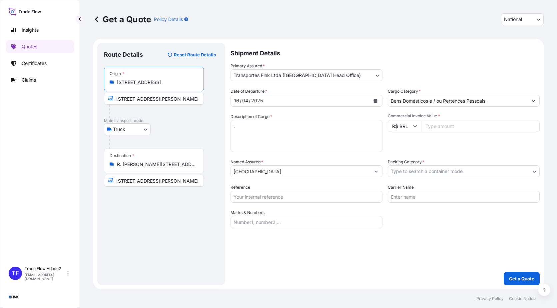
type input "[STREET_ADDRESS]"
click at [136, 97] on input "[STREET_ADDRESS][PERSON_NAME]" at bounding box center [154, 99] width 100 height 12
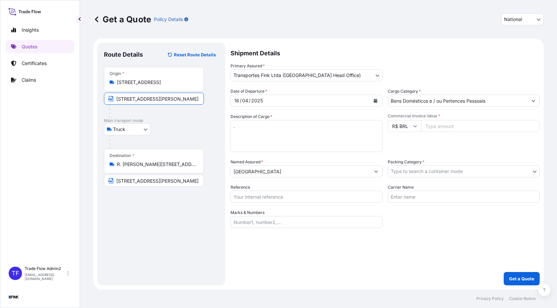
paste input "do Bosque, 929 - [GEOGRAPHIC_DATA] - [GEOGRAPHIC_DATA]"
type input "[STREET_ADDRESS]"
click at [168, 124] on div "Truck Truck" at bounding box center [161, 129] width 115 height 12
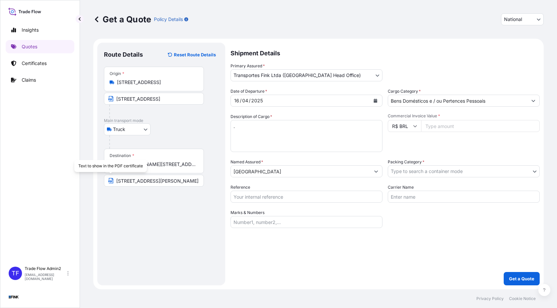
drag, startPoint x: 130, startPoint y: 172, endPoint x: 139, endPoint y: 166, distance: 10.3
click at [139, 166] on div "Text to show in the PDF certificate" at bounding box center [110, 166] width 73 height 12
click at [162, 163] on input "R. [PERSON_NAME][STREET_ADDRESS]" at bounding box center [156, 164] width 79 height 7
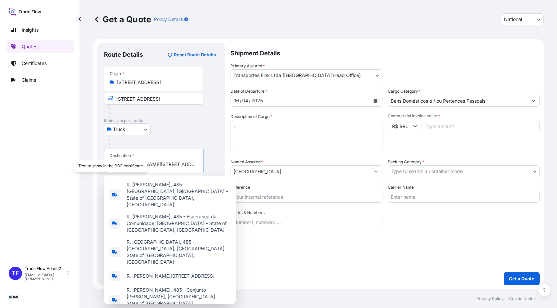
click at [165, 164] on input "R. [PERSON_NAME][STREET_ADDRESS]" at bounding box center [156, 164] width 79 height 7
paste input "[GEOGRAPHIC_DATA] (GRU)"
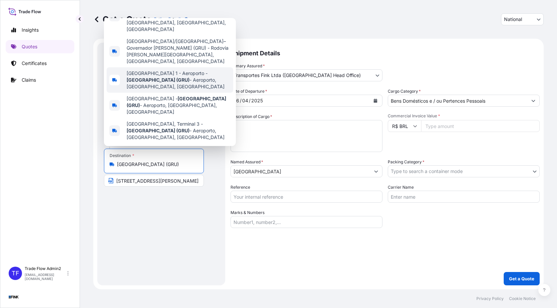
scroll to position [51, 0]
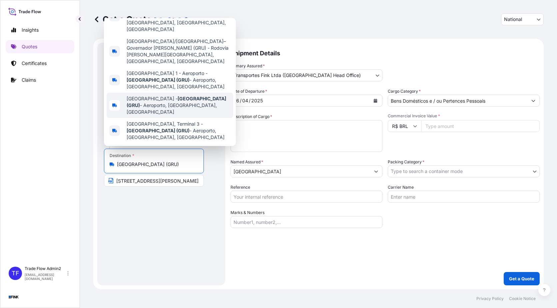
click at [209, 99] on span "[GEOGRAPHIC_DATA] ([GEOGRAPHIC_DATA]) - Aeroporto, [GEOGRAPHIC_DATA], [GEOGRAPH…" at bounding box center [179, 105] width 104 height 20
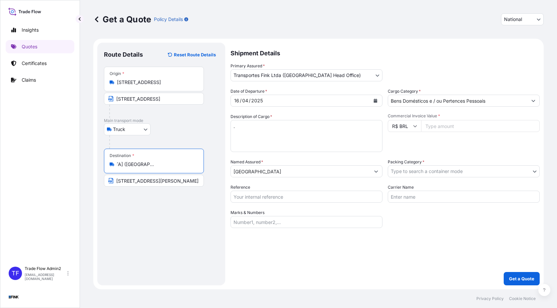
type input "[GEOGRAPHIC_DATA] ([GEOGRAPHIC_DATA]) - Aeroporto, [GEOGRAPHIC_DATA], [GEOGRAPH…"
click at [172, 183] on input "[STREET_ADDRESS][PERSON_NAME]" at bounding box center [154, 181] width 100 height 12
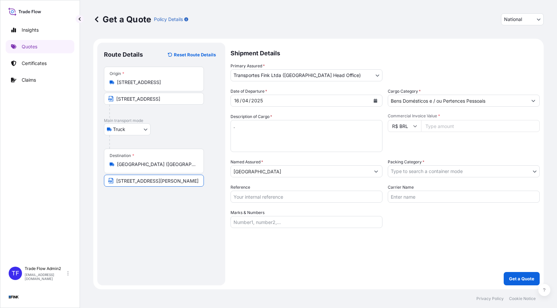
paste input "[GEOGRAPHIC_DATA] (GRU)"
type input "[GEOGRAPHIC_DATA] (GRU)"
click at [168, 219] on div "Route Details Reset Route Details Place of loading Road / [GEOGRAPHIC_DATA] / I…" at bounding box center [161, 163] width 115 height 229
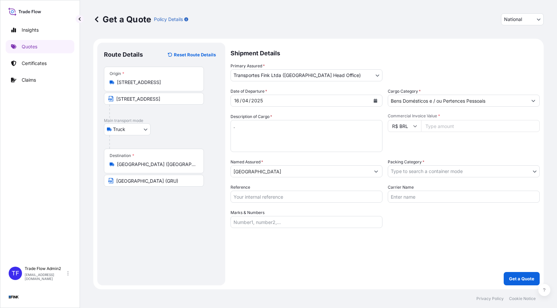
click at [373, 98] on button "Calendar" at bounding box center [375, 100] width 11 height 11
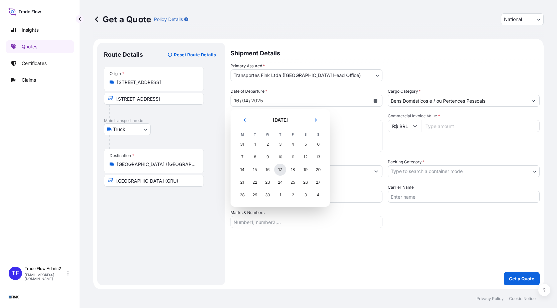
click at [281, 169] on div "17" at bounding box center [280, 170] width 12 height 12
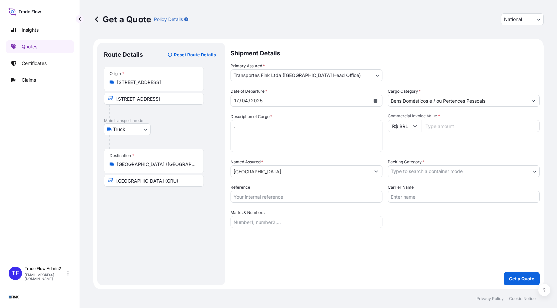
click at [466, 124] on input "Commercial Invoice Value *" at bounding box center [480, 126] width 119 height 12
paste input "1650100.00"
type input "1650100.00"
click at [472, 149] on div "Commercial Invoice Value * R$ BRL 1650100.00" at bounding box center [464, 132] width 152 height 39
click at [306, 173] on input "[GEOGRAPHIC_DATA]" at bounding box center [300, 171] width 139 height 12
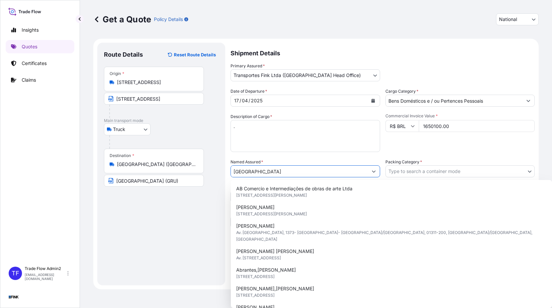
click at [306, 173] on input "[GEOGRAPHIC_DATA]" at bounding box center [299, 171] width 137 height 12
paste input "Galeria Fortes D'Aloia & Gabriel"
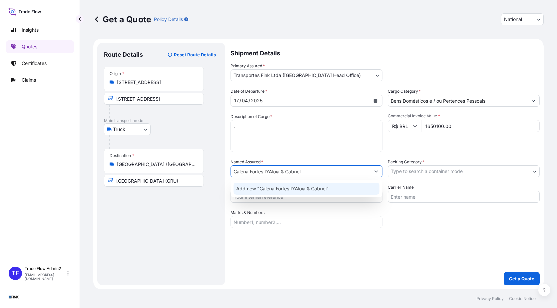
click at [312, 187] on span "Add new "Galeria Fortes D'Aloia & Gabriel"" at bounding box center [282, 188] width 93 height 7
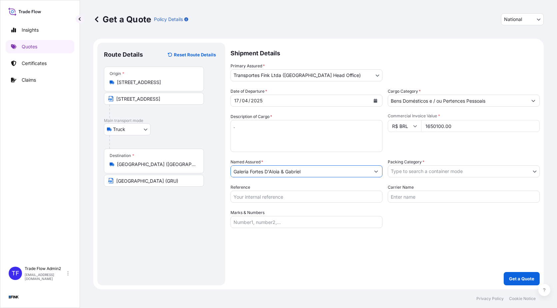
type input "Galeria Fortes D'Aloia & Gabriel"
click at [360, 252] on div "Shipment Details Primary Assured * Transportes Fink Ltda ([GEOGRAPHIC_DATA] Hea…" at bounding box center [385, 164] width 309 height 243
click at [426, 170] on body "Insights Quotes Certificates Claims TF Trade Flow Admin2 [EMAIL_ADDRESS][DOMAIN…" at bounding box center [278, 154] width 557 height 308
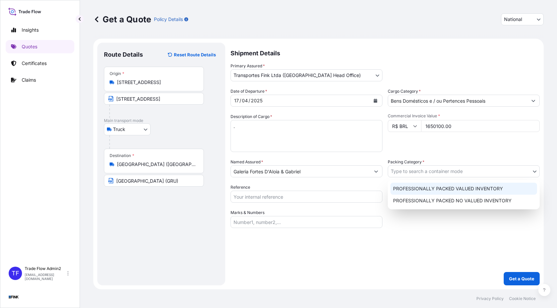
click at [442, 188] on div "PROFESSIONALLY PACKED VALUED INVENTORY" at bounding box center [464, 189] width 147 height 12
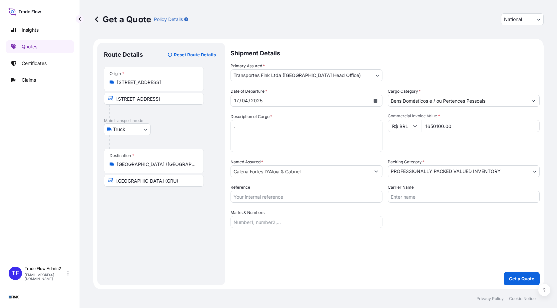
click at [256, 195] on input "Reference" at bounding box center [307, 197] width 152 height 12
paste input "08E-0008/25 OA DDR"
type input "08E-0008/25 OA DDR"
click at [312, 239] on div "Shipment Details Primary Assured * Transportes Fink Ltda ([GEOGRAPHIC_DATA] Hea…" at bounding box center [385, 164] width 309 height 243
click at [510, 280] on p "Get a Quote" at bounding box center [521, 278] width 25 height 7
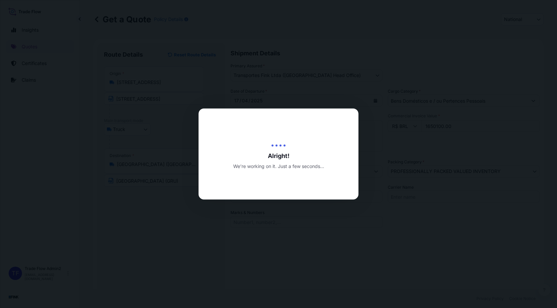
type input "[DATE]"
select select "Truck"
select select "31747"
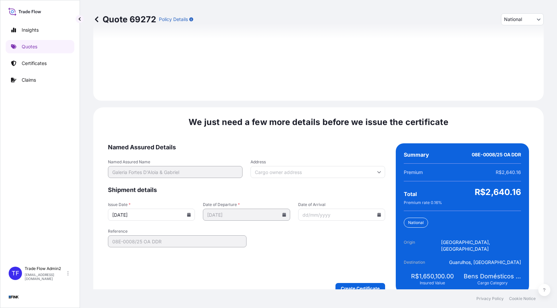
scroll to position [754, 0]
click at [276, 167] on input "Address" at bounding box center [318, 172] width 135 height 12
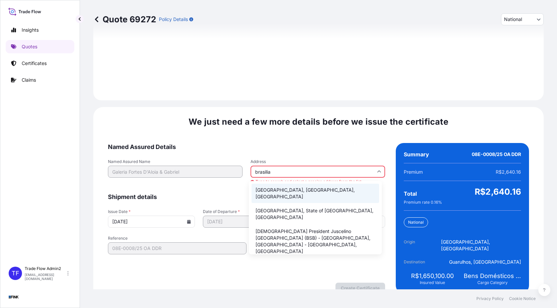
click at [315, 186] on li "[GEOGRAPHIC_DATA], [GEOGRAPHIC_DATA], [GEOGRAPHIC_DATA]" at bounding box center [316, 193] width 128 height 19
type input "[GEOGRAPHIC_DATA], [GEOGRAPHIC_DATA], [GEOGRAPHIC_DATA]"
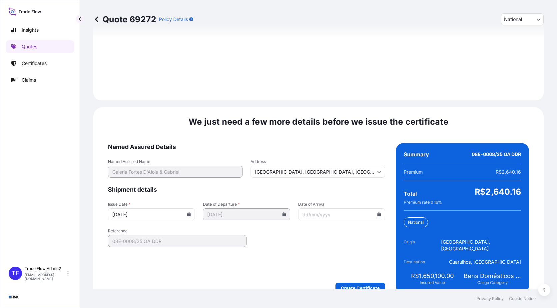
click at [189, 208] on input "[DATE]" at bounding box center [151, 214] width 87 height 12
click at [188, 212] on icon at bounding box center [189, 214] width 4 height 4
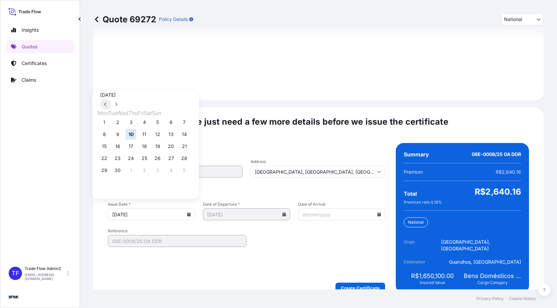
click at [111, 99] on button at bounding box center [105, 104] width 11 height 11
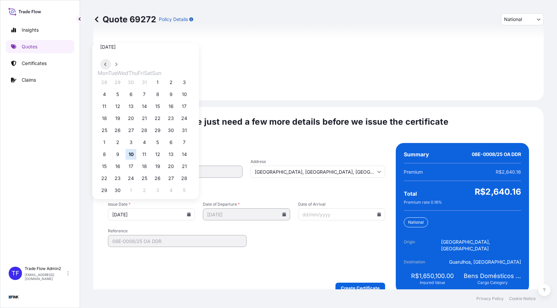
click at [111, 70] on button at bounding box center [105, 64] width 11 height 11
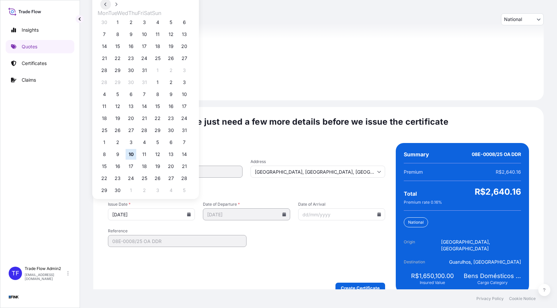
click at [111, 10] on button at bounding box center [105, 4] width 11 height 11
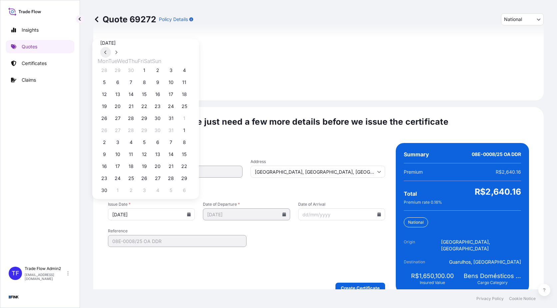
click at [111, 58] on button at bounding box center [105, 52] width 11 height 11
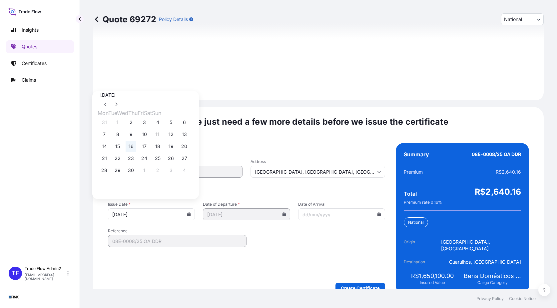
click at [136, 146] on button "16" at bounding box center [131, 146] width 11 height 11
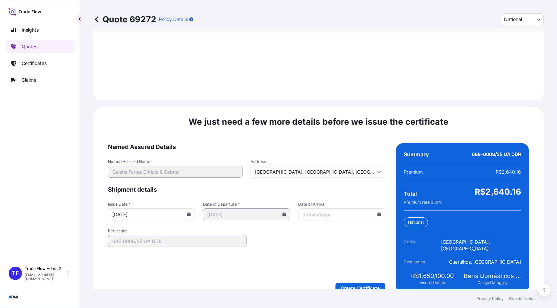
type input "[DATE]"
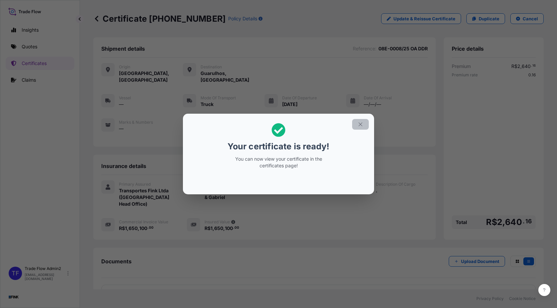
click at [360, 127] on button "button" at bounding box center [360, 124] width 17 height 11
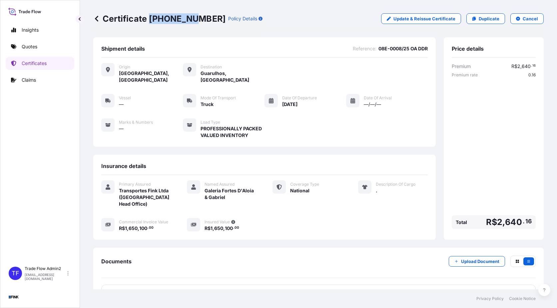
drag, startPoint x: 149, startPoint y: 20, endPoint x: 188, endPoint y: 21, distance: 39.0
click at [188, 21] on p "Certificate [PHONE_NUMBER]" at bounding box center [159, 18] width 132 height 11
copy p "[PHONE_NUMBER]"
click at [36, 62] on p "Certificates" at bounding box center [34, 63] width 25 height 7
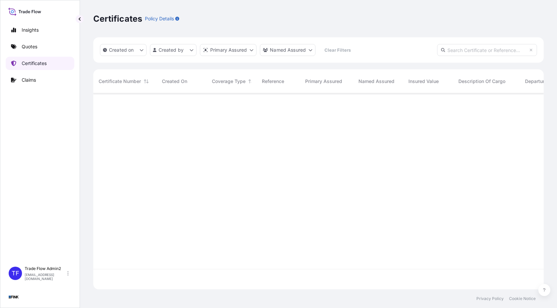
scroll to position [195, 446]
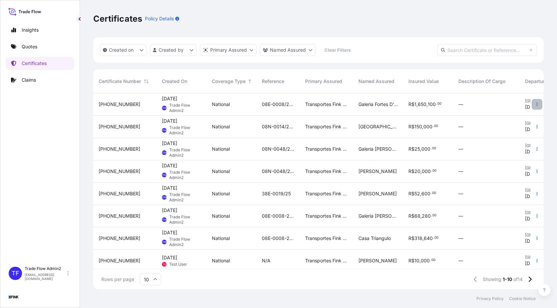
click at [535, 103] on icon "button" at bounding box center [537, 104] width 4 height 4
click at [512, 105] on link "Duplicate quote" at bounding box center [497, 105] width 62 height 11
select select "national"
select select "Truck"
select select "31747"
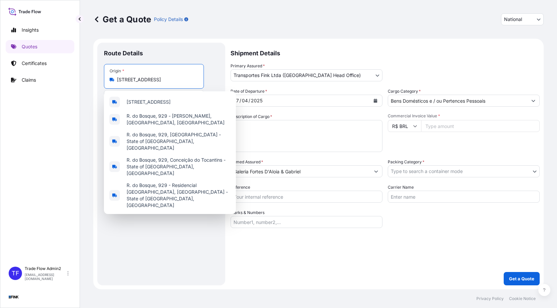
click at [187, 76] on input "[STREET_ADDRESS]" at bounding box center [156, 79] width 79 height 7
paste input "Av. [STREET_ADDRESS]"
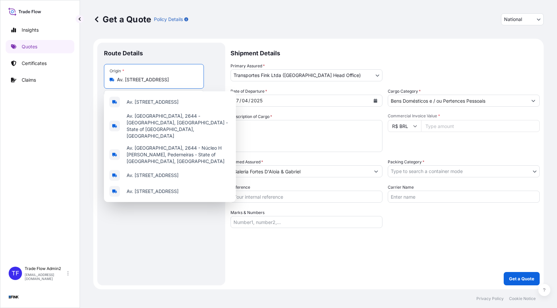
scroll to position [0, 27]
click at [179, 188] on span "Av. [STREET_ADDRESS]" at bounding box center [153, 191] width 52 height 7
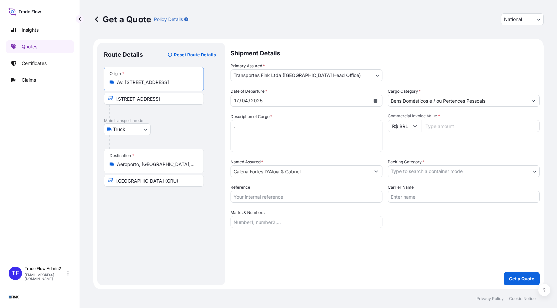
type input "Av. [STREET_ADDRESS]"
click at [158, 98] on input "[STREET_ADDRESS]" at bounding box center [154, 99] width 100 height 12
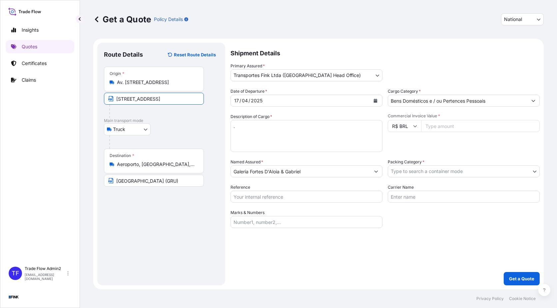
paste input "Av. [STREET_ADDRESS] Paulist"
type input "Av. [STREET_ADDRESS]"
click at [183, 134] on div "Truck Truck" at bounding box center [161, 129] width 115 height 12
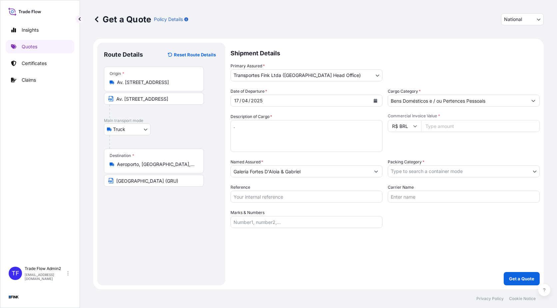
click at [162, 164] on input "Aeroporto, [GEOGRAPHIC_DATA], 07140, [GEOGRAPHIC_DATA]" at bounding box center [156, 164] width 79 height 7
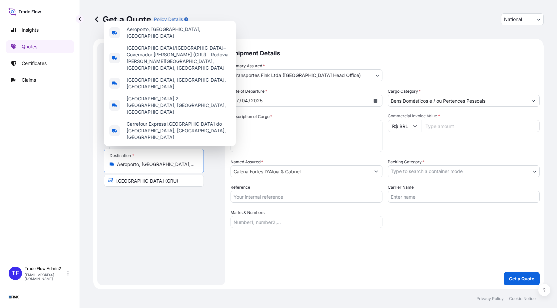
click at [162, 164] on input "Aeroporto, [GEOGRAPHIC_DATA], 07140, [GEOGRAPHIC_DATA]" at bounding box center [156, 164] width 79 height 7
paste input "EROPORTO INTERNACIONAL DE GUARULHOS (GRU)"
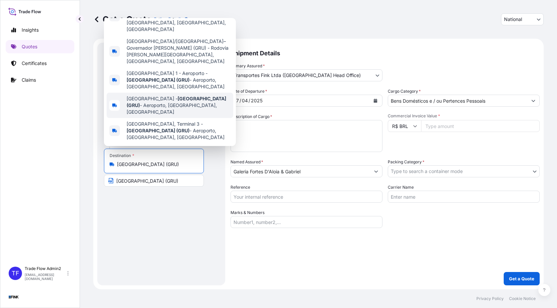
scroll to position [51, 0]
click at [176, 100] on span "[GEOGRAPHIC_DATA] ([GEOGRAPHIC_DATA]) - Aeroporto, [GEOGRAPHIC_DATA], [GEOGRAPH…" at bounding box center [179, 105] width 104 height 20
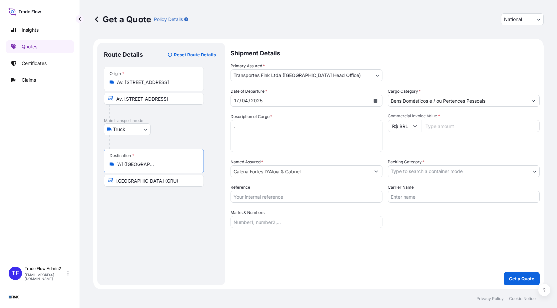
type input "[GEOGRAPHIC_DATA] ([GEOGRAPHIC_DATA]) - Aeroporto, [GEOGRAPHIC_DATA], [GEOGRAPH…"
click at [146, 182] on input "[GEOGRAPHIC_DATA] (GRU)" at bounding box center [154, 181] width 100 height 12
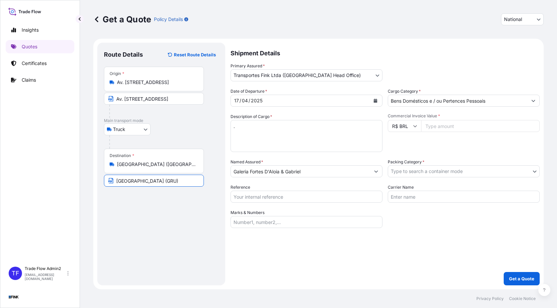
scroll to position [0, 36]
click at [165, 216] on div "Route Details Reset Route Details Place of loading Road / [GEOGRAPHIC_DATA] / I…" at bounding box center [161, 163] width 115 height 229
click at [376, 99] on icon "Calendar" at bounding box center [376, 101] width 4 height 4
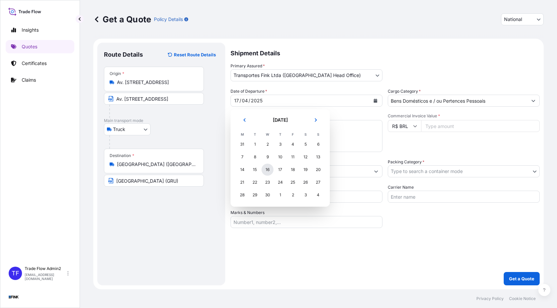
click at [265, 172] on div "16" at bounding box center [268, 170] width 12 height 12
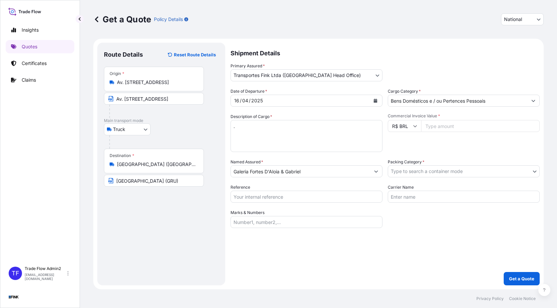
click at [438, 126] on input "Commercial Invoice Value *" at bounding box center [480, 126] width 119 height 12
paste input "5000000"
type input "5000000"
click at [452, 146] on div "Commercial Invoice Value * R$ BRL 5000000" at bounding box center [464, 132] width 152 height 39
click at [312, 171] on input "Galeria Fortes D'Aloia & Gabriel" at bounding box center [300, 171] width 139 height 12
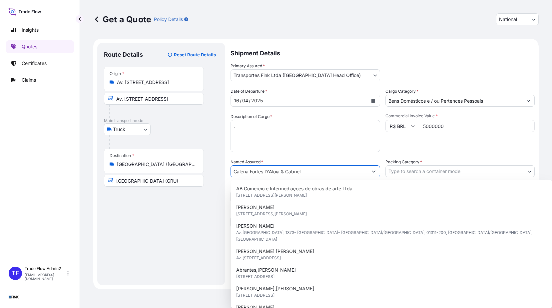
click at [312, 171] on input "Galeria Fortes D'Aloia & Gabriel" at bounding box center [299, 171] width 137 height 12
paste input "omide Galeria de Arte Ltda."
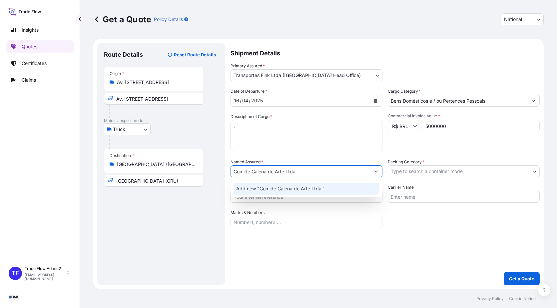
click at [333, 192] on div "Add new "Gomide Galeria de Arte Ltda."" at bounding box center [307, 189] width 146 height 12
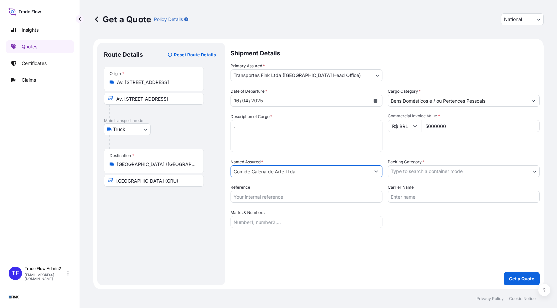
type input "Gomide Galeria de Arte Ltda."
click at [463, 235] on div "Shipment Details Primary Assured * Transportes Fink Ltda ([GEOGRAPHIC_DATA] Hea…" at bounding box center [385, 164] width 309 height 243
click at [419, 172] on body "Insights Quotes Certificates Claims TF Trade Flow Admin2 [EMAIL_ADDRESS][DOMAIN…" at bounding box center [278, 154] width 557 height 308
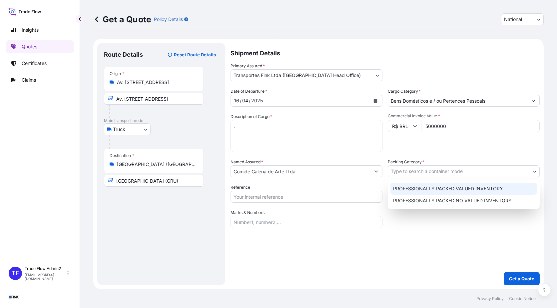
click at [431, 193] on div "PROFESSIONALLY PACKED VALUED INVENTORY" at bounding box center [464, 189] width 147 height 12
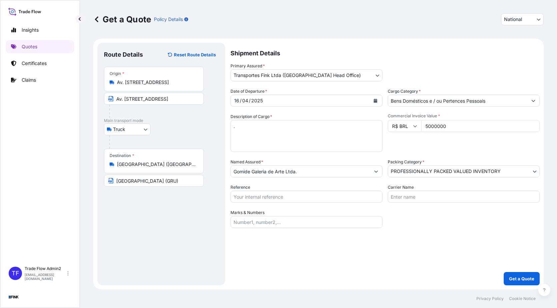
click at [323, 199] on input "Reference" at bounding box center [307, 197] width 152 height 12
paste input "08E-0008/25 OA DDR"
type input "08E-0008/25 OA DDR"
click at [345, 238] on div "Shipment Details Primary Assured * Transportes Fink Ltda ([GEOGRAPHIC_DATA] Hea…" at bounding box center [385, 164] width 309 height 243
click at [309, 263] on div "Shipment Details Primary Assured * Transportes Fink Ltda ([GEOGRAPHIC_DATA] Hea…" at bounding box center [385, 164] width 309 height 243
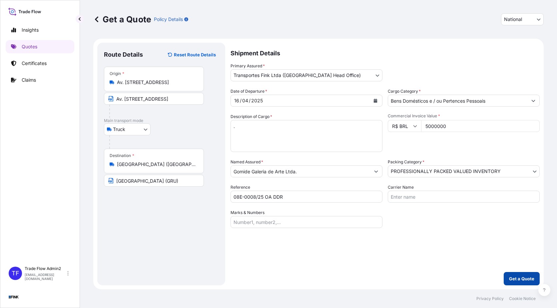
click at [515, 279] on p "Get a Quote" at bounding box center [521, 278] width 25 height 7
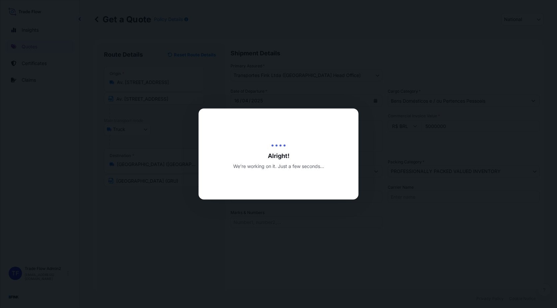
type input "[DATE]"
select select "Truck"
select select "31747"
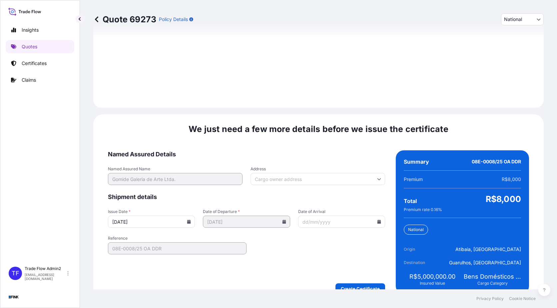
scroll to position [754, 0]
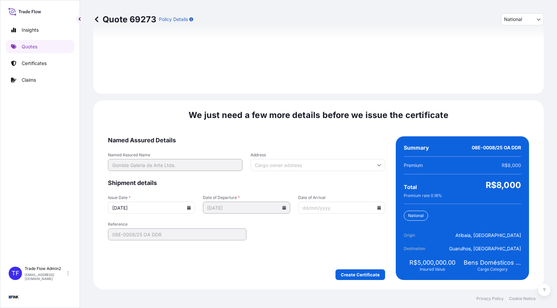
click at [187, 208] on icon at bounding box center [189, 208] width 4 height 4
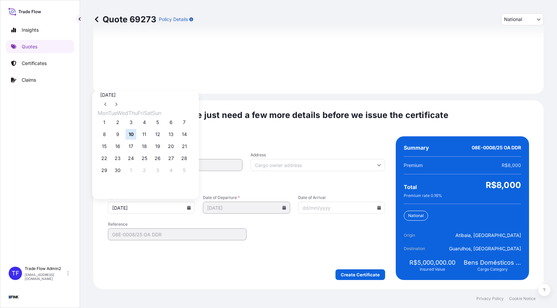
click at [173, 99] on div at bounding box center [145, 104] width 91 height 11
click at [107, 102] on icon at bounding box center [105, 104] width 3 height 4
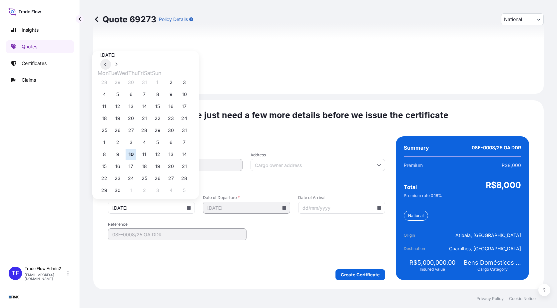
click at [107, 66] on icon at bounding box center [105, 64] width 3 height 4
click at [107, 54] on icon at bounding box center [105, 52] width 3 height 4
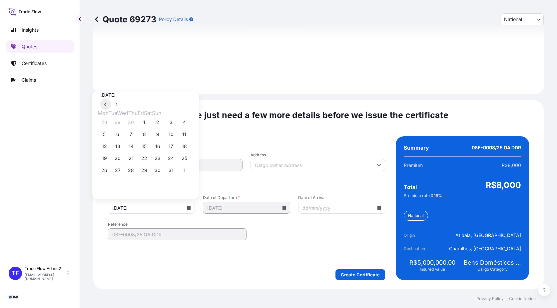
click at [107, 102] on icon at bounding box center [105, 104] width 3 height 4
click at [131, 151] on button "16" at bounding box center [131, 146] width 11 height 11
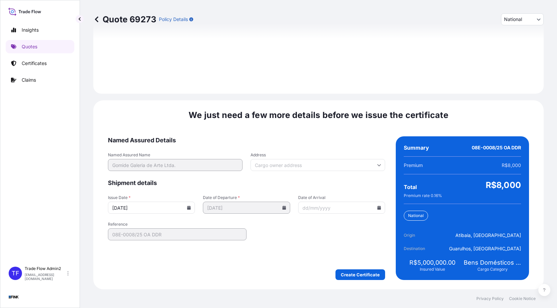
type input "[DATE]"
click at [310, 163] on input "Address" at bounding box center [318, 165] width 135 height 12
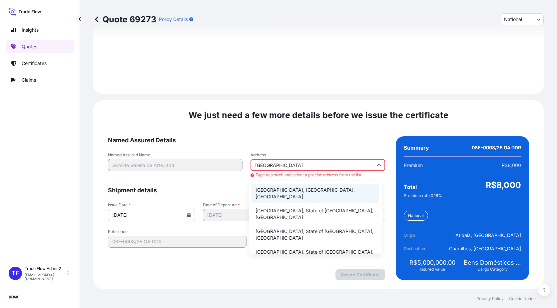
click at [324, 193] on li "[GEOGRAPHIC_DATA], [GEOGRAPHIC_DATA], [GEOGRAPHIC_DATA]" at bounding box center [316, 193] width 128 height 19
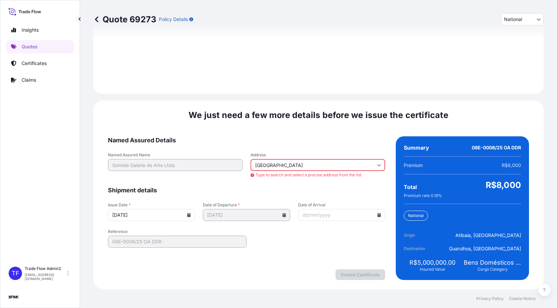
type input "[GEOGRAPHIC_DATA], [GEOGRAPHIC_DATA], [GEOGRAPHIC_DATA]"
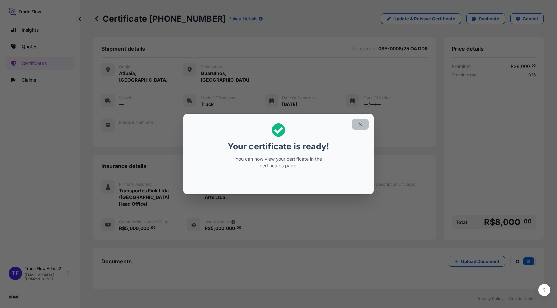
click at [364, 126] on button "button" at bounding box center [360, 124] width 17 height 11
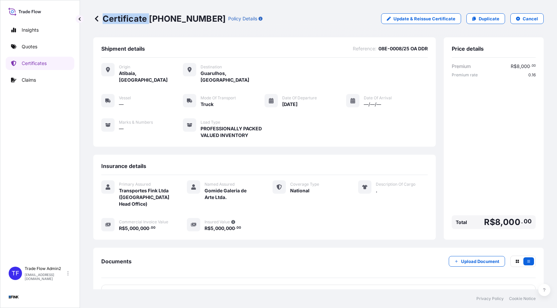
drag, startPoint x: 150, startPoint y: 19, endPoint x: 194, endPoint y: 23, distance: 44.5
click at [194, 23] on div "Certificate [PHONE_NUMBER] Policy Details" at bounding box center [177, 18] width 169 height 11
drag, startPoint x: 194, startPoint y: 23, endPoint x: 178, endPoint y: 21, distance: 16.4
click at [186, 18] on p "Certificate [PHONE_NUMBER]" at bounding box center [159, 18] width 132 height 11
drag, startPoint x: 150, startPoint y: 21, endPoint x: 197, endPoint y: 21, distance: 47.0
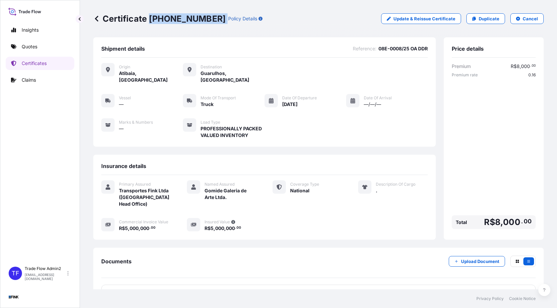
click at [197, 21] on div "Certificate [PHONE_NUMBER] Policy Details" at bounding box center [177, 18] width 169 height 11
copy p "[PHONE_NUMBER]"
click at [218, 42] on div "Shipment details Reference : 08E-0008/25 OA DDR Origin [GEOGRAPHIC_DATA], [GEOG…" at bounding box center [264, 91] width 343 height 109
click at [34, 61] on p "Certificates" at bounding box center [34, 63] width 25 height 7
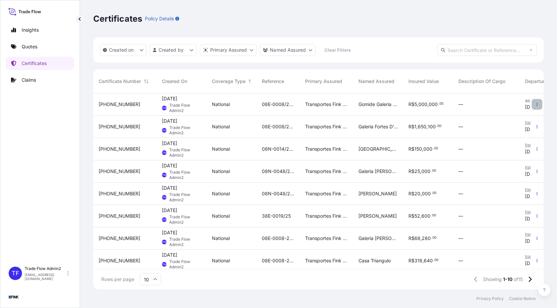
click at [534, 102] on button "button" at bounding box center [537, 104] width 11 height 11
click at [512, 108] on link "Duplicate quote" at bounding box center [497, 105] width 62 height 11
select select "national"
select select "Truck"
select select "31747"
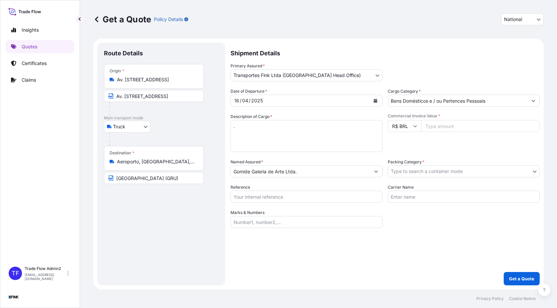
click at [139, 83] on input "Av. [STREET_ADDRESS]" at bounding box center [156, 79] width 79 height 7
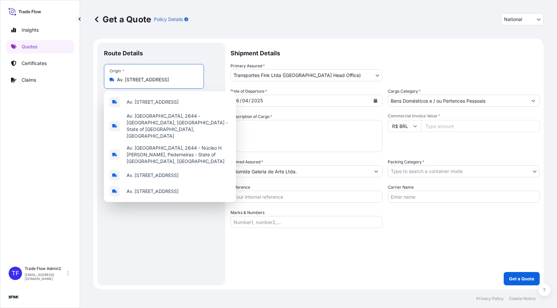
click at [139, 83] on input "Av. [STREET_ADDRESS]" at bounding box center [156, 79] width 79 height 7
paste input "[STREET_ADDRESS]"
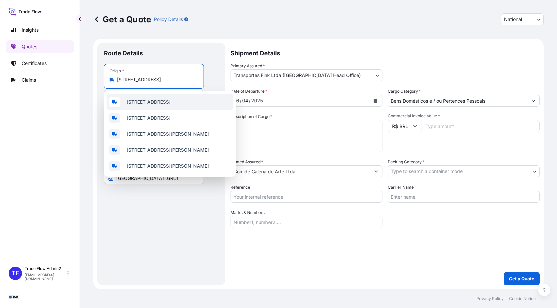
click at [171, 104] on span "[STREET_ADDRESS]" at bounding box center [149, 102] width 44 height 7
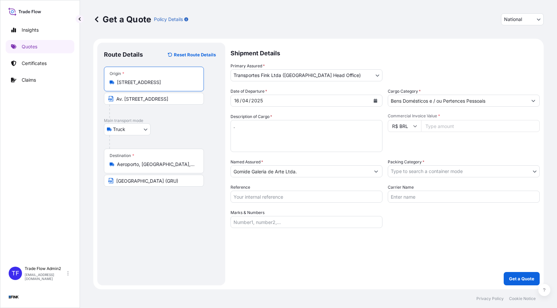
scroll to position [0, 0]
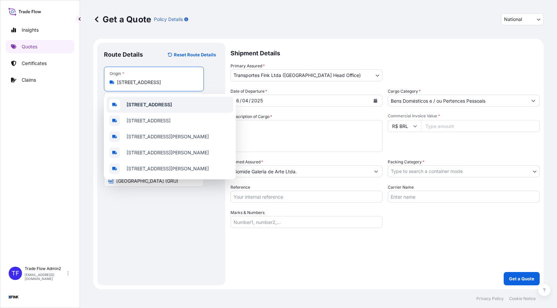
click at [135, 99] on input "Av. [STREET_ADDRESS]" at bounding box center [154, 99] width 100 height 12
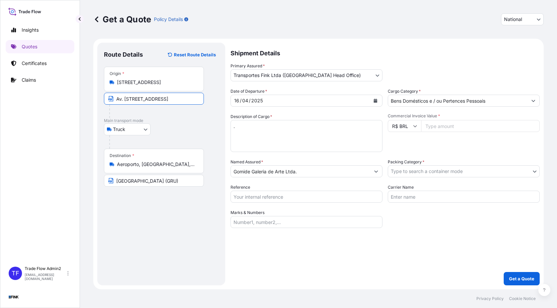
click at [125, 78] on div "Origin * [STREET_ADDRESS]" at bounding box center [154, 79] width 100 height 25
click at [125, 79] on input "[STREET_ADDRESS]" at bounding box center [156, 82] width 79 height 7
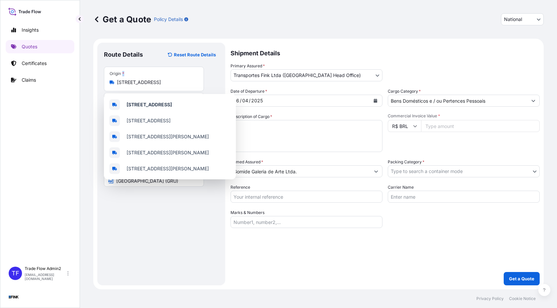
click at [125, 78] on div "Origin * [STREET_ADDRESS]" at bounding box center [154, 79] width 100 height 25
click at [125, 79] on input "[STREET_ADDRESS]" at bounding box center [156, 82] width 79 height 7
click at [125, 78] on div "Origin * [STREET_ADDRESS]" at bounding box center [154, 79] width 100 height 25
click at [125, 79] on input "[STREET_ADDRESS]" at bounding box center [156, 82] width 79 height 7
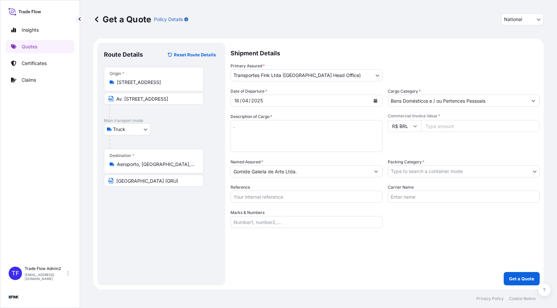
drag, startPoint x: 125, startPoint y: 78, endPoint x: 129, endPoint y: 83, distance: 6.6
click at [129, 83] on input "[STREET_ADDRESS]" at bounding box center [156, 82] width 79 height 7
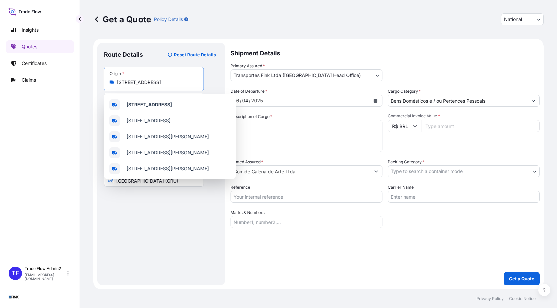
click at [129, 83] on input "[STREET_ADDRESS]" at bounding box center [156, 82] width 79 height 7
paste input "- [GEOGRAPHIC_DATA]"
click at [157, 105] on span "[STREET_ADDRESS]" at bounding box center [149, 104] width 44 height 7
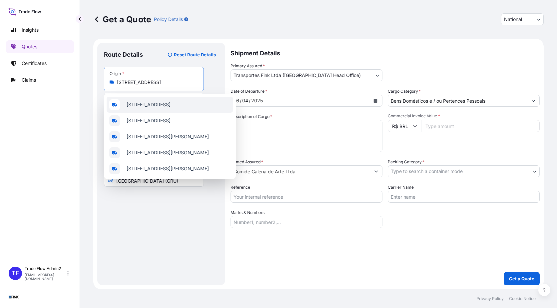
type input "[STREET_ADDRESS]"
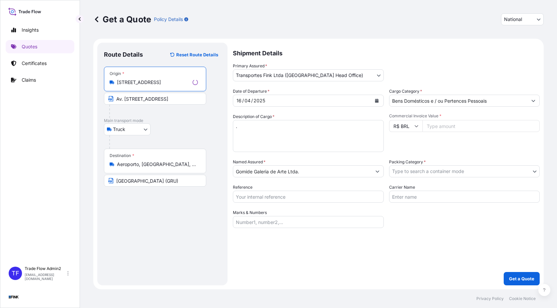
click at [138, 101] on input "Av. [STREET_ADDRESS]" at bounding box center [155, 99] width 102 height 12
click at [138, 101] on input "Av. [STREET_ADDRESS]" at bounding box center [154, 99] width 100 height 12
paste input "[STREET_ADDRESS]"
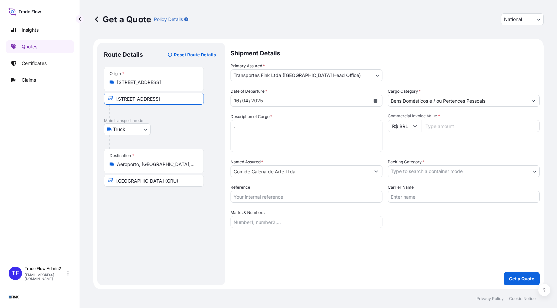
scroll to position [0, 9]
type input "[STREET_ADDRESS]"
click at [167, 119] on p "Main transport mode" at bounding box center [161, 120] width 115 height 5
click at [166, 165] on input "Aeroporto, [GEOGRAPHIC_DATA], 07140, [GEOGRAPHIC_DATA]" at bounding box center [156, 164] width 79 height 7
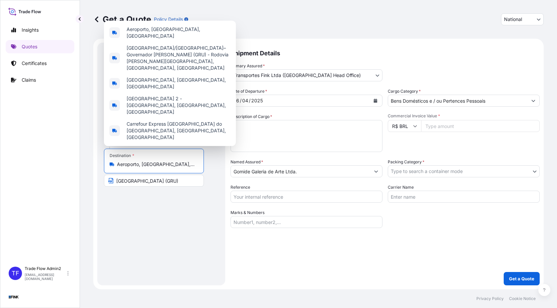
click at [166, 165] on input "Aeroporto, [GEOGRAPHIC_DATA], 07140, [GEOGRAPHIC_DATA]" at bounding box center [156, 164] width 79 height 7
paste input "EROPORTO INTERNACIONAL DO [GEOGRAPHIC_DATA] (TECA)"
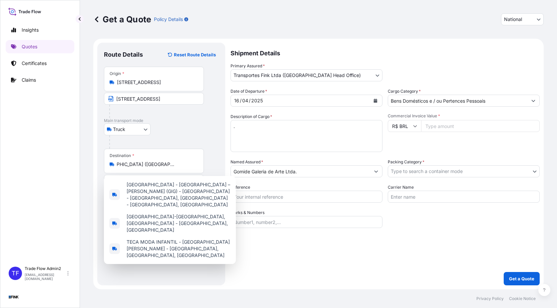
type input "Aeroporto, [GEOGRAPHIC_DATA], 07140, [GEOGRAPHIC_DATA]"
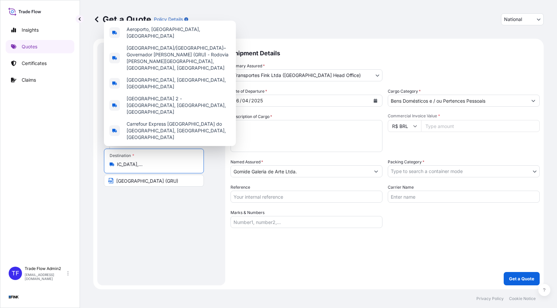
scroll to position [0, 0]
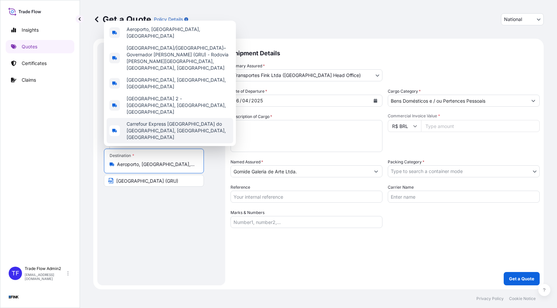
click at [183, 163] on input "Aeroporto, [GEOGRAPHIC_DATA], 07140, [GEOGRAPHIC_DATA]" at bounding box center [156, 164] width 79 height 7
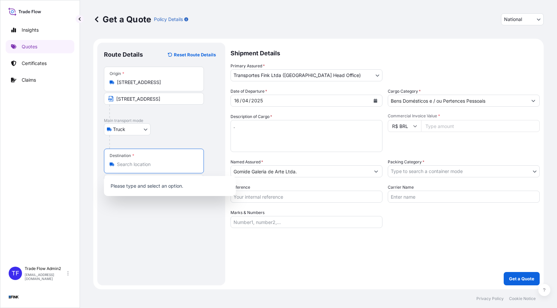
paste input "[GEOGRAPHIC_DATA] ([GEOGRAPHIC_DATA])"
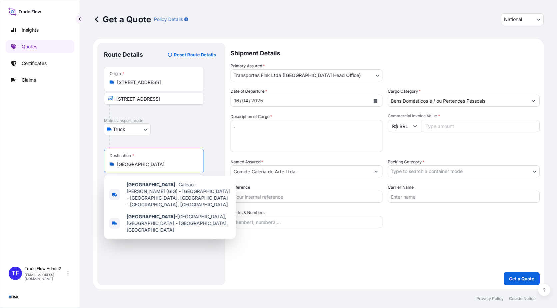
scroll to position [0, 35]
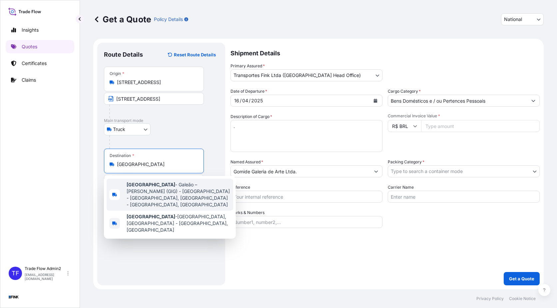
click at [172, 199] on span "[GEOGRAPHIC_DATA] - [GEOGRAPHIC_DATA] – [PERSON_NAME] (GIG) - [GEOGRAPHIC_DATA]…" at bounding box center [179, 194] width 104 height 27
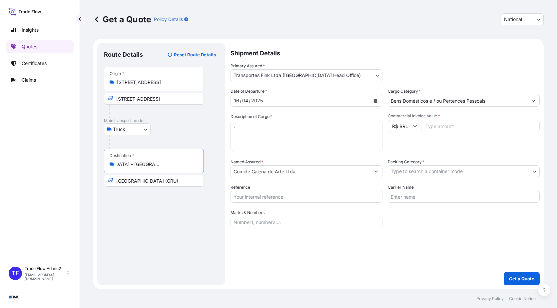
type input "[GEOGRAPHIC_DATA] - [GEOGRAPHIC_DATA] – [PERSON_NAME] (GIG) - [GEOGRAPHIC_DATA]…"
click at [160, 179] on input "[GEOGRAPHIC_DATA] (GRU)" at bounding box center [154, 181] width 100 height 12
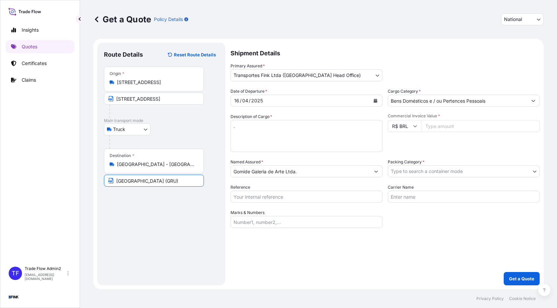
paste input "O [GEOGRAPHIC_DATA] (TECA"
type input "[GEOGRAPHIC_DATA] ([GEOGRAPHIC_DATA])"
click at [178, 201] on div "Route Details Reset Route Details Place of loading Road / [GEOGRAPHIC_DATA] / I…" at bounding box center [161, 163] width 115 height 229
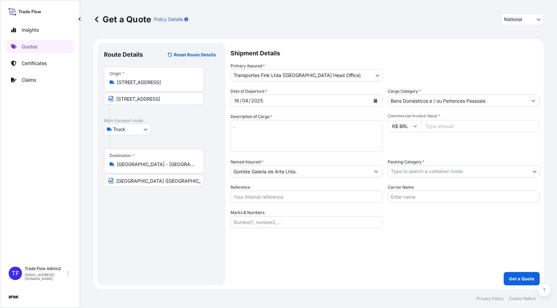
click at [374, 103] on button "Calendar" at bounding box center [375, 100] width 11 height 11
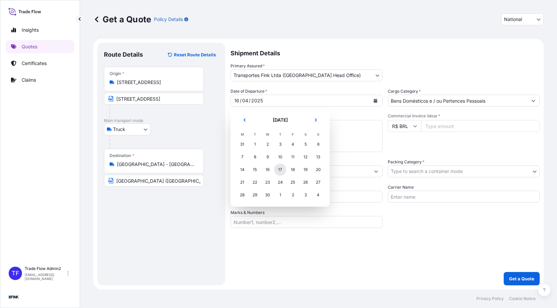
click at [281, 169] on div "17" at bounding box center [280, 170] width 12 height 12
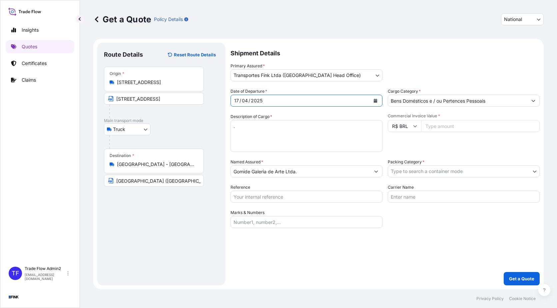
click at [402, 128] on input "R$ BRL" at bounding box center [404, 126] width 33 height 12
click at [336, 116] on div "Description of Cargo * ." at bounding box center [307, 132] width 152 height 39
click at [434, 127] on input "Commercial Invoice Value *" at bounding box center [480, 126] width 119 height 12
paste input "371400"
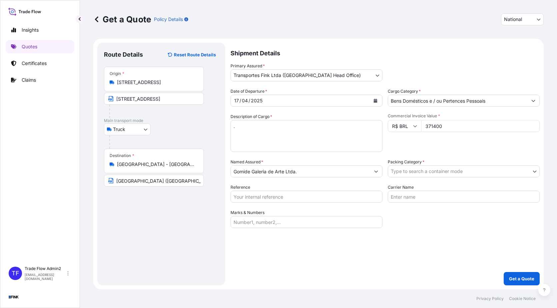
type input "371400"
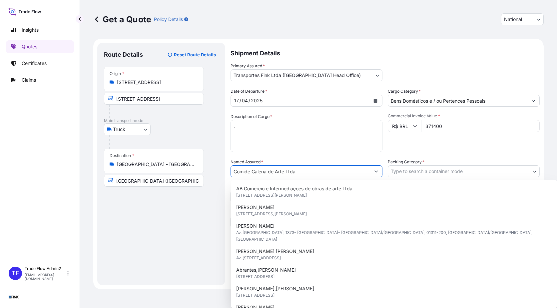
click at [266, 170] on input "Gomide Galeria de Arte Ltda." at bounding box center [300, 171] width 139 height 12
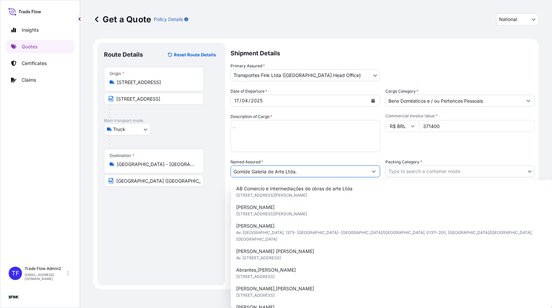
click at [266, 170] on input "Gomide Galeria de Arte Ltda." at bounding box center [299, 171] width 137 height 12
paste input "Instituto Burle Max"
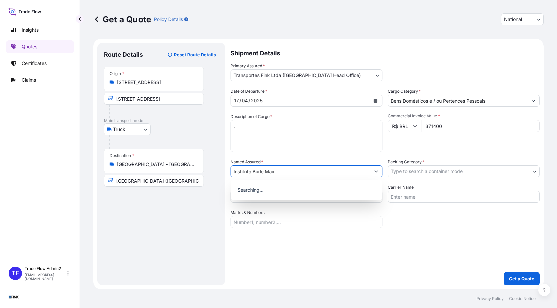
type input "Instituto Burle Max"
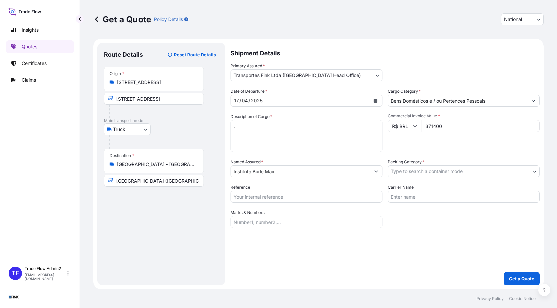
click at [316, 168] on input "Instituto Burle Max" at bounding box center [300, 171] width 139 height 12
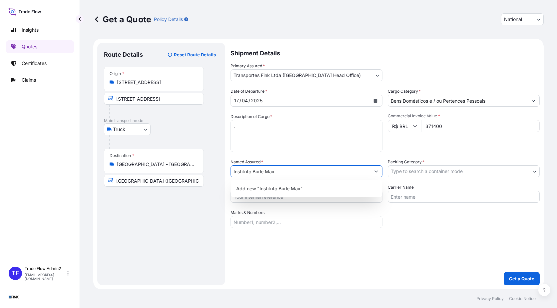
click at [316, 168] on input "Instituto Burle Max" at bounding box center [300, 171] width 139 height 12
paste input "Instituto Burle Max"
type input "Instituto Burle Max"
click at [310, 185] on div "Add new "Instituto Burle Max"" at bounding box center [307, 189] width 146 height 12
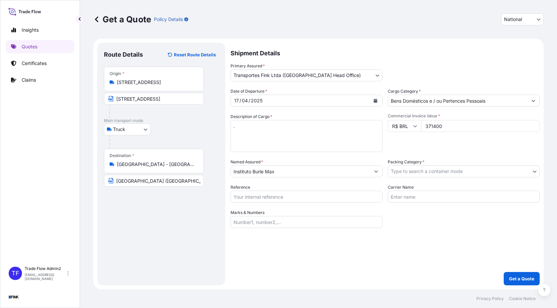
click at [421, 176] on body "Insights Quotes Certificates Claims TF Trade Flow Admin2 [EMAIL_ADDRESS][DOMAIN…" at bounding box center [278, 154] width 557 height 308
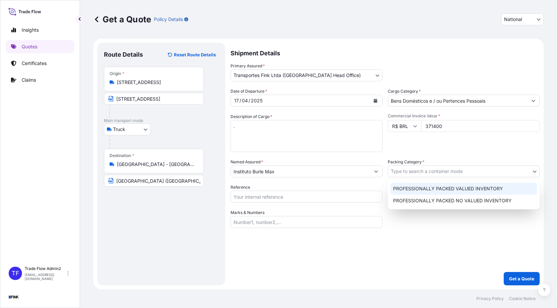
click at [431, 186] on div "PROFESSIONALLY PACKED VALUED INVENTORY" at bounding box center [464, 189] width 147 height 12
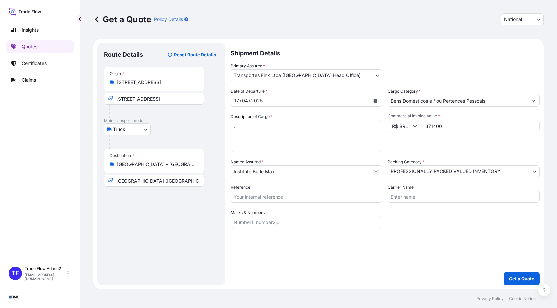
click at [261, 199] on input "Reference" at bounding box center [307, 197] width 152 height 12
paste input "08E-0008/25 OA DDR"
type input "08E-0008/25 OA DDR"
click at [375, 243] on div "Shipment Details Primary Assured * Transportes Fink Ltda ([GEOGRAPHIC_DATA] Hea…" at bounding box center [385, 164] width 309 height 243
click at [527, 278] on p "Get a Quote" at bounding box center [521, 278] width 25 height 7
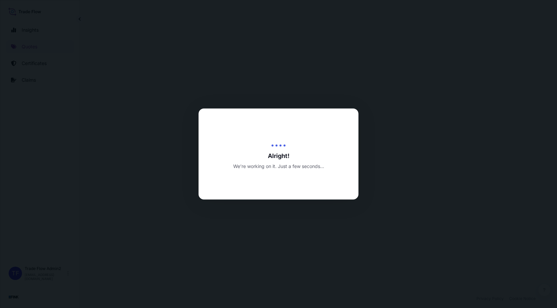
select select "Truck"
select select "31747"
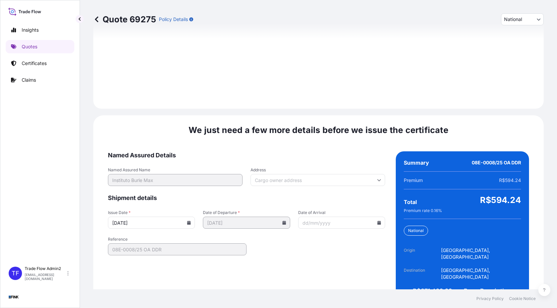
scroll to position [754, 0]
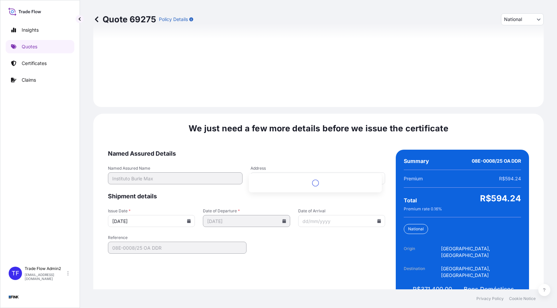
click at [321, 172] on input "Address" at bounding box center [318, 178] width 135 height 12
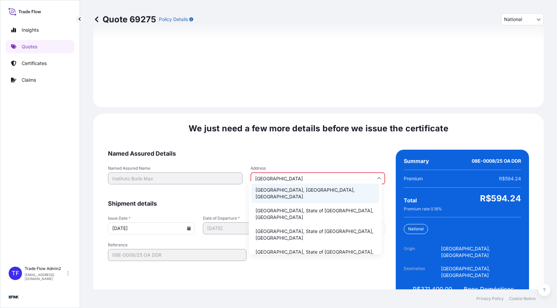
click at [309, 190] on li "[GEOGRAPHIC_DATA], [GEOGRAPHIC_DATA], [GEOGRAPHIC_DATA]" at bounding box center [316, 193] width 128 height 19
type input "[GEOGRAPHIC_DATA], [GEOGRAPHIC_DATA], [GEOGRAPHIC_DATA]"
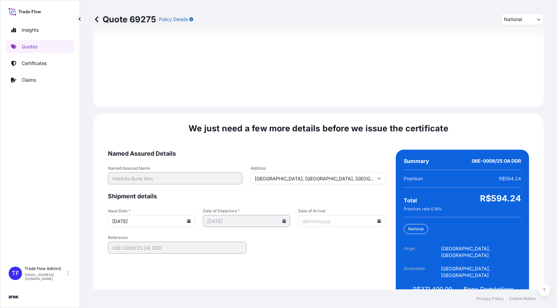
click at [187, 219] on icon at bounding box center [189, 221] width 4 height 4
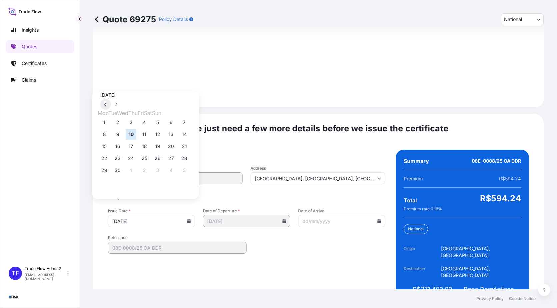
click at [106, 103] on icon at bounding box center [105, 105] width 2 height 4
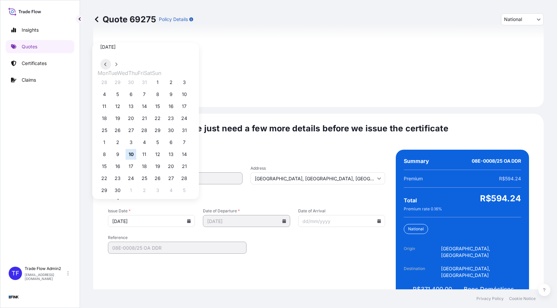
click at [106, 66] on icon at bounding box center [105, 65] width 2 height 4
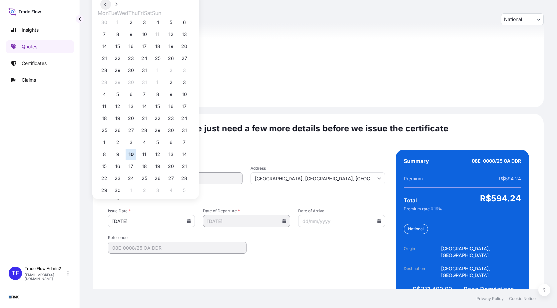
click at [106, 6] on icon at bounding box center [105, 5] width 2 height 4
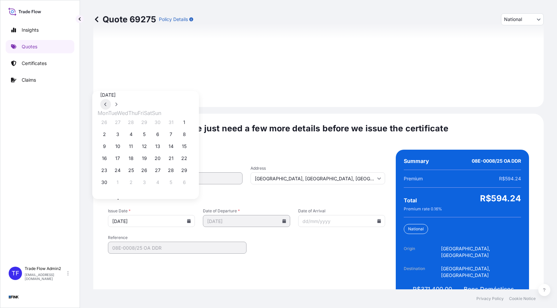
click at [106, 103] on icon at bounding box center [105, 105] width 2 height 4
click at [111, 99] on button at bounding box center [105, 104] width 11 height 11
click at [136, 145] on button "16" at bounding box center [131, 146] width 11 height 11
type input "[DATE]"
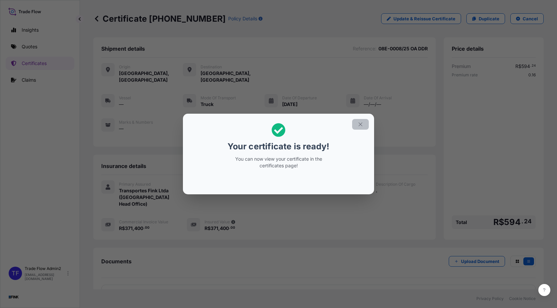
click at [360, 121] on icon "button" at bounding box center [361, 124] width 6 height 6
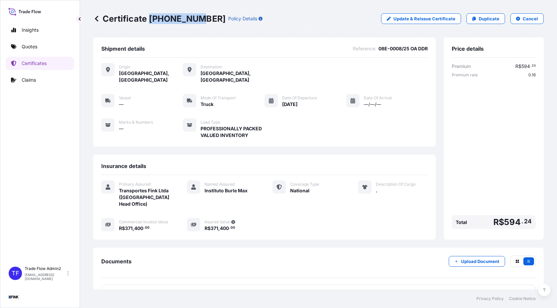
drag, startPoint x: 151, startPoint y: 18, endPoint x: 191, endPoint y: 20, distance: 40.1
click at [191, 20] on p "Certificate [PHONE_NUMBER]" at bounding box center [159, 18] width 132 height 11
copy p "[PHONE_NUMBER]"
click at [218, 35] on div "Certificate [PHONE_NUMBER] Policy Details Update & Reissue Certificate Duplicat…" at bounding box center [318, 18] width 451 height 37
click at [38, 63] on p "Certificates" at bounding box center [34, 63] width 25 height 7
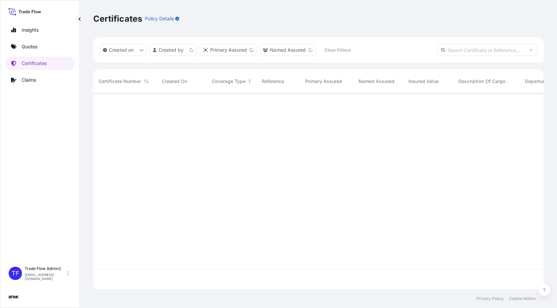
scroll to position [195, 446]
